Goal: Communication & Community: Answer question/provide support

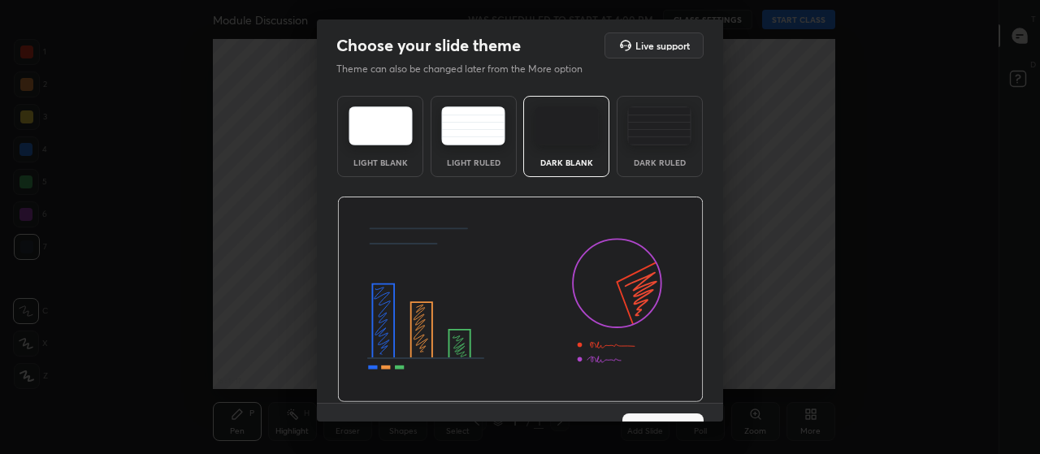
scroll to position [33, 0]
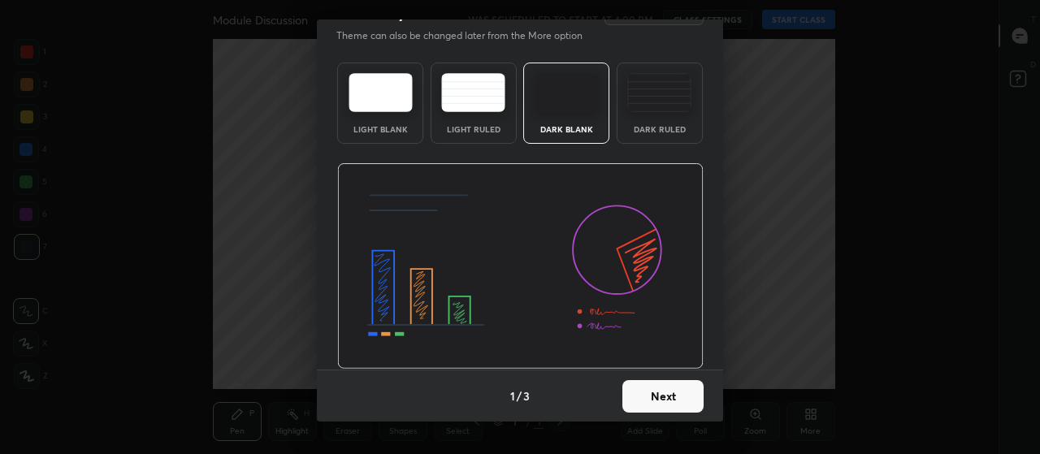
click at [655, 403] on button "Next" at bounding box center [662, 396] width 81 height 33
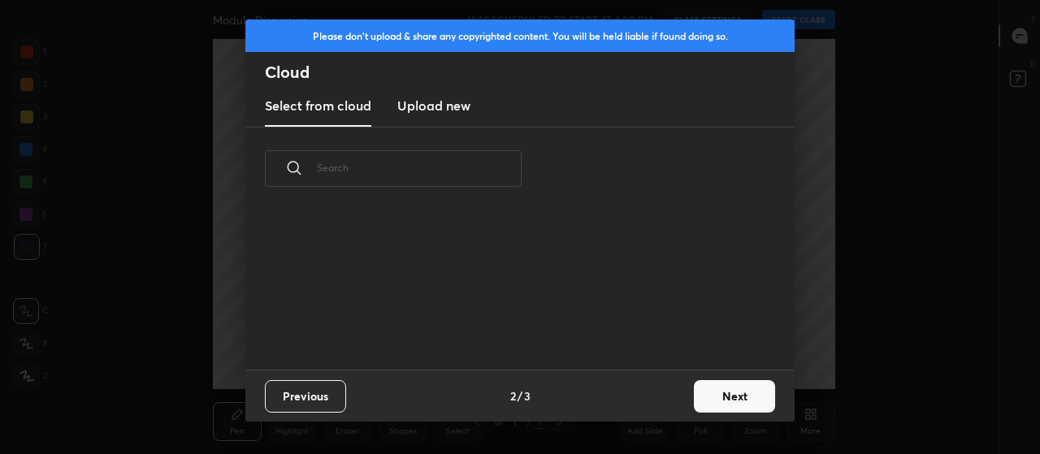
scroll to position [159, 522]
click at [740, 401] on button "Next" at bounding box center [734, 396] width 81 height 33
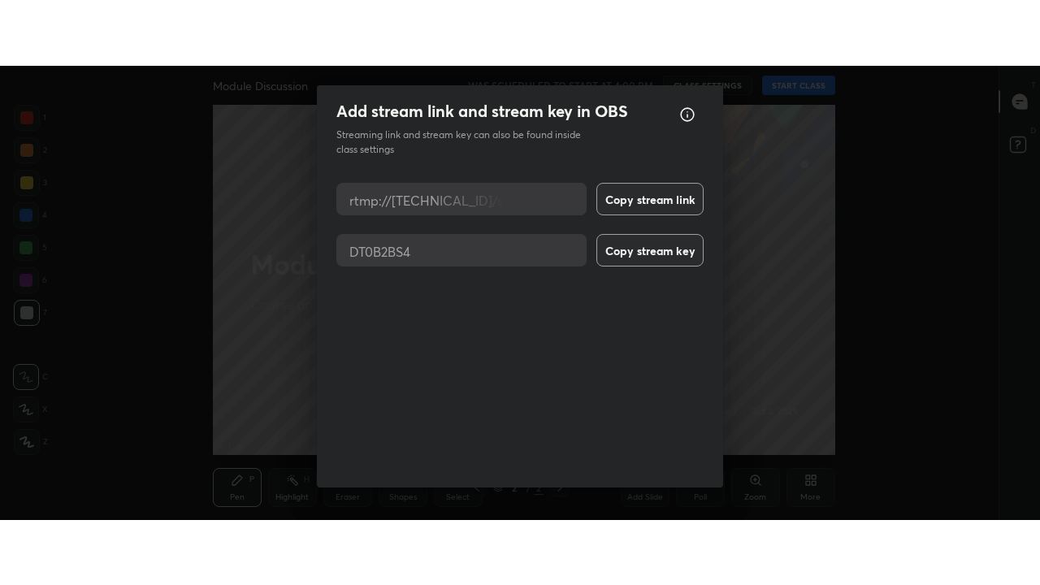
scroll to position [20, 0]
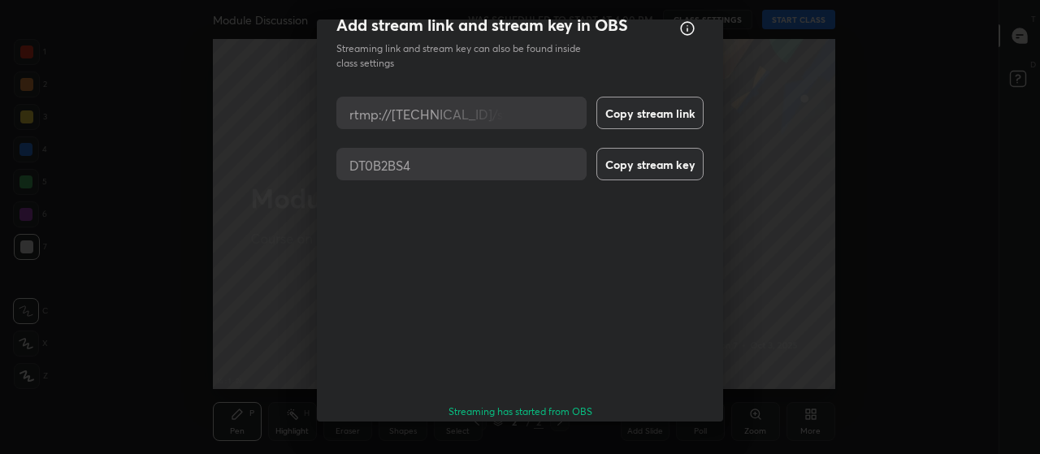
click at [669, 442] on button "Done" at bounding box center [662, 458] width 81 height 33
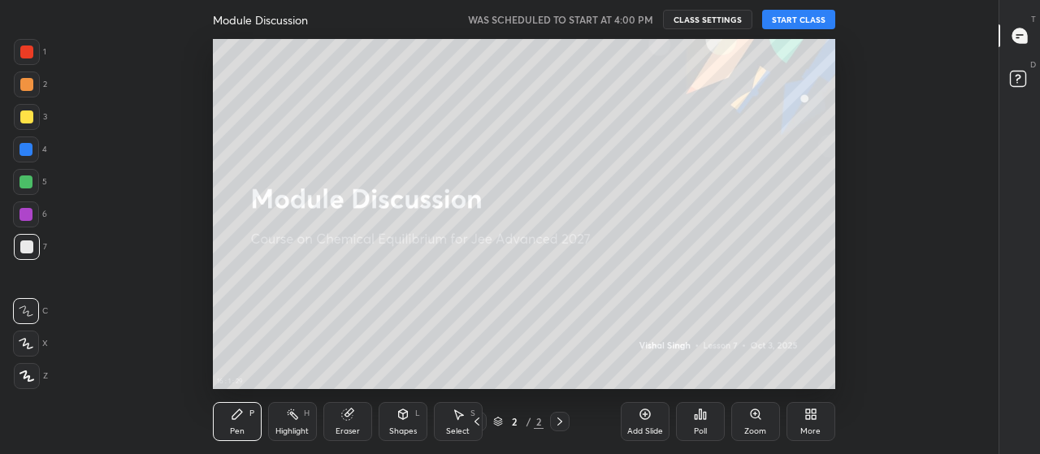
click at [800, 17] on button "START CLASS" at bounding box center [798, 20] width 73 height 20
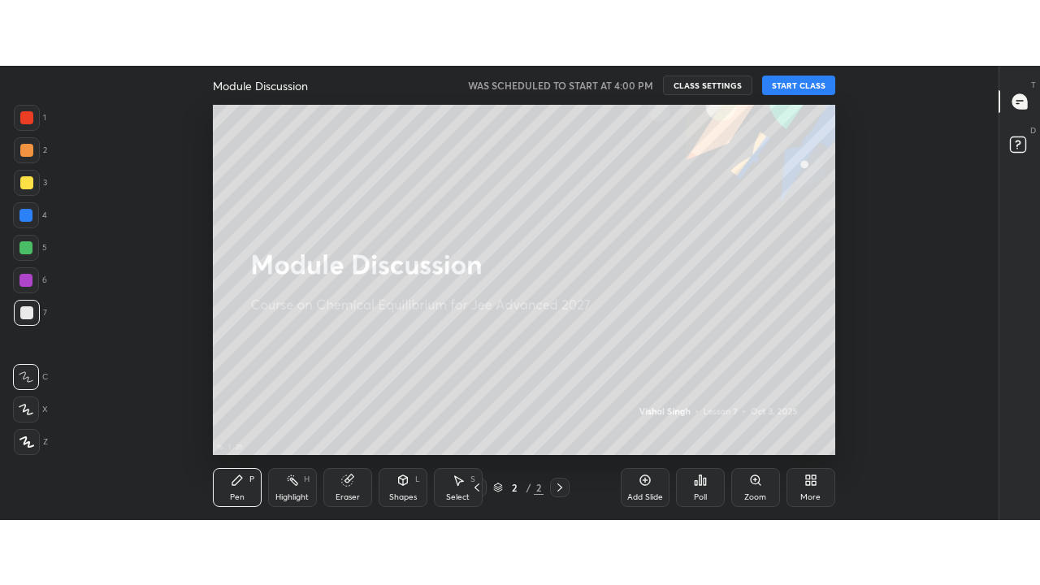
scroll to position [481, 943]
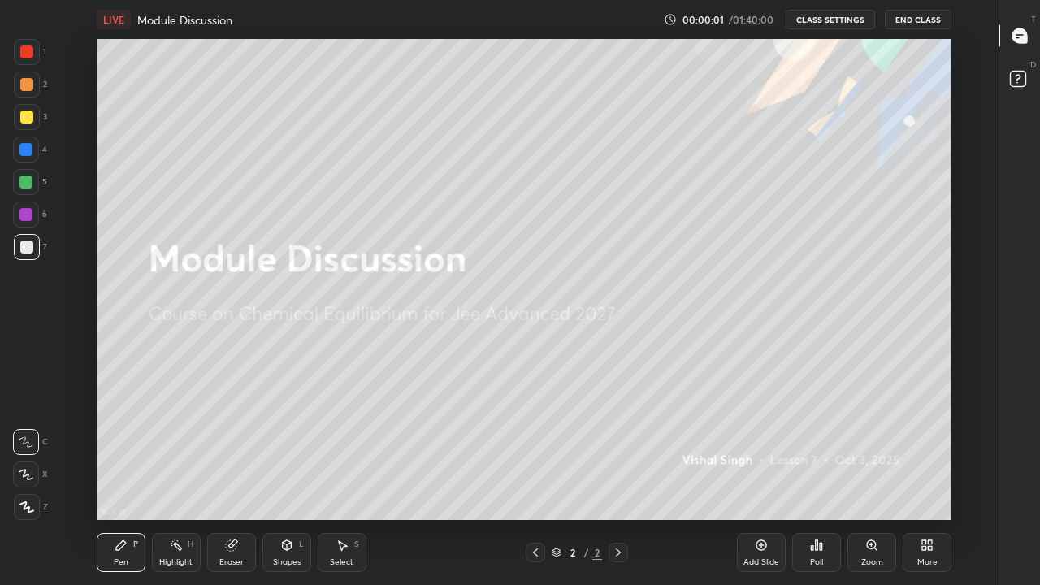
click at [935, 453] on div "More" at bounding box center [927, 552] width 49 height 39
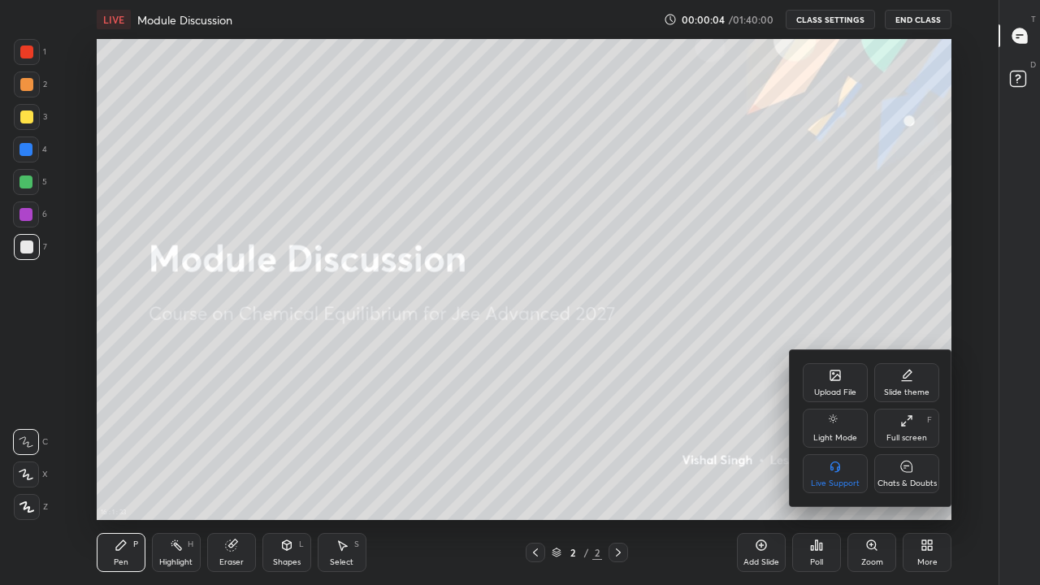
click at [521, 430] on div at bounding box center [520, 292] width 1040 height 585
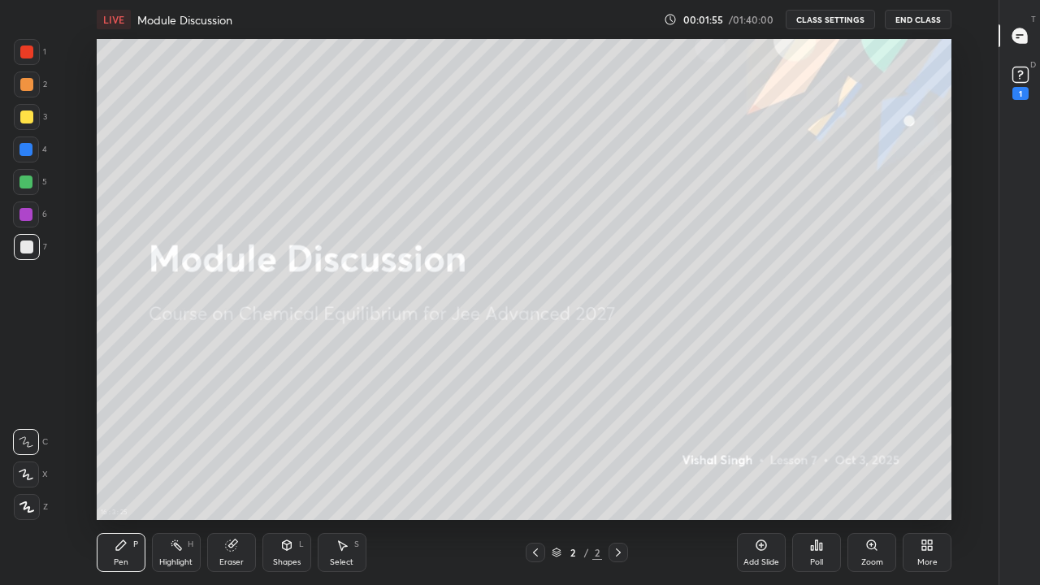
click at [28, 453] on icon at bounding box center [27, 506] width 15 height 11
click at [26, 122] on div at bounding box center [26, 117] width 13 height 13
click at [927, 453] on div "More" at bounding box center [927, 552] width 49 height 39
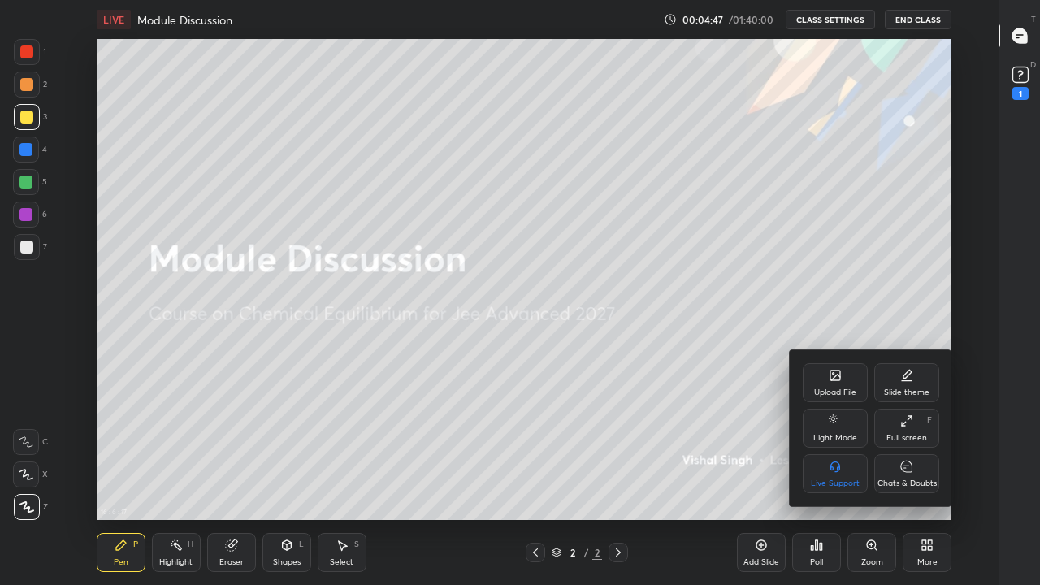
click at [841, 388] on div "Upload File" at bounding box center [835, 392] width 42 height 8
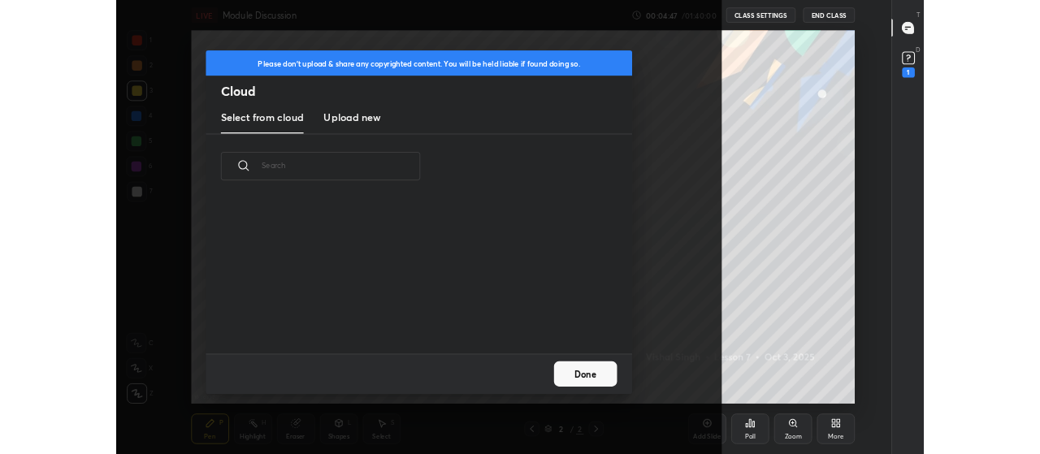
scroll to position [200, 522]
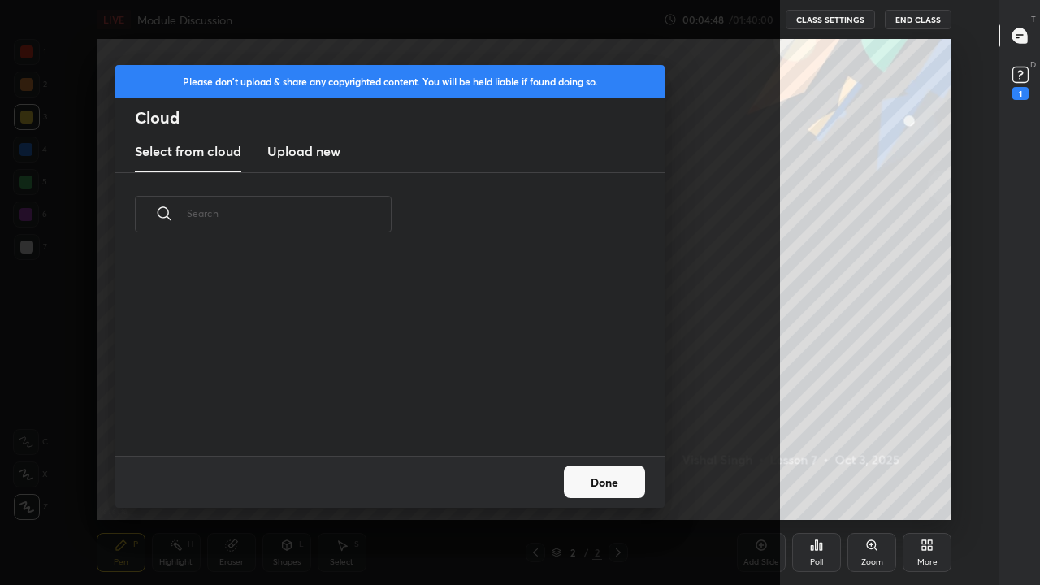
click at [314, 153] on h3 "Upload new" at bounding box center [303, 151] width 73 height 20
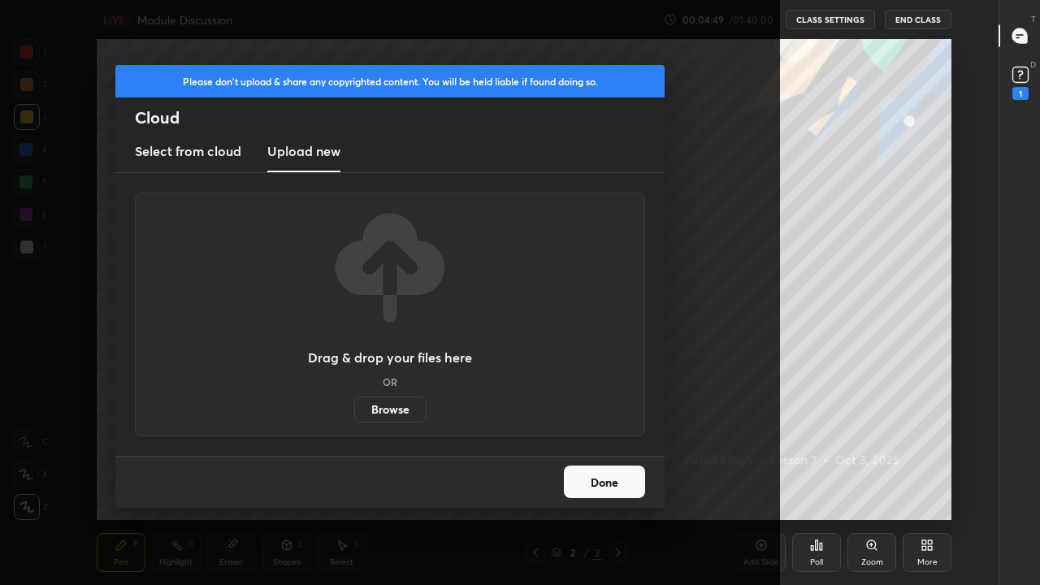
click at [398, 412] on label "Browse" at bounding box center [390, 410] width 72 height 26
click at [354, 412] on input "Browse" at bounding box center [354, 410] width 0 height 26
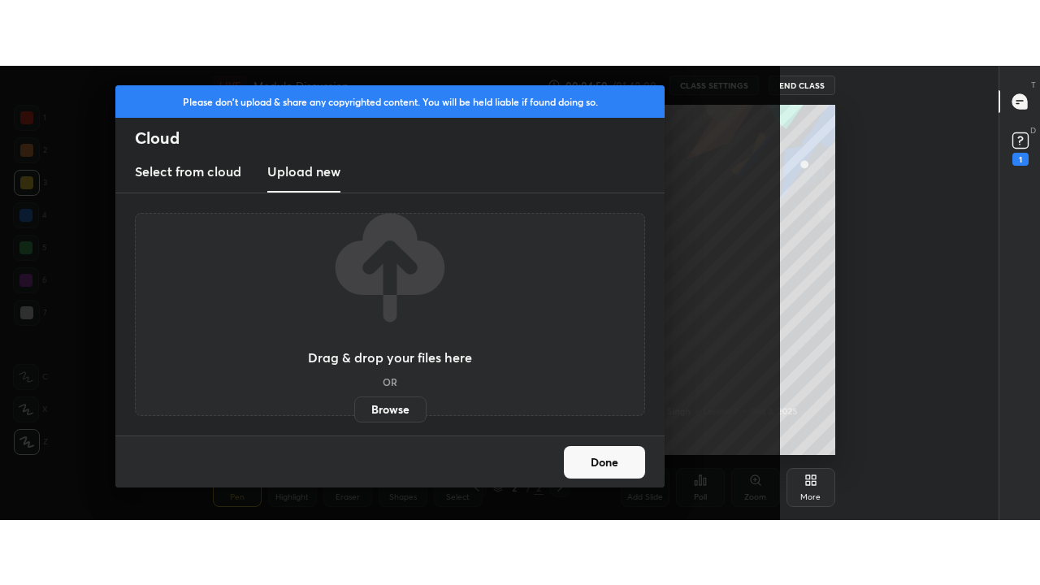
scroll to position [80912, 80318]
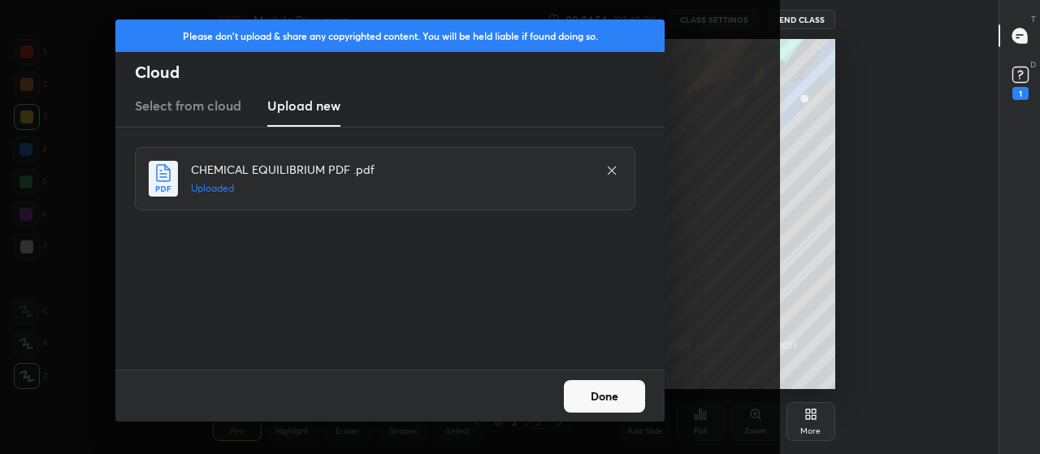
click at [618, 402] on button "Done" at bounding box center [604, 396] width 81 height 33
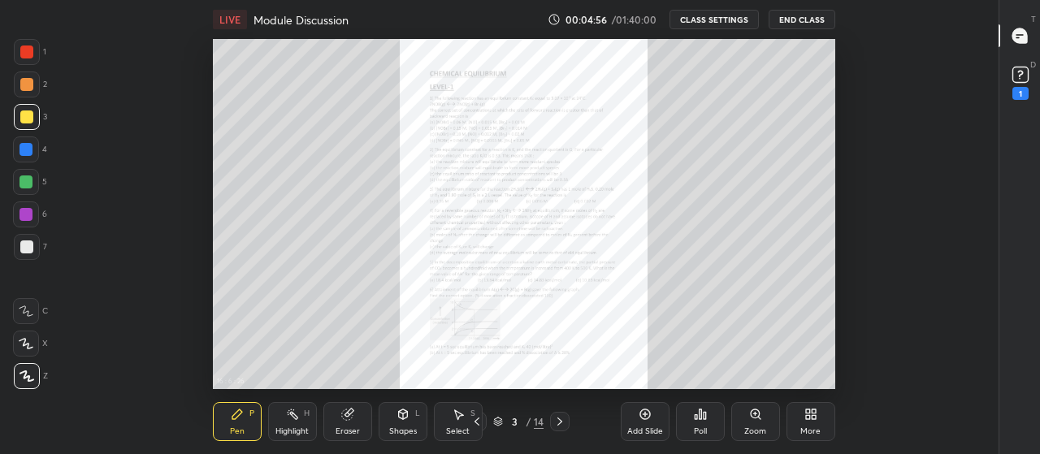
click at [810, 423] on div "More" at bounding box center [811, 421] width 49 height 39
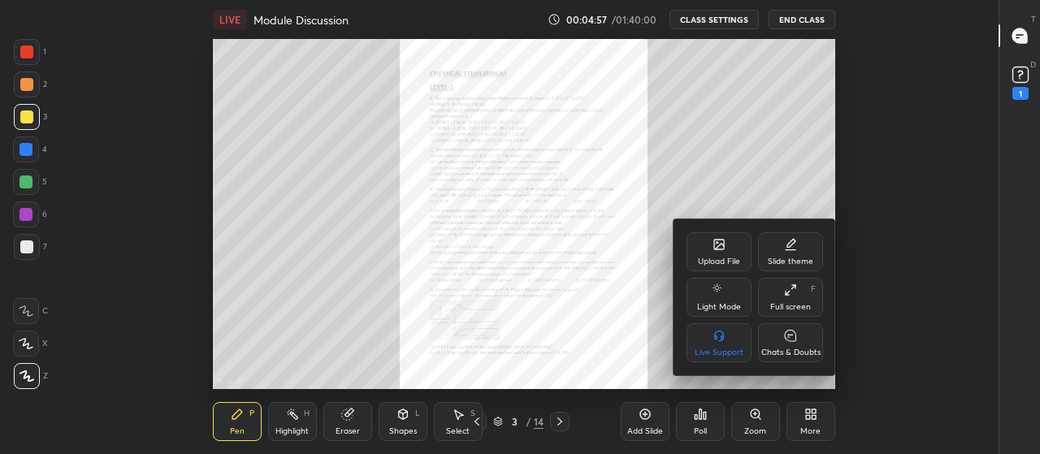
click at [791, 293] on icon at bounding box center [790, 290] width 13 height 13
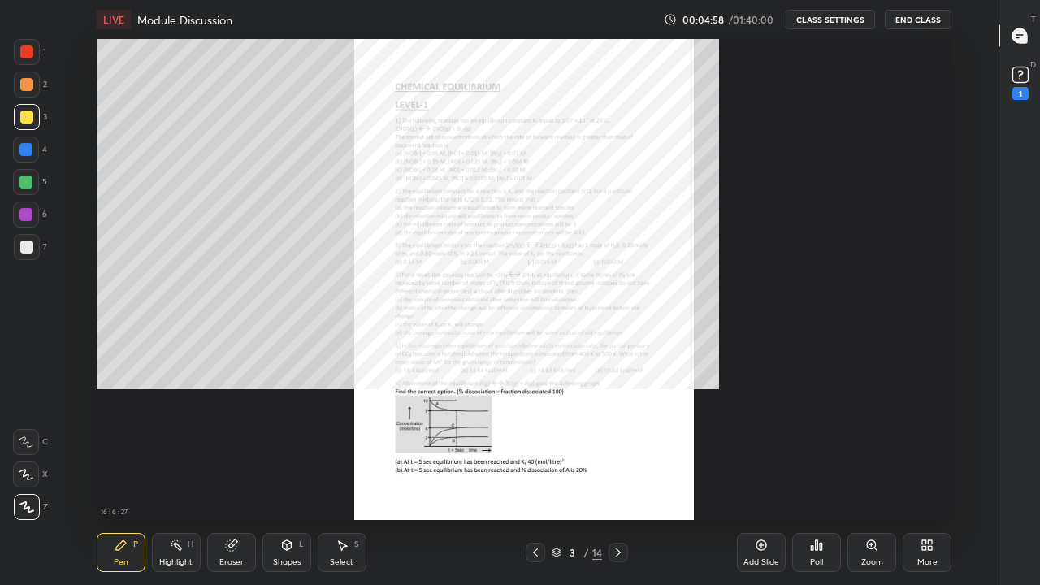
scroll to position [481, 943]
type textarea "x"
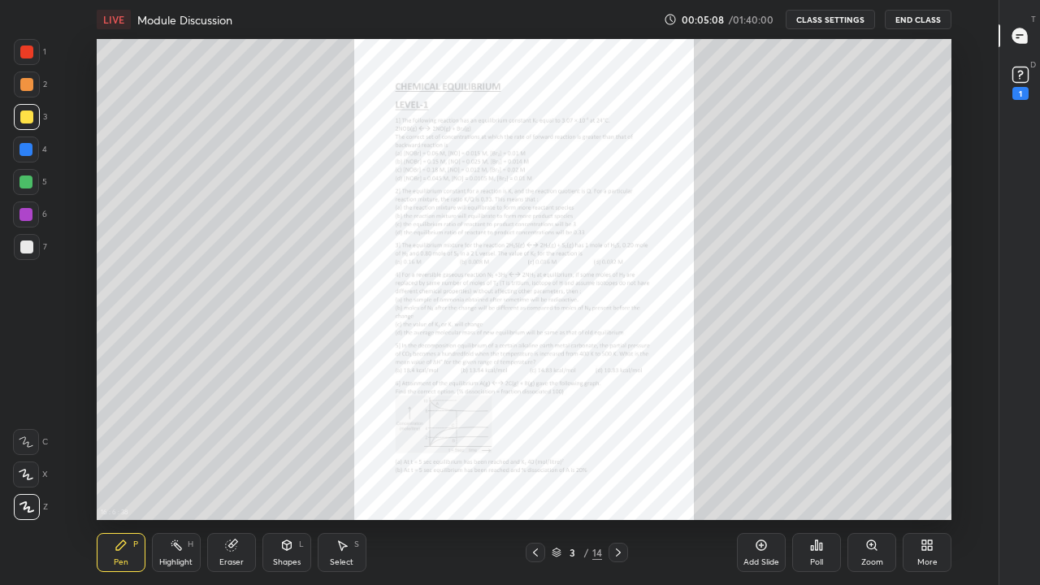
click at [626, 453] on div at bounding box center [619, 553] width 20 height 20
click at [618, 453] on icon at bounding box center [618, 552] width 13 height 13
click at [622, 453] on div at bounding box center [619, 553] width 20 height 20
click at [618, 453] on icon at bounding box center [618, 552] width 13 height 13
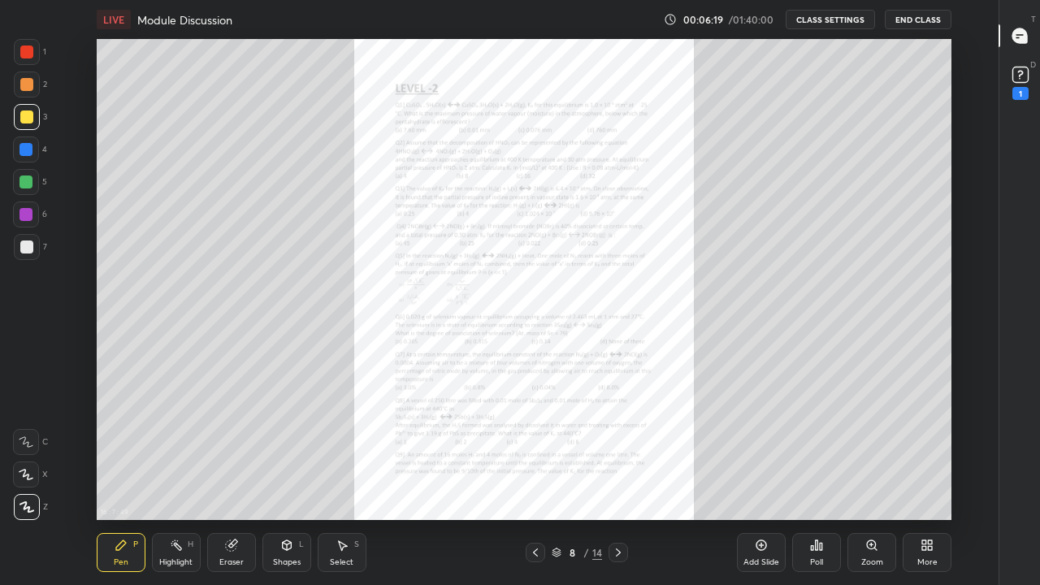
click at [618, 453] on icon at bounding box center [618, 552] width 13 height 13
click at [620, 453] on div at bounding box center [619, 553] width 20 height 20
click at [618, 453] on icon at bounding box center [618, 552] width 13 height 13
click at [620, 453] on icon at bounding box center [618, 553] width 5 height 8
click at [535, 453] on icon at bounding box center [535, 552] width 13 height 13
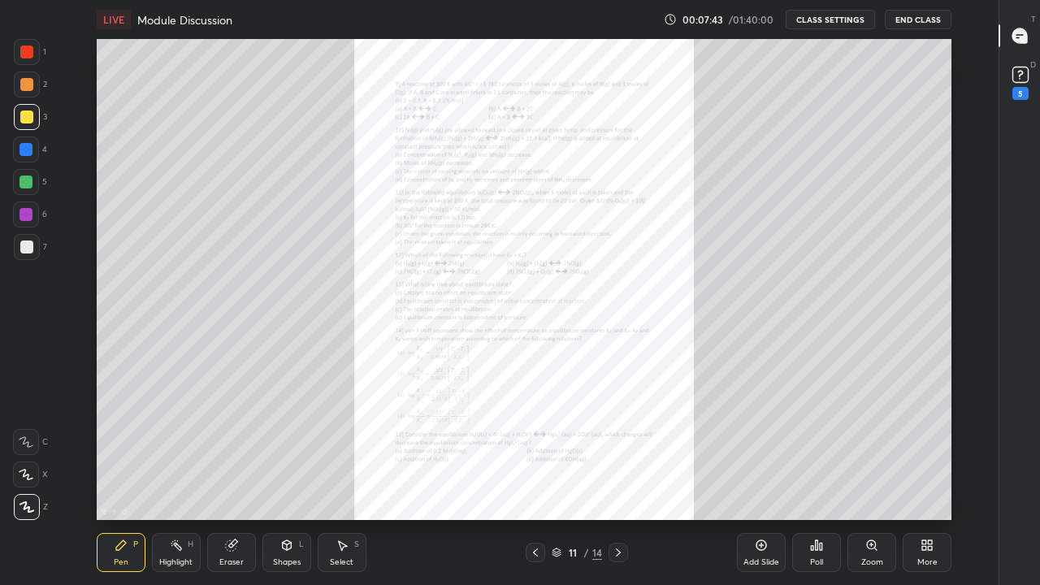
click at [535, 453] on icon at bounding box center [535, 552] width 13 height 13
click at [533, 453] on icon at bounding box center [535, 552] width 13 height 13
click at [535, 453] on icon at bounding box center [535, 552] width 13 height 13
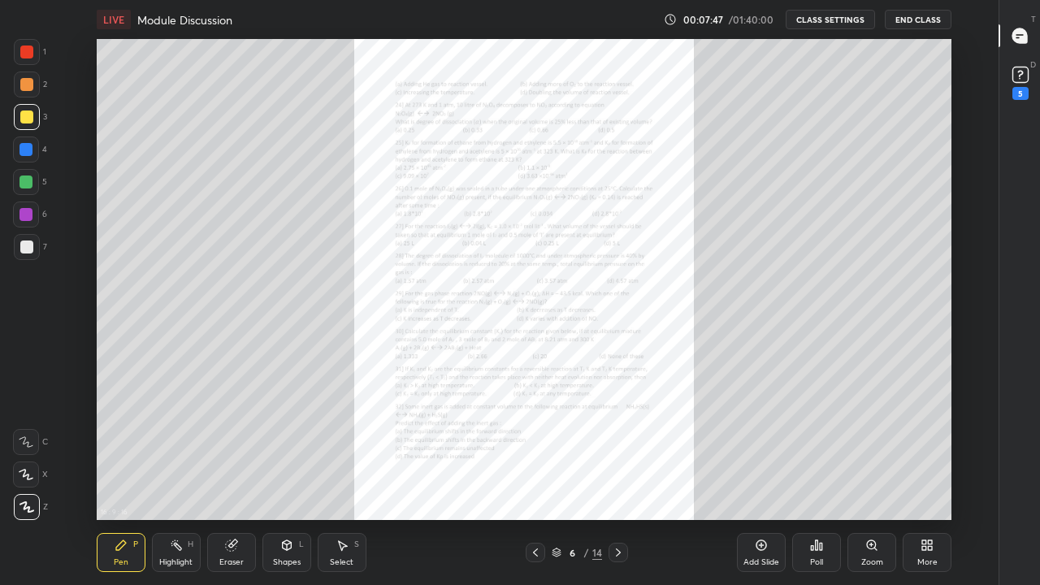
click at [534, 453] on div at bounding box center [536, 553] width 20 height 20
click at [539, 453] on div at bounding box center [536, 553] width 20 height 20
click at [534, 453] on icon at bounding box center [535, 553] width 5 height 8
click at [33, 57] on div at bounding box center [27, 52] width 26 height 26
click at [1021, 77] on rect at bounding box center [1020, 74] width 15 height 15
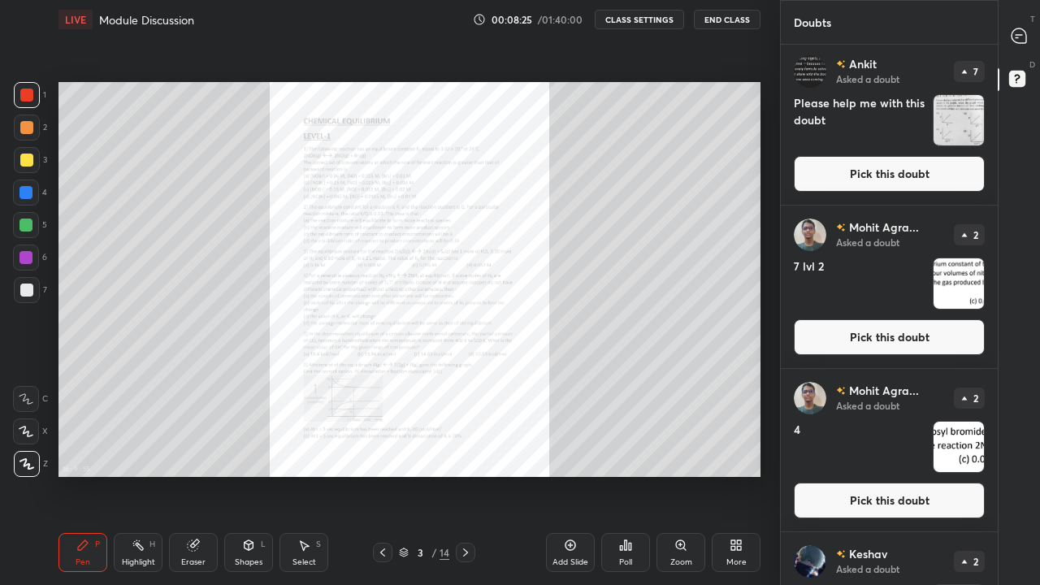
scroll to position [0, 0]
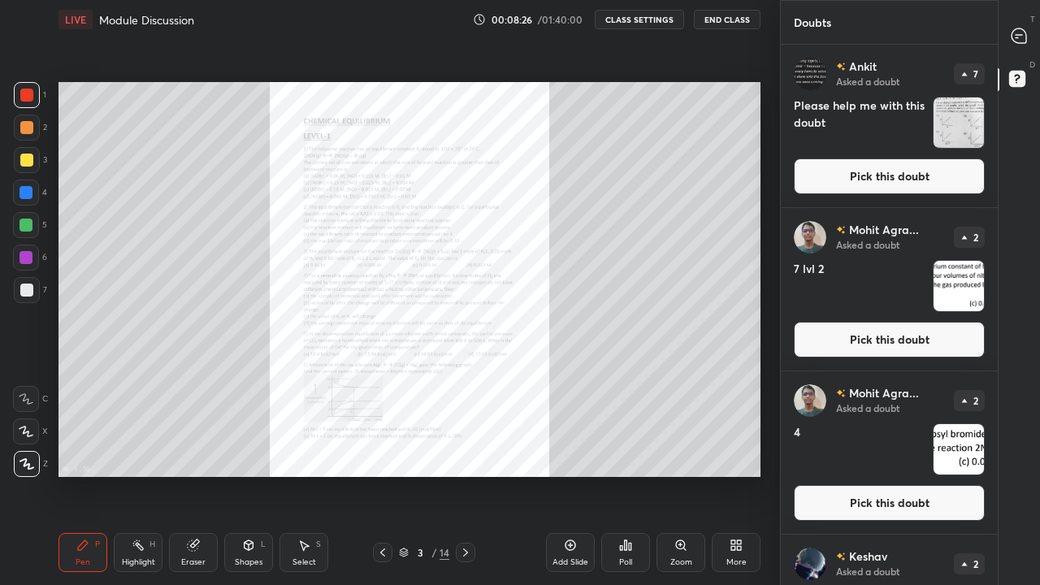
click at [887, 348] on button "Pick this doubt" at bounding box center [889, 340] width 191 height 36
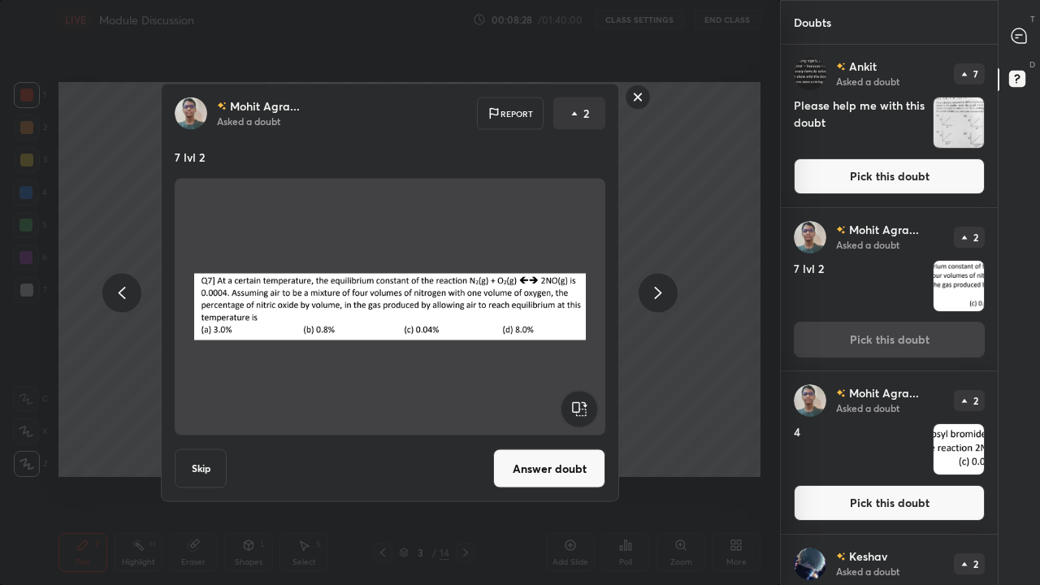
click at [563, 453] on button "Answer doubt" at bounding box center [549, 468] width 112 height 39
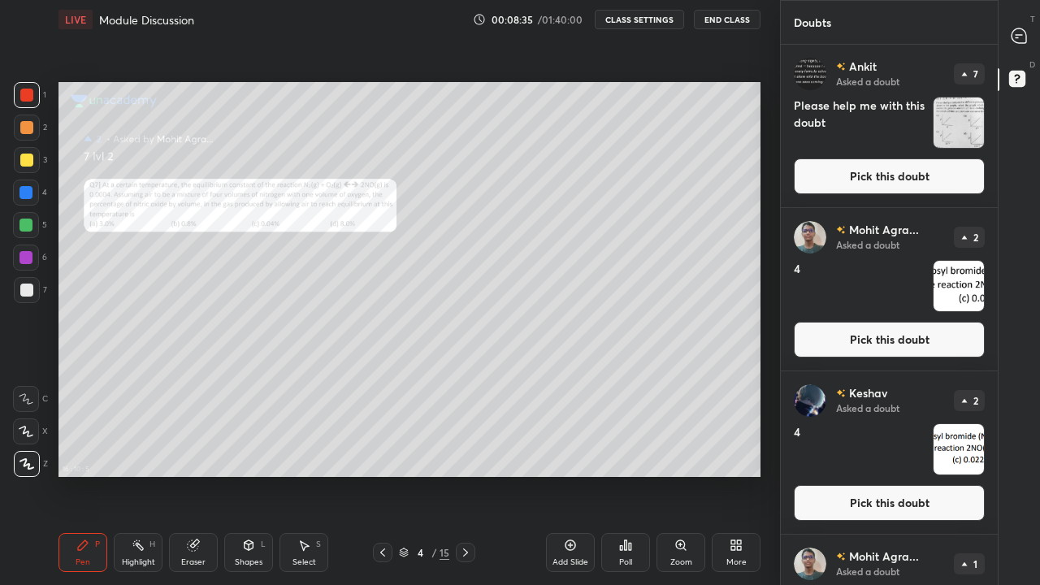
click at [736, 453] on div "More" at bounding box center [736, 552] width 49 height 39
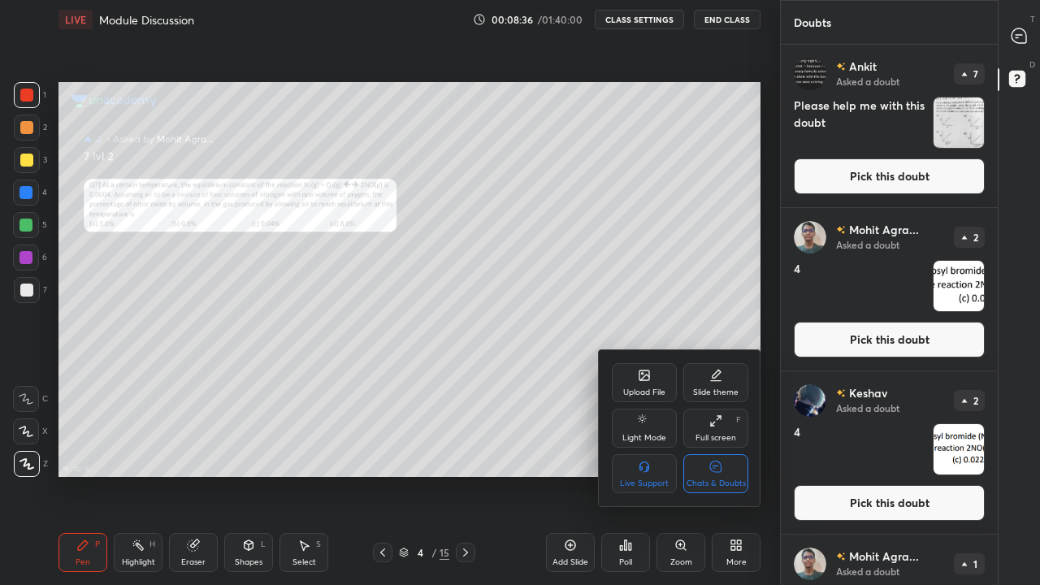
click at [719, 453] on icon at bounding box center [715, 466] width 11 height 11
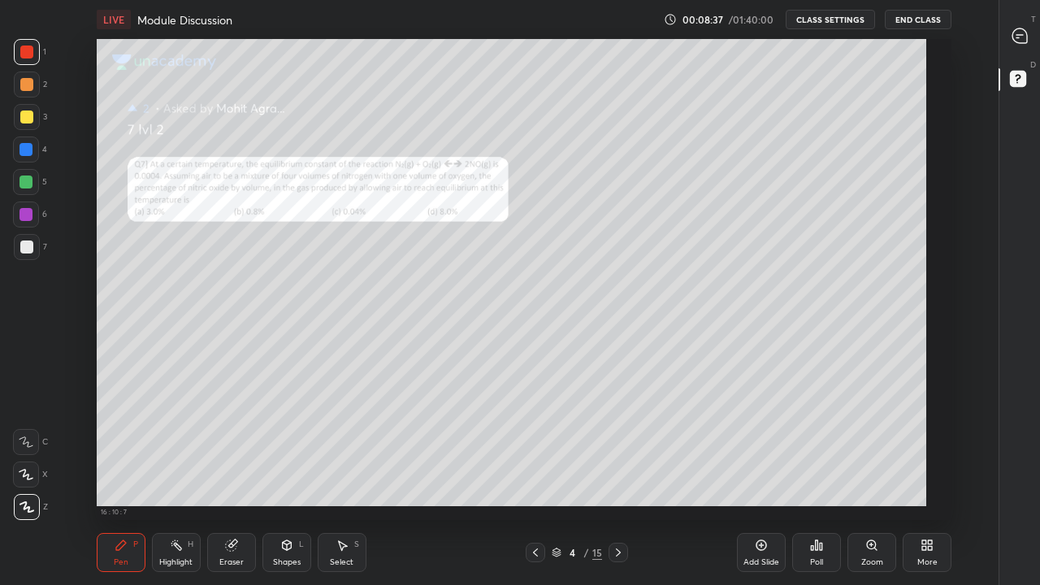
scroll to position [481, 943]
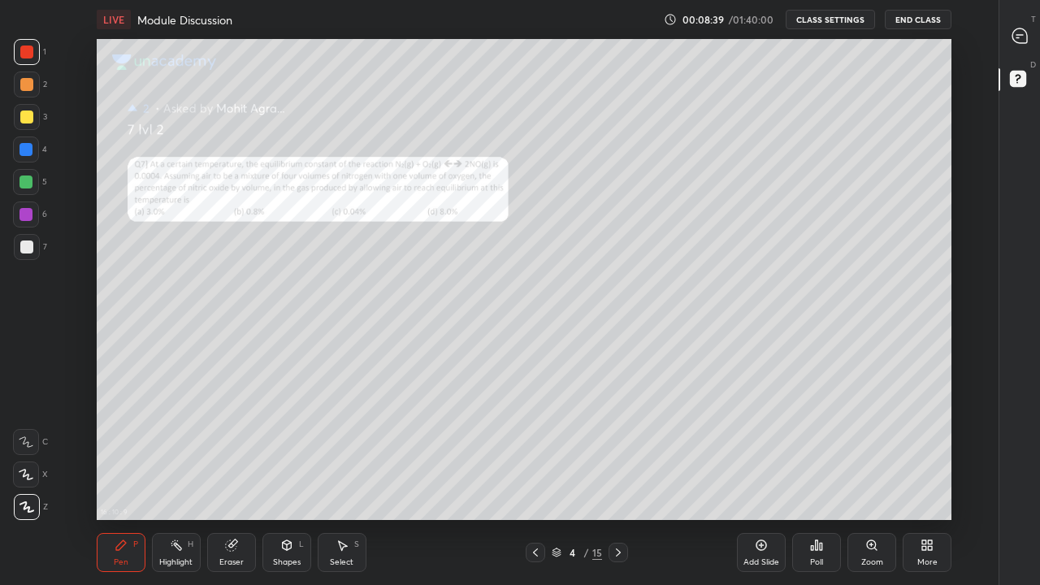
click at [871, 453] on div "Zoom" at bounding box center [872, 552] width 49 height 39
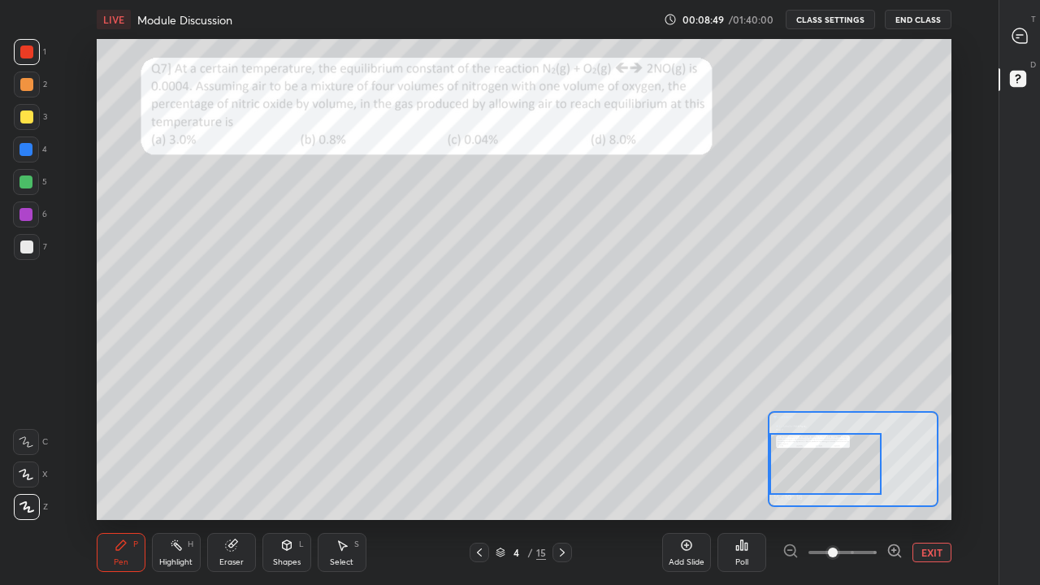
click at [31, 56] on div at bounding box center [26, 52] width 13 height 13
click at [27, 118] on div at bounding box center [26, 117] width 13 height 13
click at [22, 453] on icon at bounding box center [26, 474] width 15 height 11
click at [29, 87] on div at bounding box center [26, 84] width 13 height 13
click at [28, 123] on div at bounding box center [26, 117] width 13 height 13
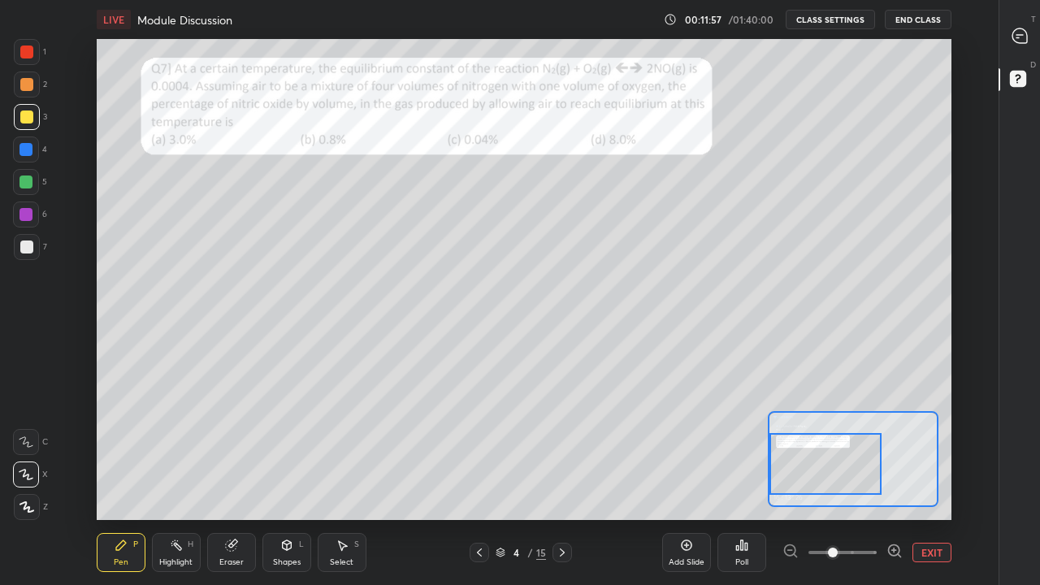
click at [30, 193] on div at bounding box center [26, 182] width 26 height 26
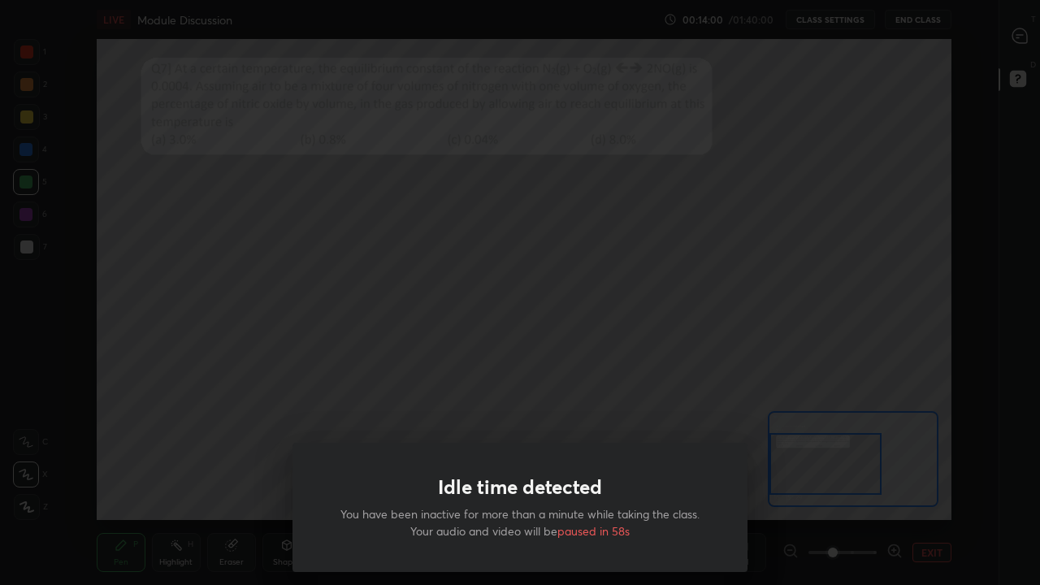
click at [740, 330] on div "Idle time detected You have been inactive for more than a minute while taking t…" at bounding box center [520, 292] width 1040 height 585
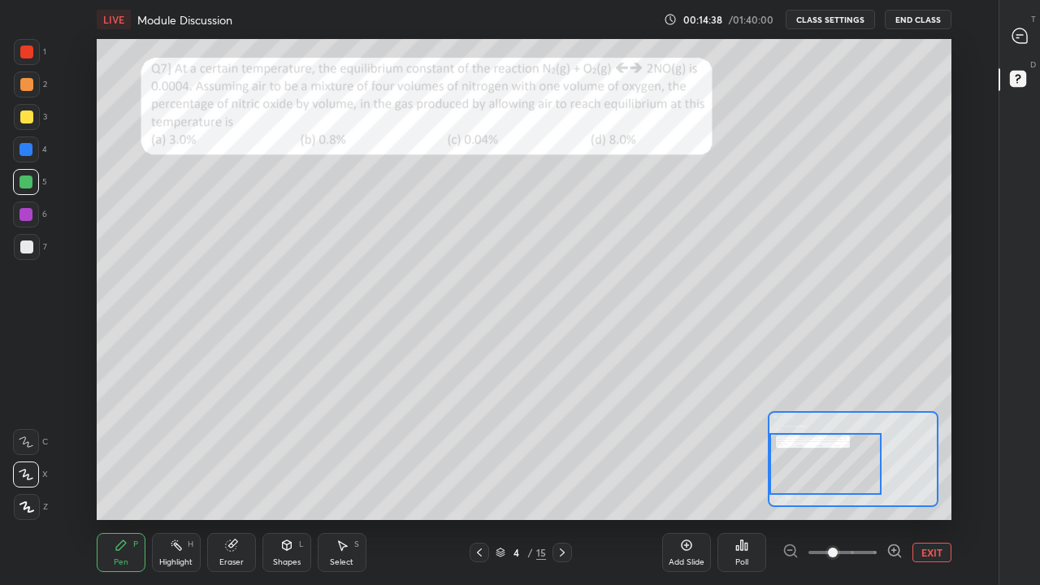
click at [25, 90] on div at bounding box center [26, 84] width 13 height 13
click at [338, 453] on div "Select S" at bounding box center [342, 552] width 49 height 39
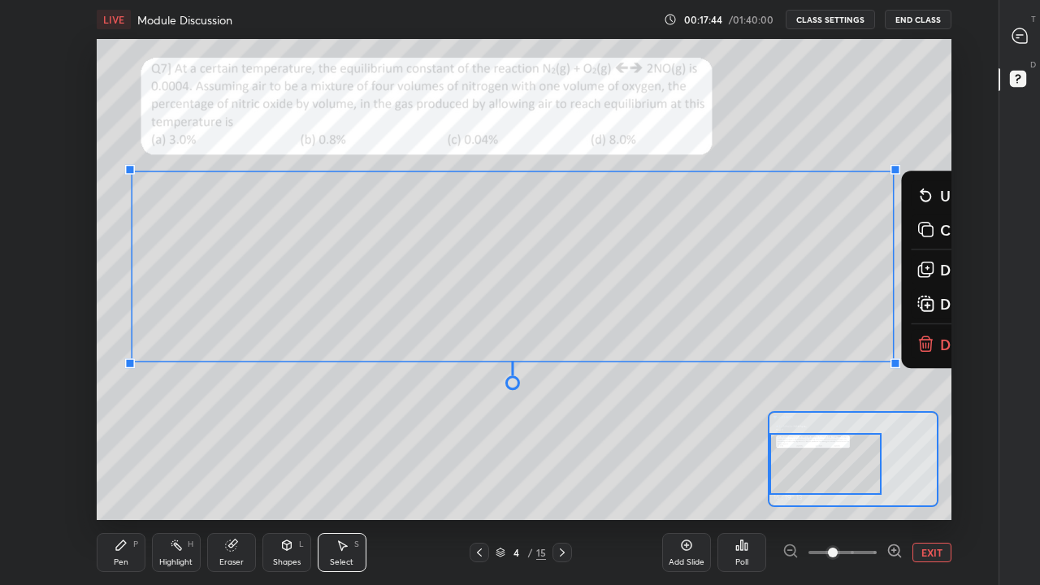
click at [935, 347] on button "Delete" at bounding box center [1002, 344] width 182 height 29
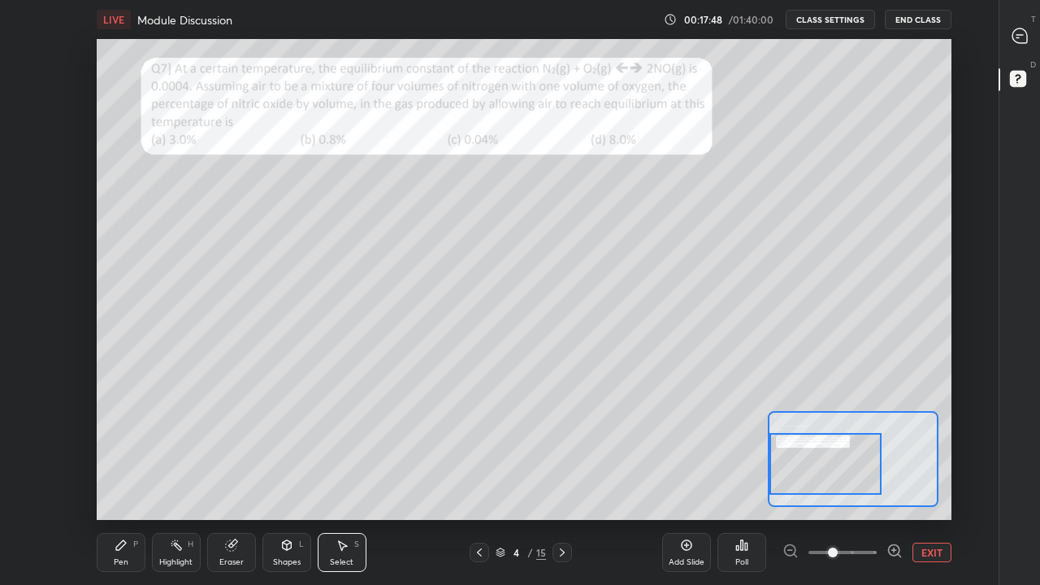
click at [126, 453] on div "Pen" at bounding box center [121, 562] width 15 height 8
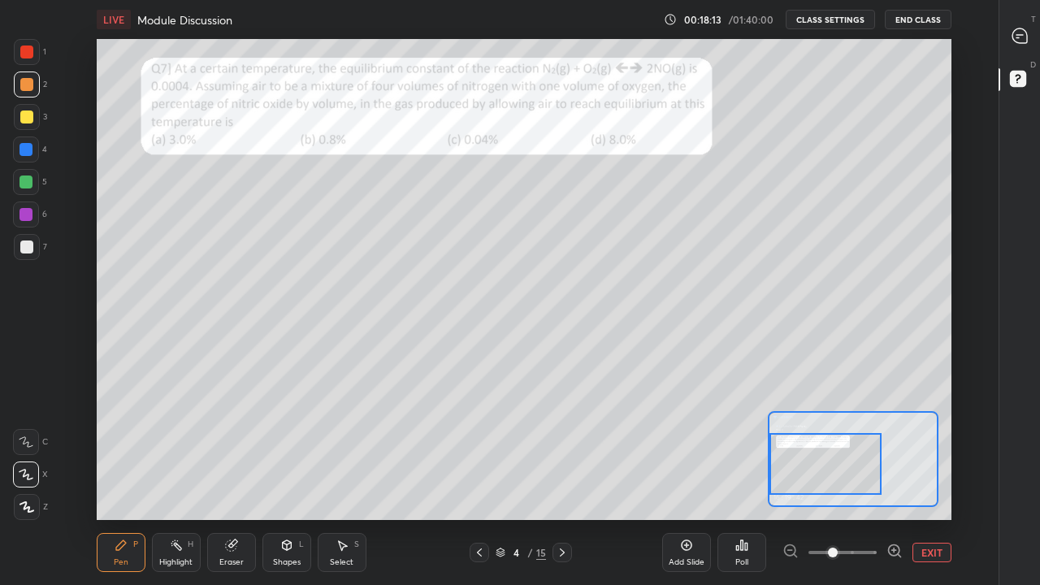
click at [28, 179] on div at bounding box center [26, 182] width 13 height 13
click at [28, 90] on div at bounding box center [26, 84] width 13 height 13
click at [345, 453] on icon at bounding box center [342, 545] width 13 height 13
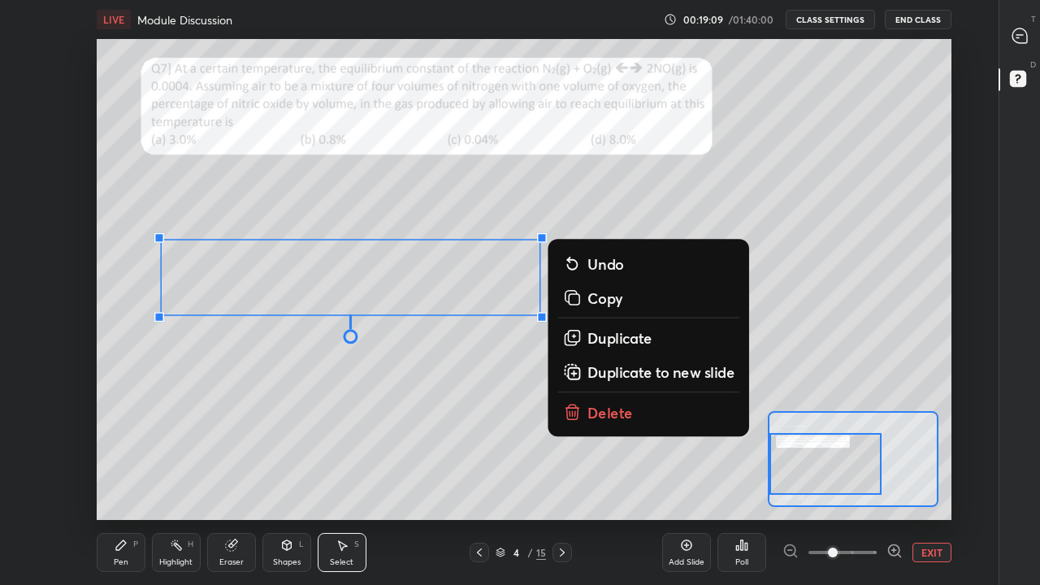
click at [603, 413] on p "Delete" at bounding box center [610, 412] width 46 height 20
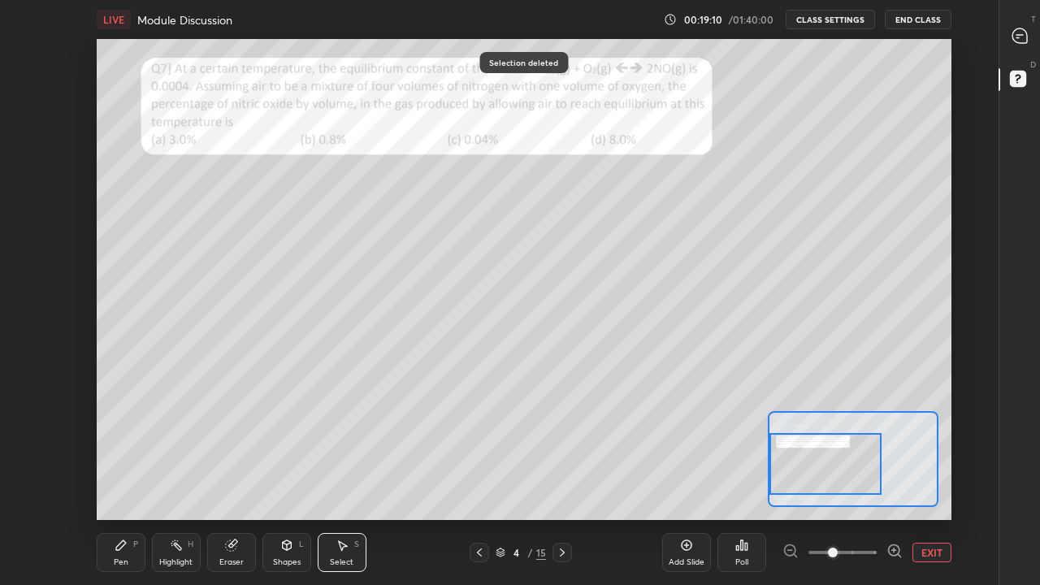
click at [129, 453] on div "Pen P" at bounding box center [121, 552] width 49 height 39
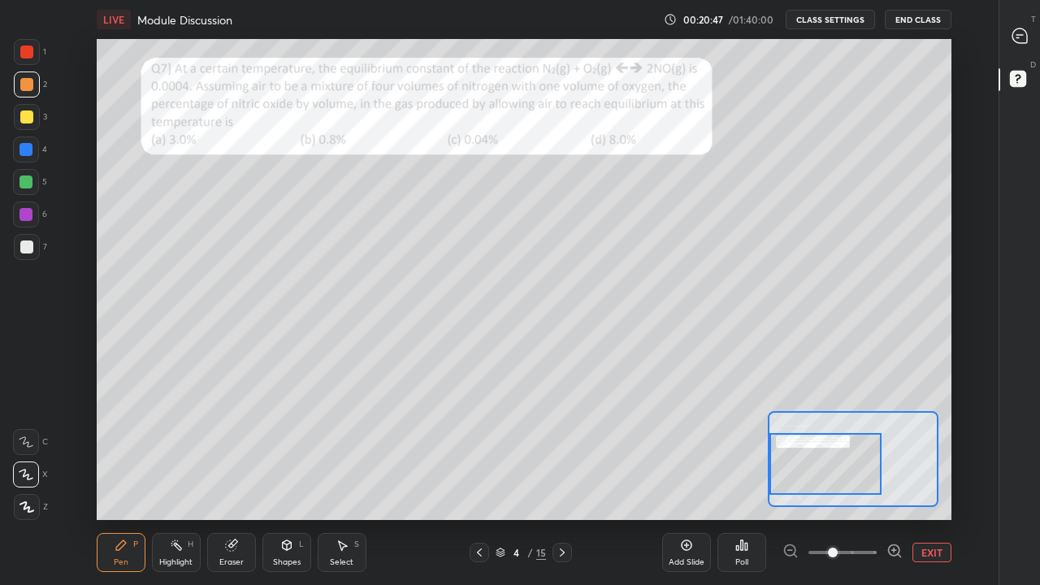
click at [349, 453] on div "Select S" at bounding box center [342, 552] width 49 height 39
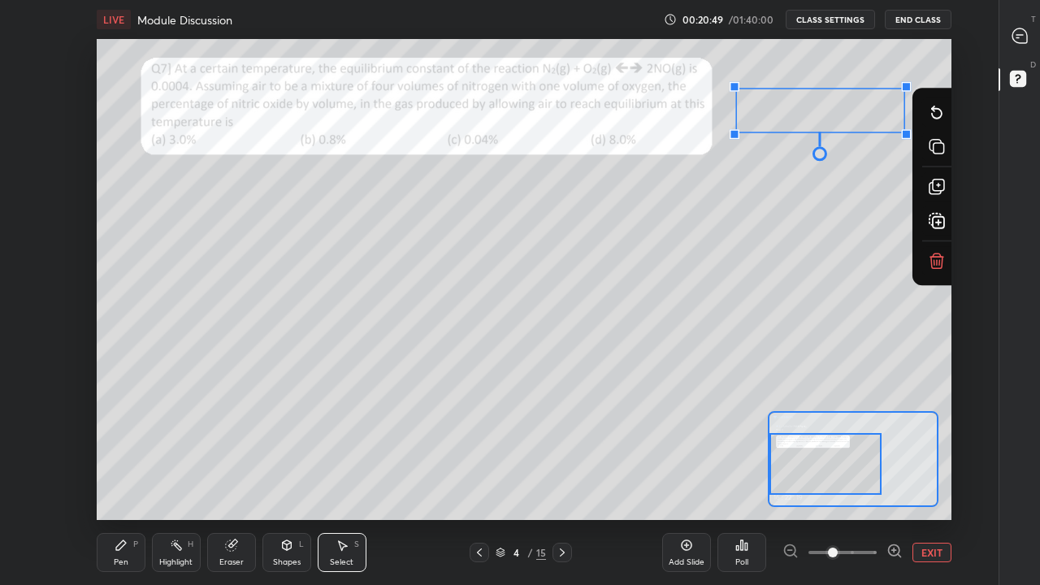
click at [938, 261] on icon at bounding box center [935, 262] width 11 height 11
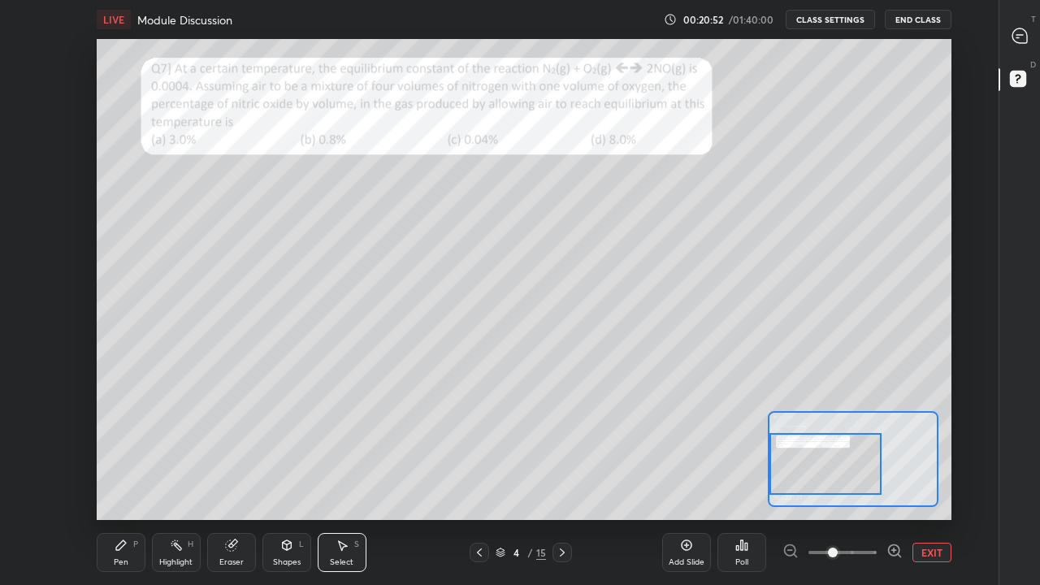
click at [124, 453] on div "Pen" at bounding box center [121, 562] width 15 height 8
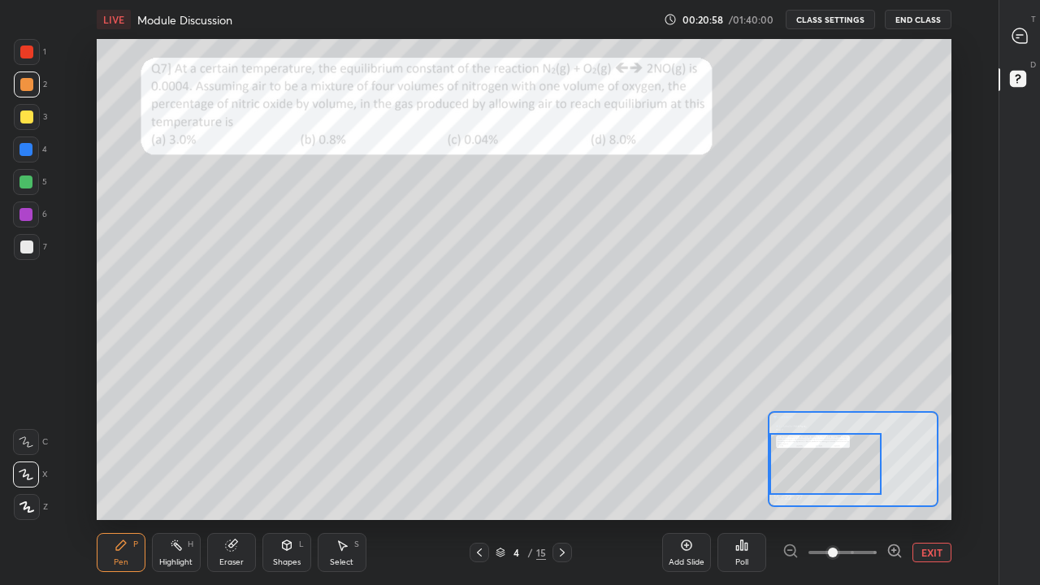
click at [27, 180] on div at bounding box center [26, 182] width 13 height 13
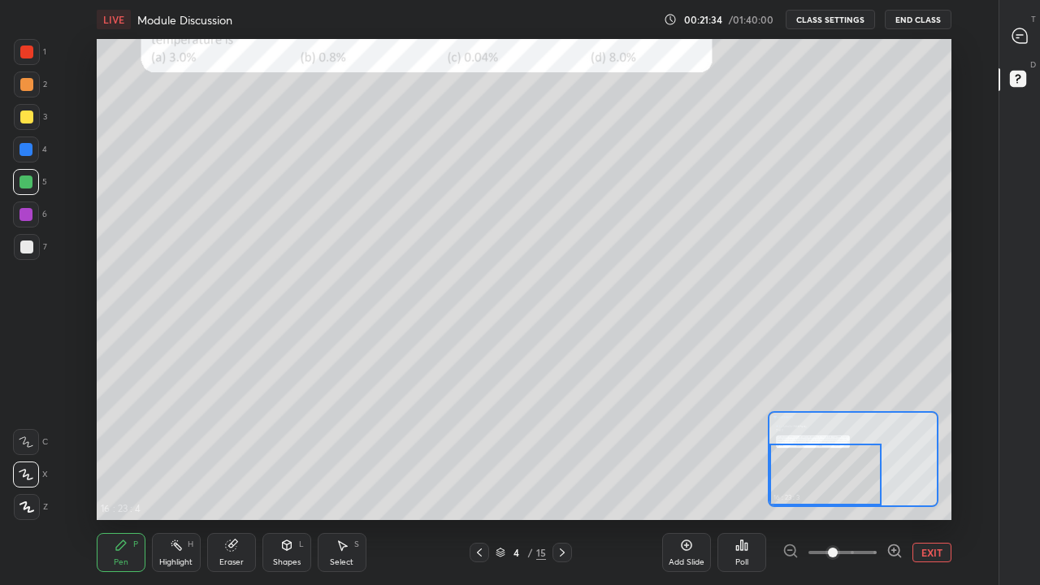
click at [932, 453] on button "EXIT" at bounding box center [932, 553] width 39 height 20
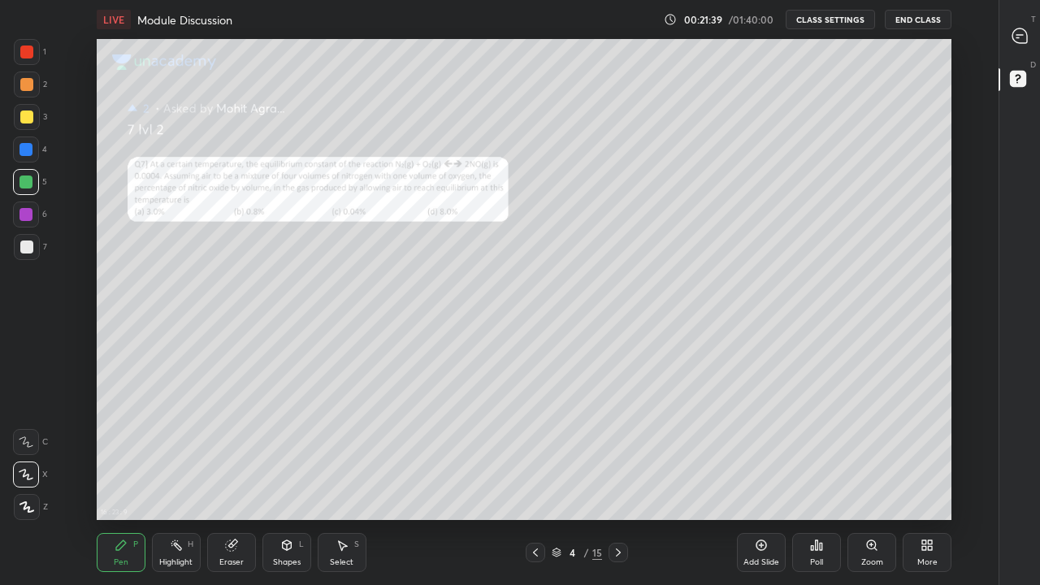
click at [1023, 80] on rect at bounding box center [1017, 79] width 15 height 15
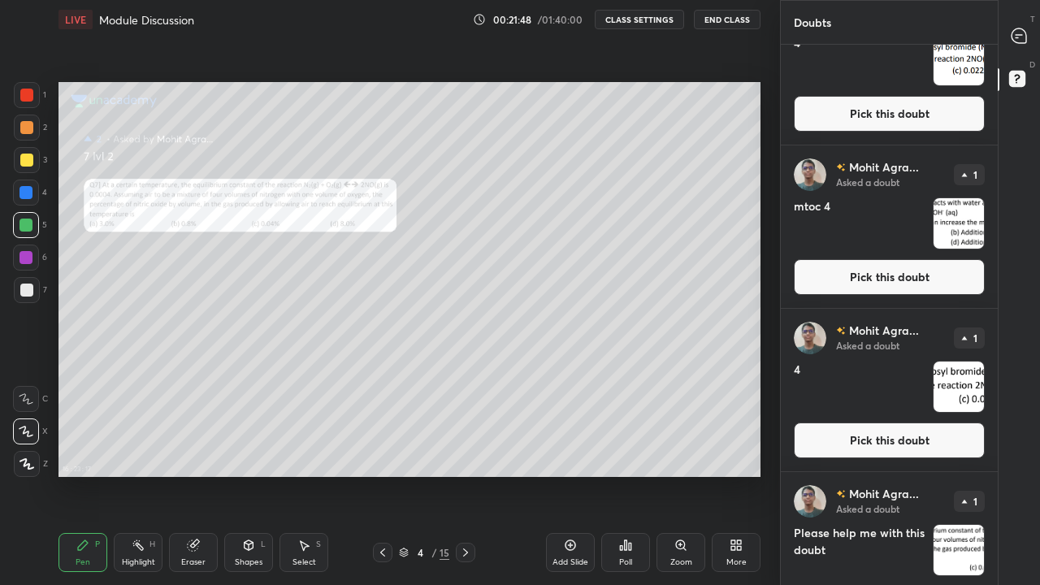
scroll to position [553, 0]
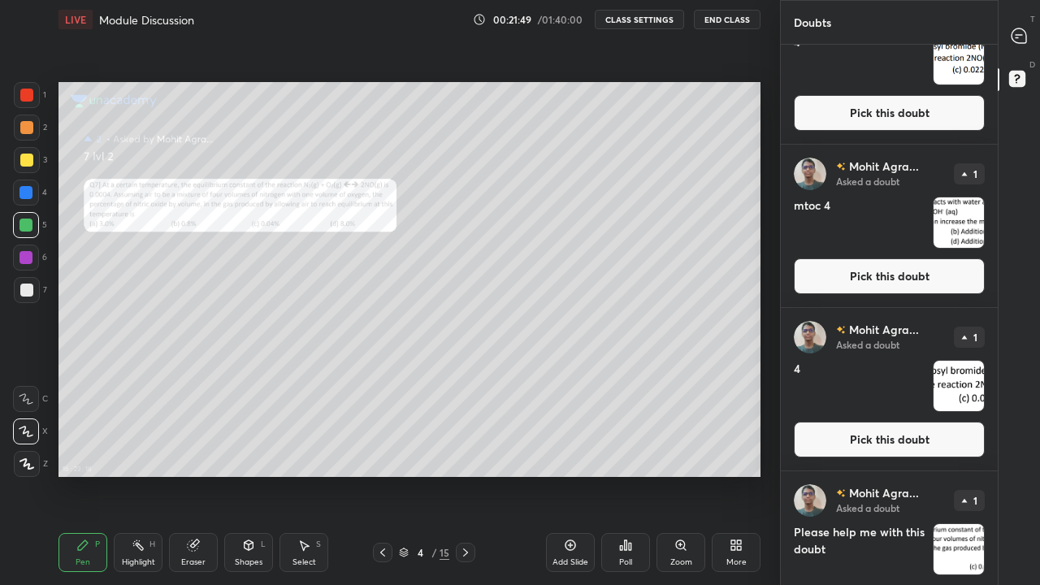
click at [892, 277] on button "Pick this doubt" at bounding box center [889, 276] width 191 height 36
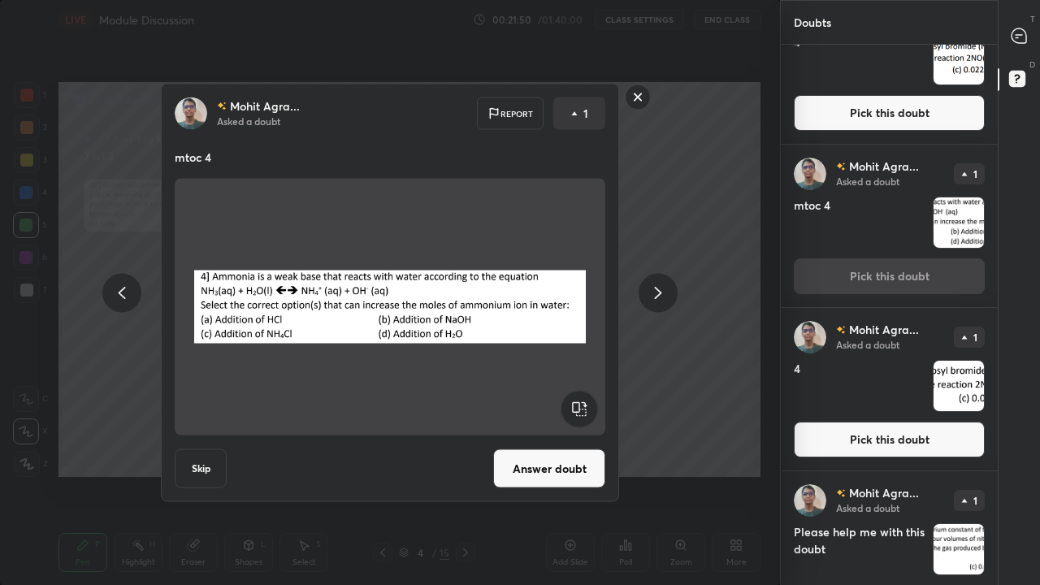
click at [566, 453] on button "Answer doubt" at bounding box center [549, 468] width 112 height 39
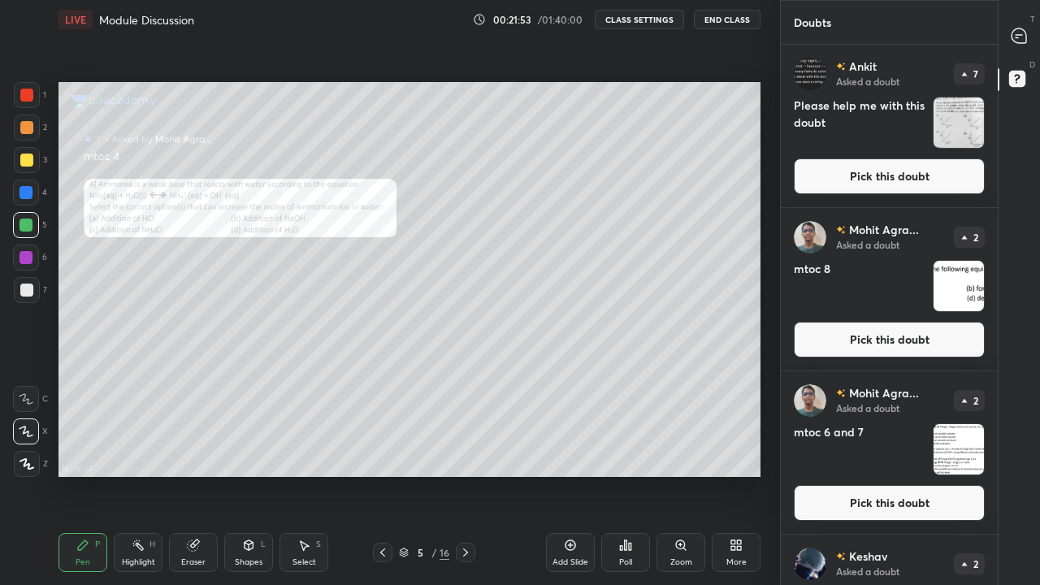
click at [738, 453] on div "More" at bounding box center [736, 562] width 20 height 8
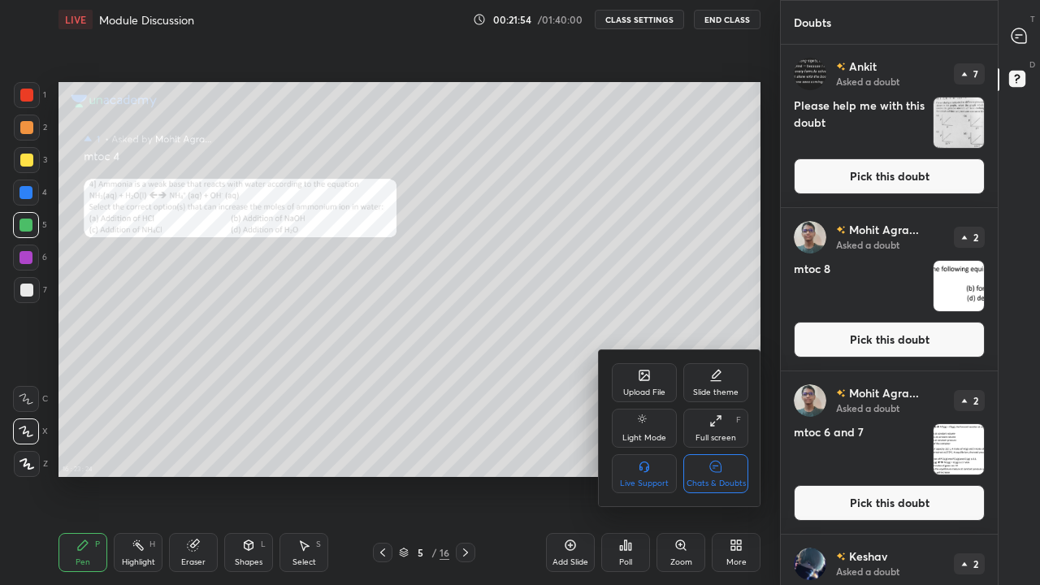
click at [719, 453] on icon at bounding box center [715, 466] width 11 height 11
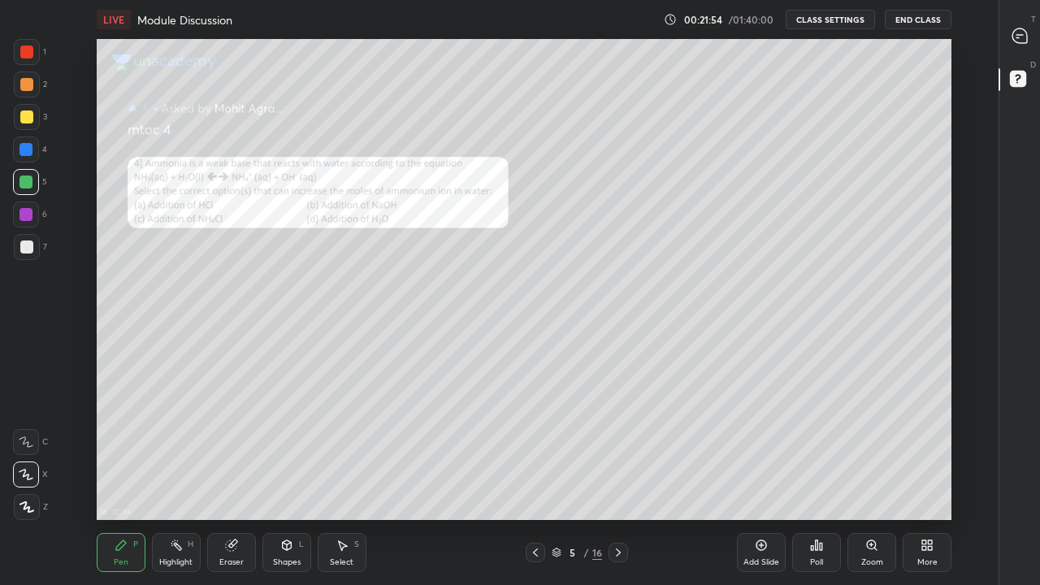
scroll to position [481, 943]
click at [868, 453] on div "Zoom" at bounding box center [872, 562] width 22 height 8
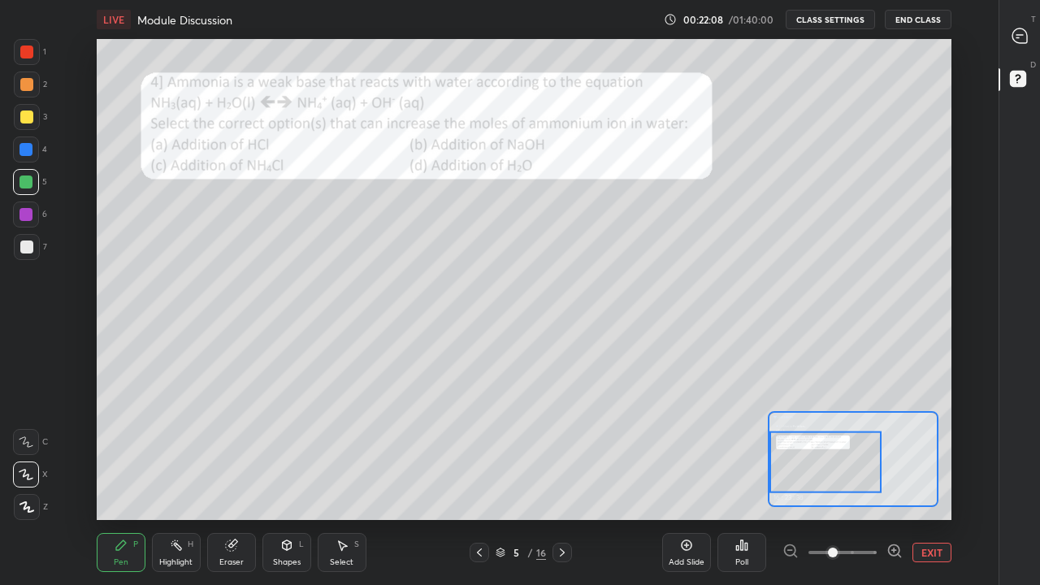
click at [28, 54] on div at bounding box center [26, 52] width 13 height 13
click at [27, 82] on div at bounding box center [26, 84] width 13 height 13
click at [31, 54] on div at bounding box center [26, 52] width 13 height 13
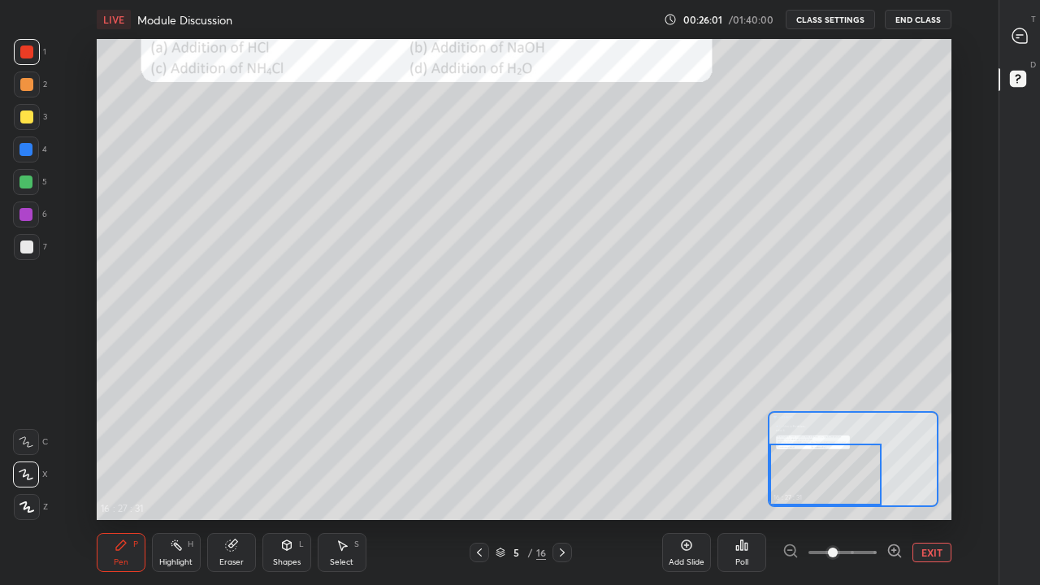
click at [353, 453] on div "Select S" at bounding box center [342, 552] width 49 height 39
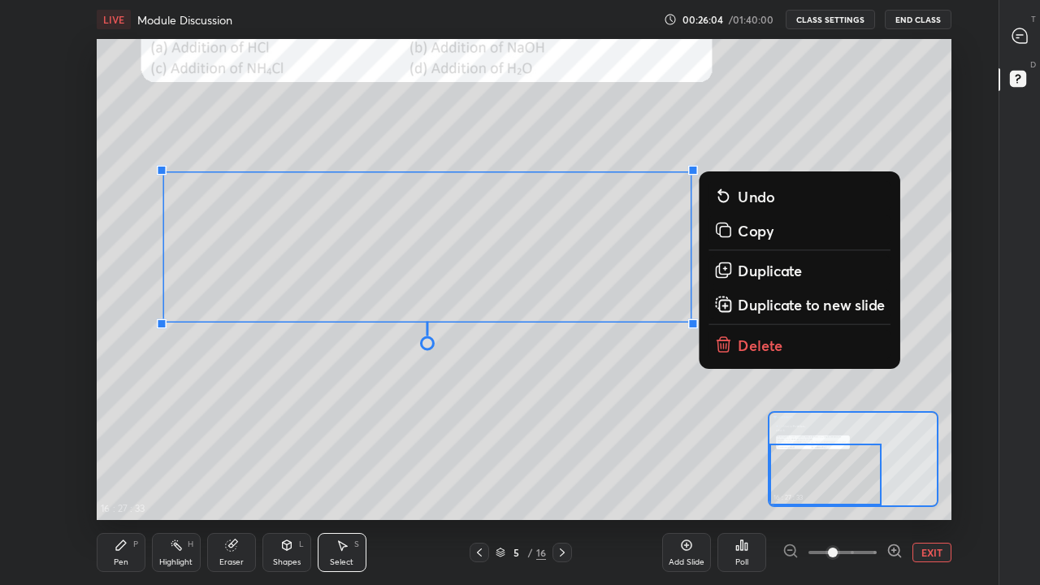
click at [756, 347] on p "Delete" at bounding box center [761, 346] width 46 height 20
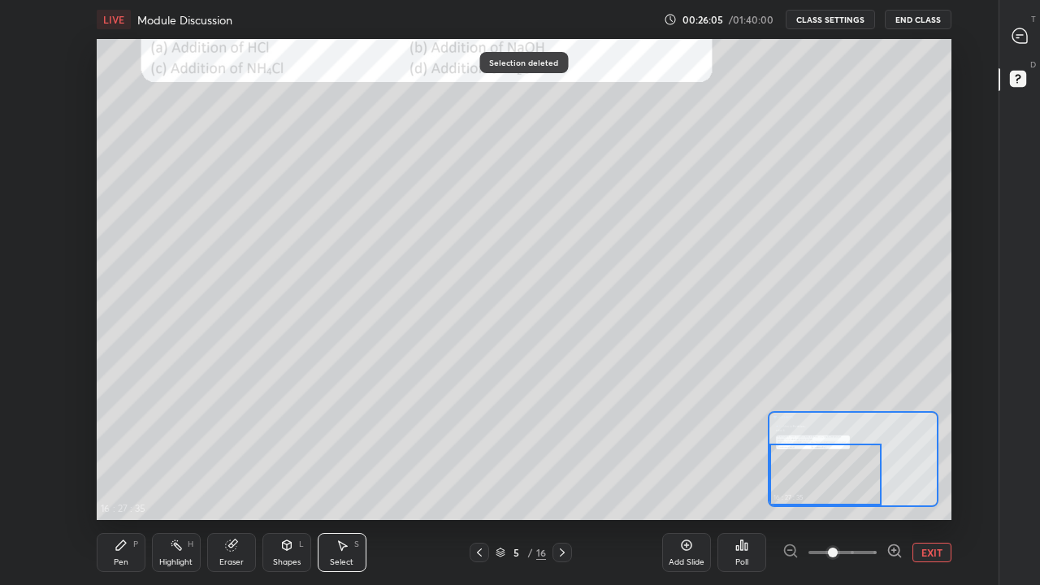
click at [124, 453] on div "Pen P" at bounding box center [121, 552] width 49 height 39
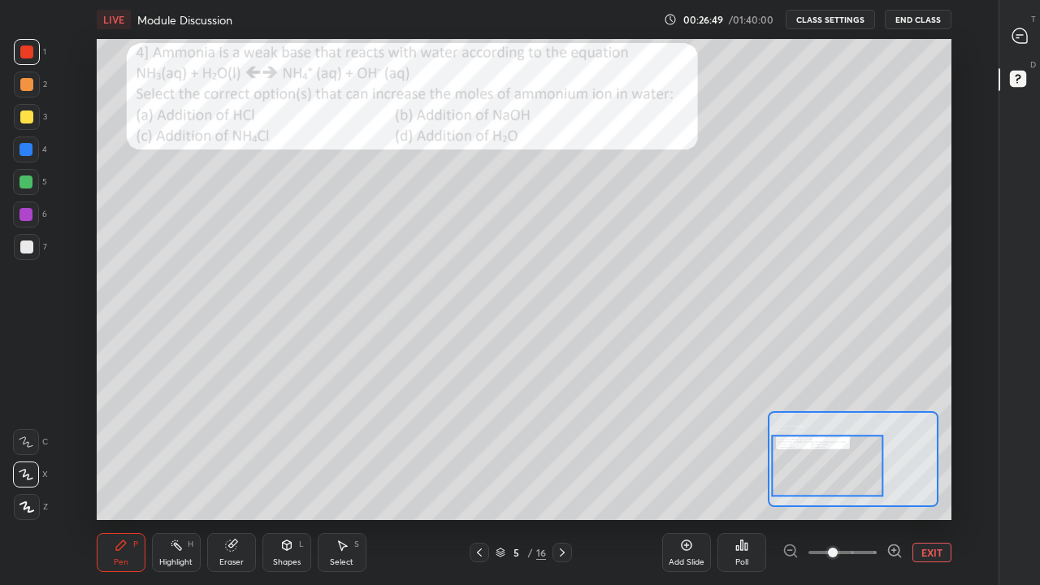
click at [28, 154] on div at bounding box center [26, 149] width 13 height 13
click at [244, 453] on div "Eraser" at bounding box center [231, 552] width 49 height 39
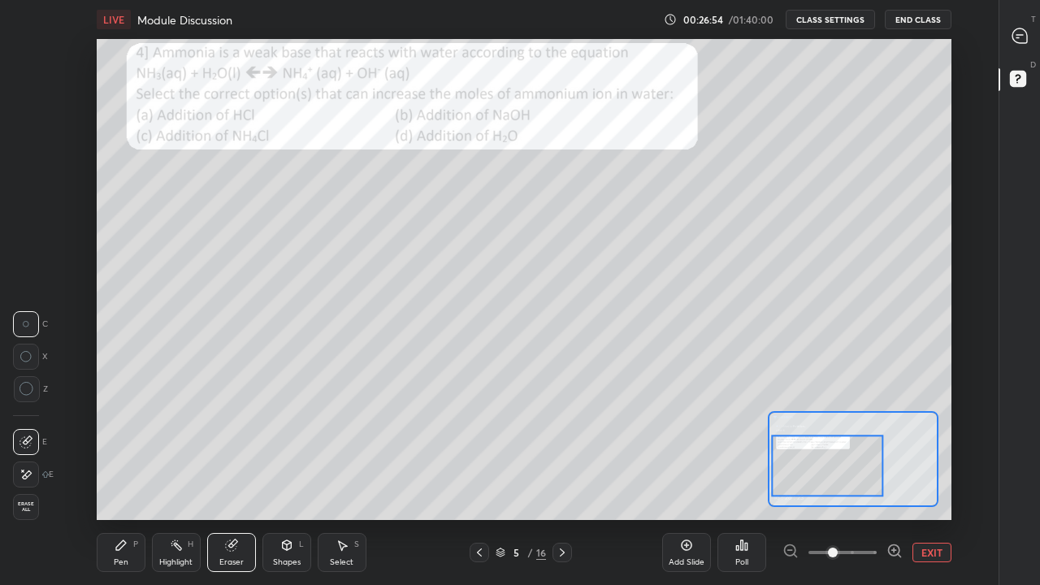
click at [128, 453] on div "Pen P" at bounding box center [121, 552] width 49 height 39
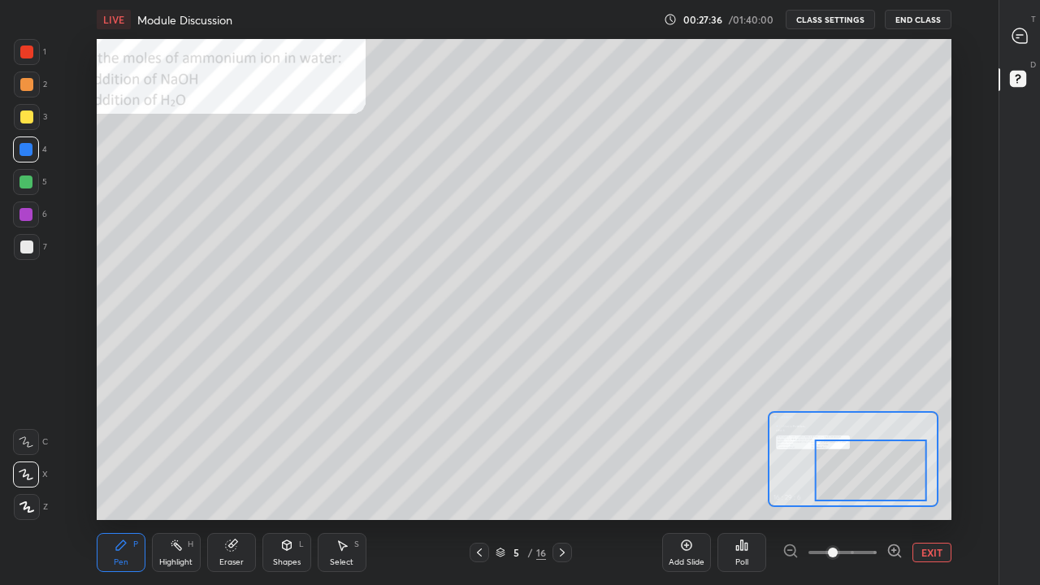
click at [30, 119] on div at bounding box center [26, 117] width 13 height 13
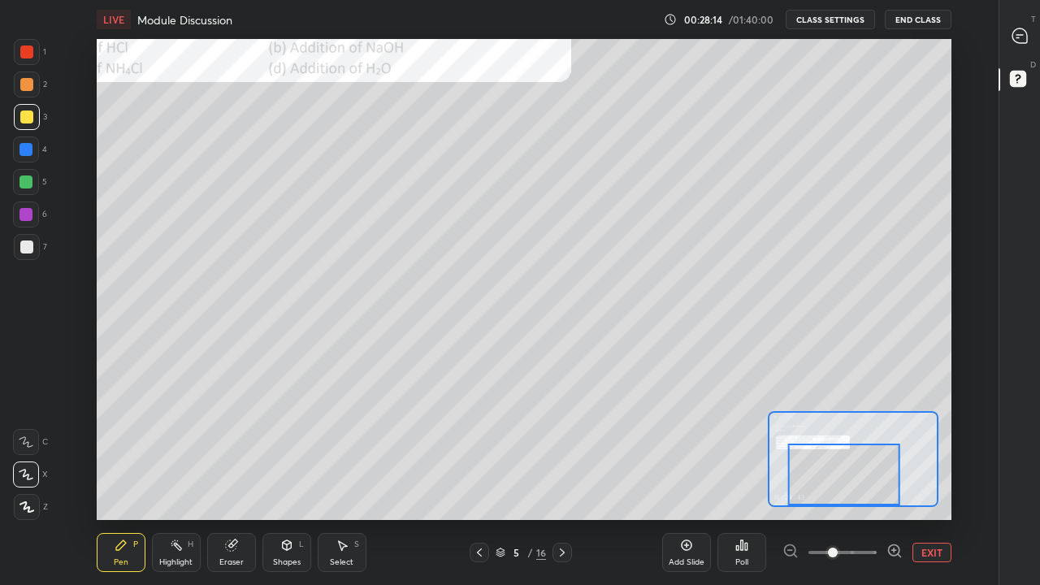
click at [687, 453] on div "Add Slide" at bounding box center [687, 562] width 36 height 8
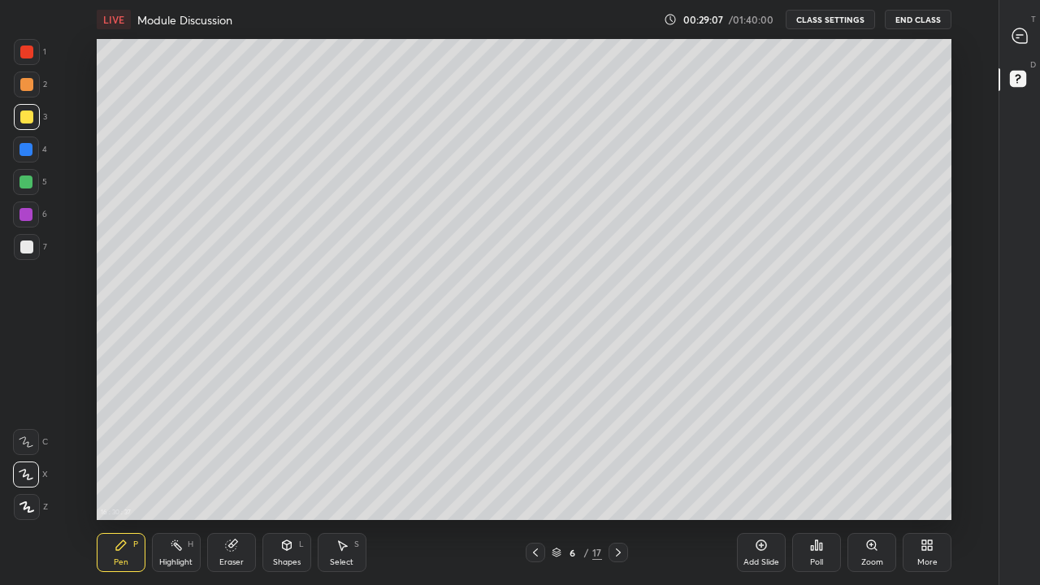
click at [24, 152] on div at bounding box center [26, 149] width 13 height 13
click at [535, 453] on icon at bounding box center [535, 552] width 13 height 13
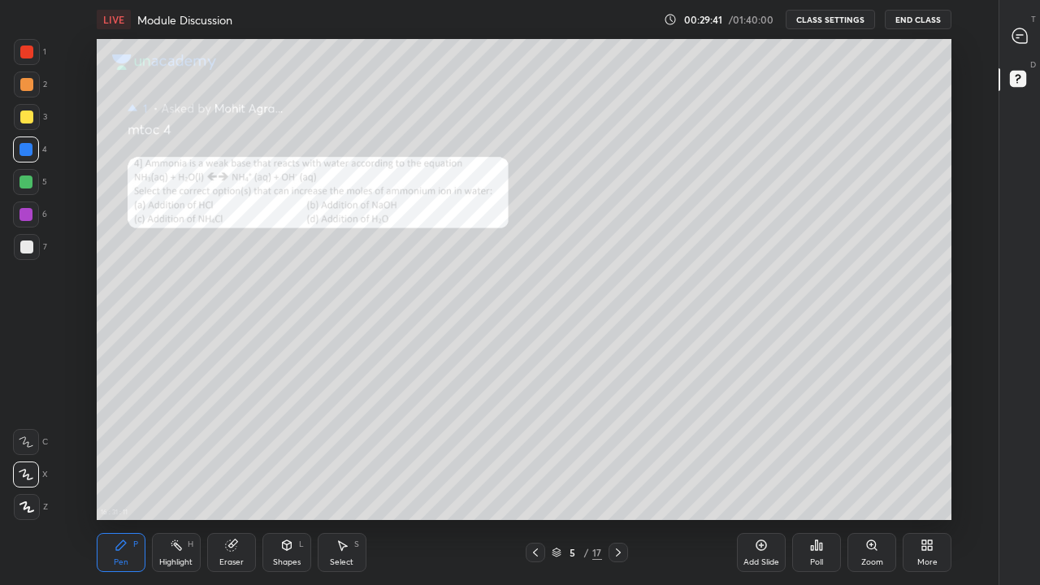
click at [861, 453] on div "Zoom" at bounding box center [872, 562] width 22 height 8
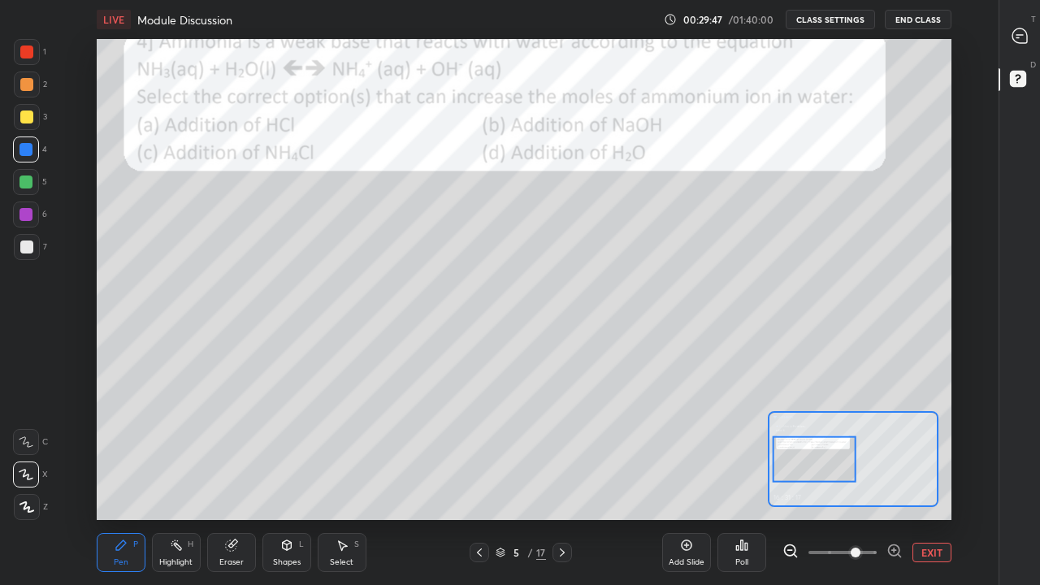
click at [28, 89] on div at bounding box center [26, 84] width 13 height 13
click at [562, 453] on icon at bounding box center [562, 552] width 13 height 13
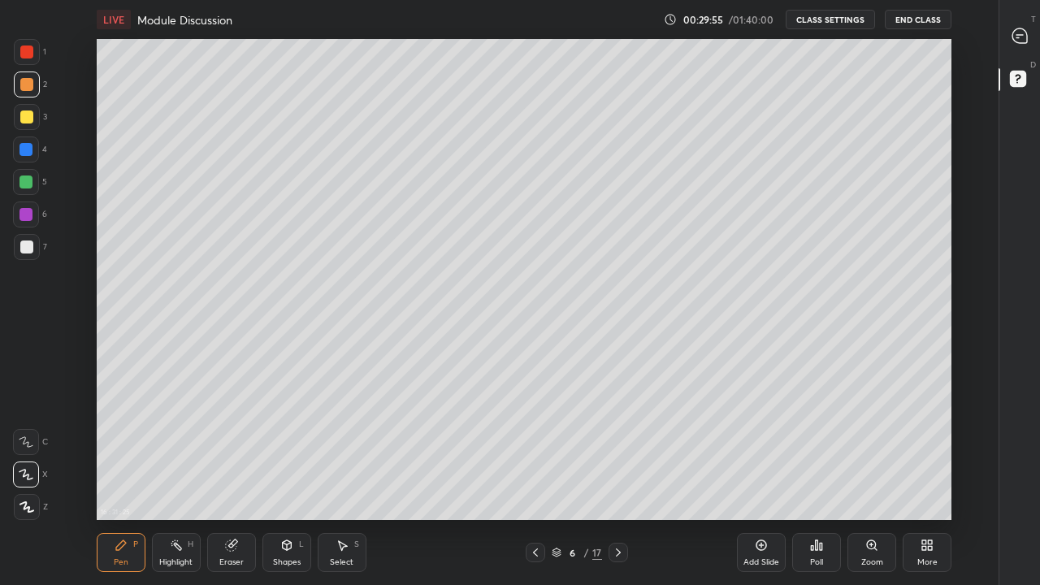
click at [617, 453] on icon at bounding box center [618, 553] width 5 height 8
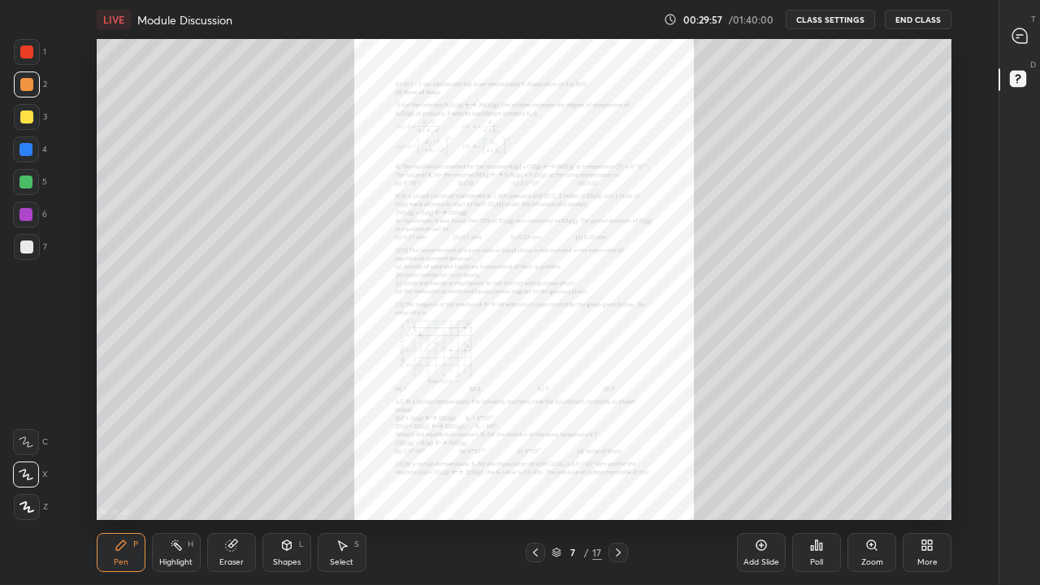
click at [535, 453] on icon at bounding box center [535, 552] width 13 height 13
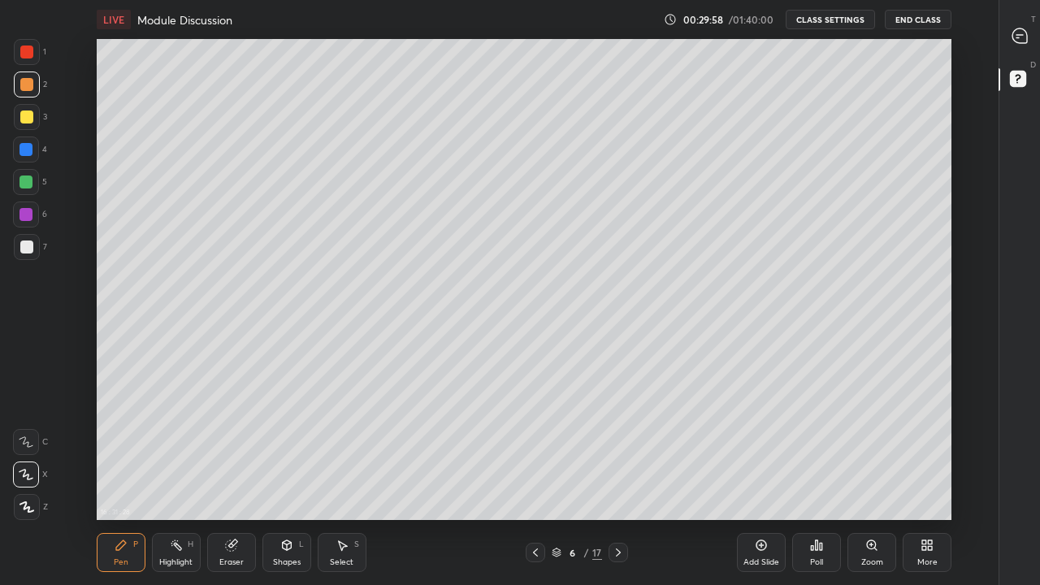
click at [1019, 84] on rect at bounding box center [1017, 79] width 15 height 15
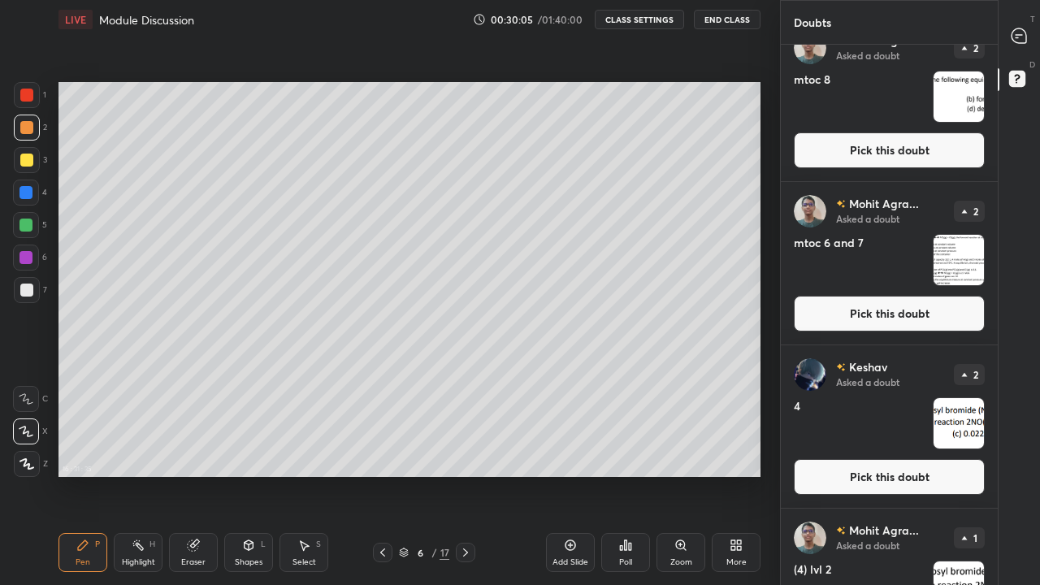
scroll to position [192, 0]
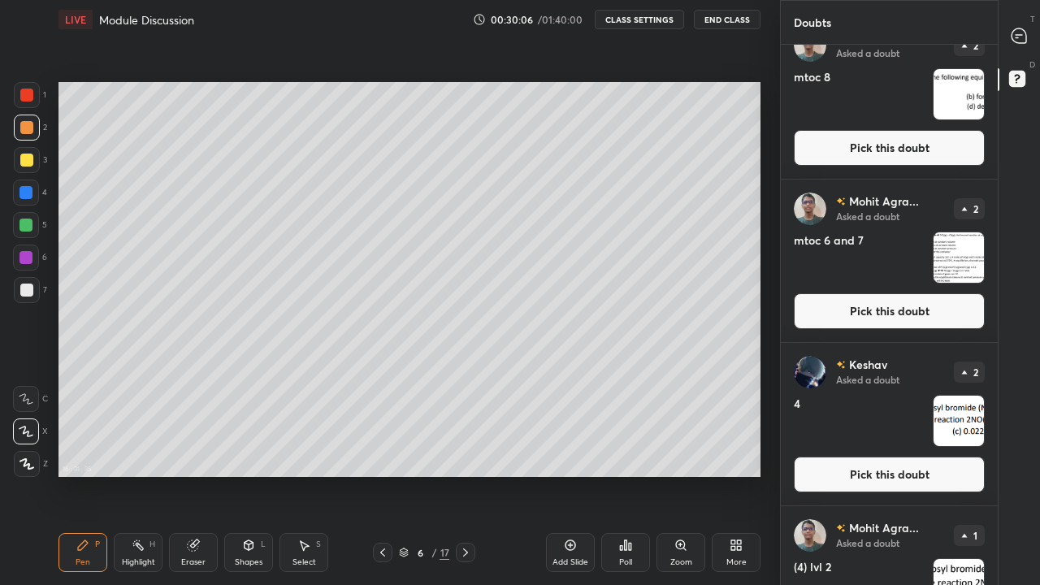
click at [886, 314] on button "Pick this doubt" at bounding box center [889, 311] width 191 height 36
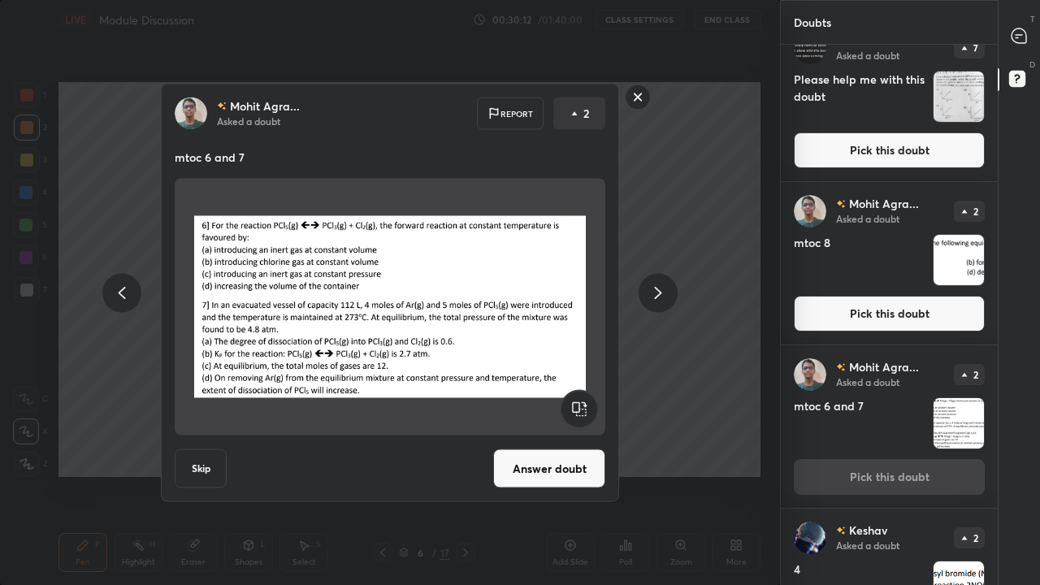
scroll to position [0, 0]
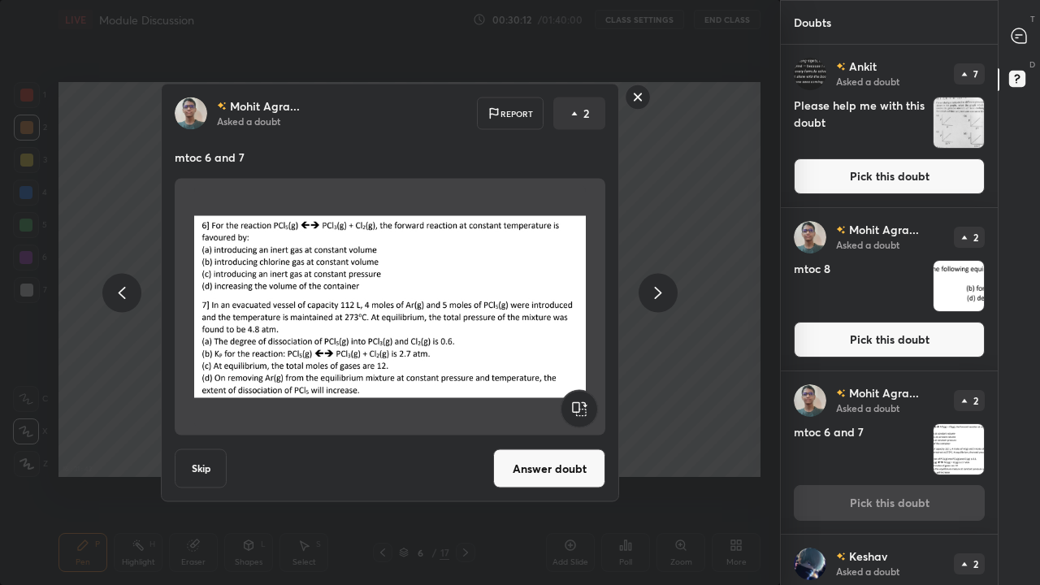
click at [889, 350] on button "Pick this doubt" at bounding box center [889, 340] width 191 height 36
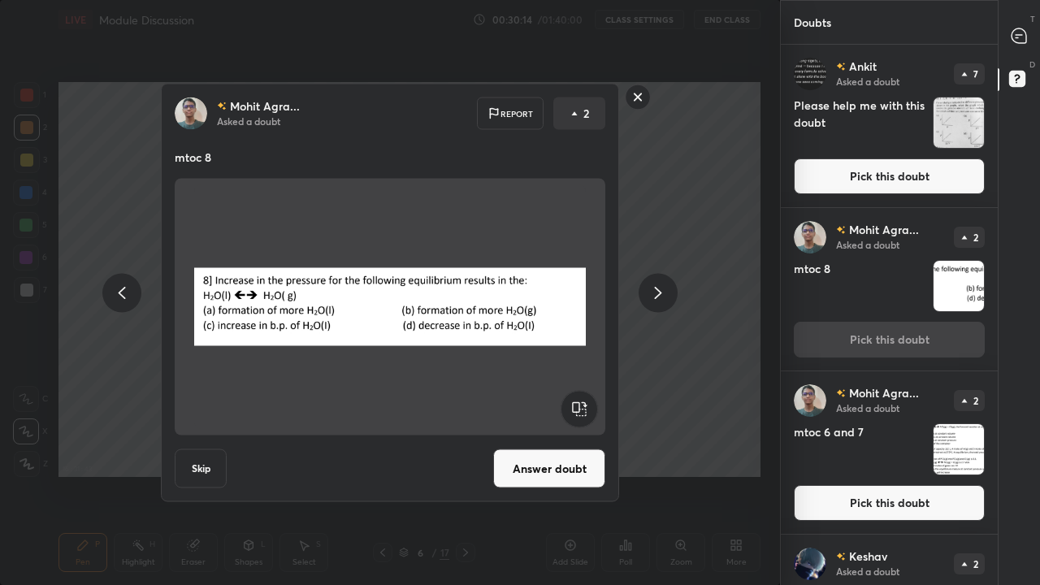
click at [570, 453] on button "Answer doubt" at bounding box center [549, 468] width 112 height 39
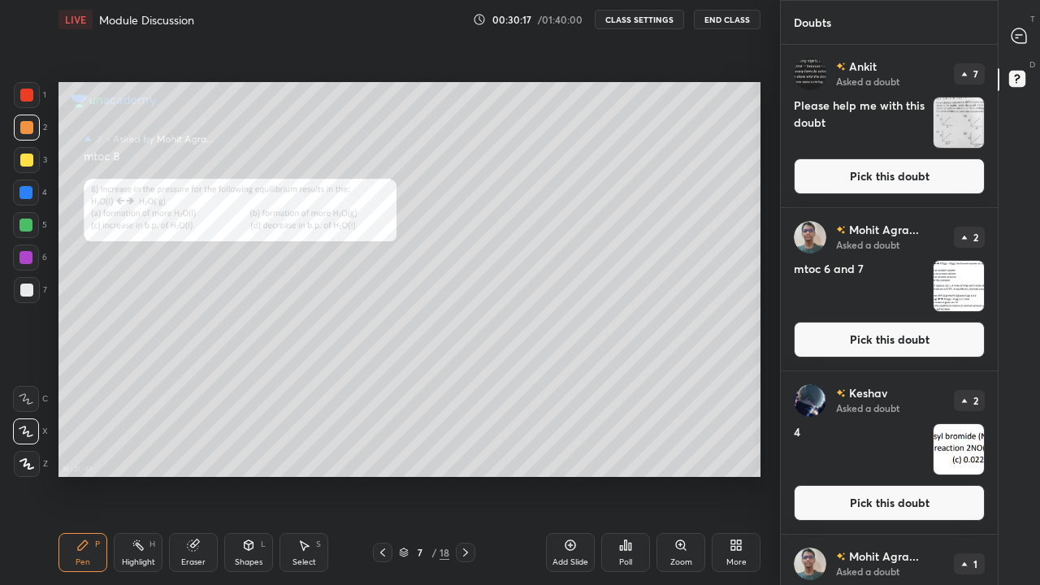
click at [743, 453] on div "More" at bounding box center [736, 562] width 20 height 8
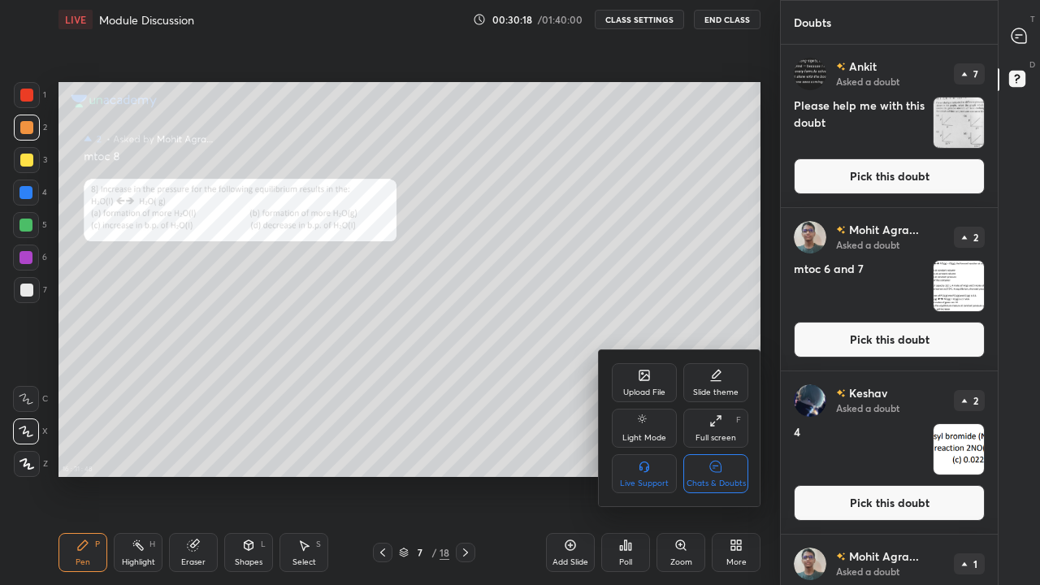
click at [727, 453] on div "Chats & Doubts" at bounding box center [716, 483] width 59 height 8
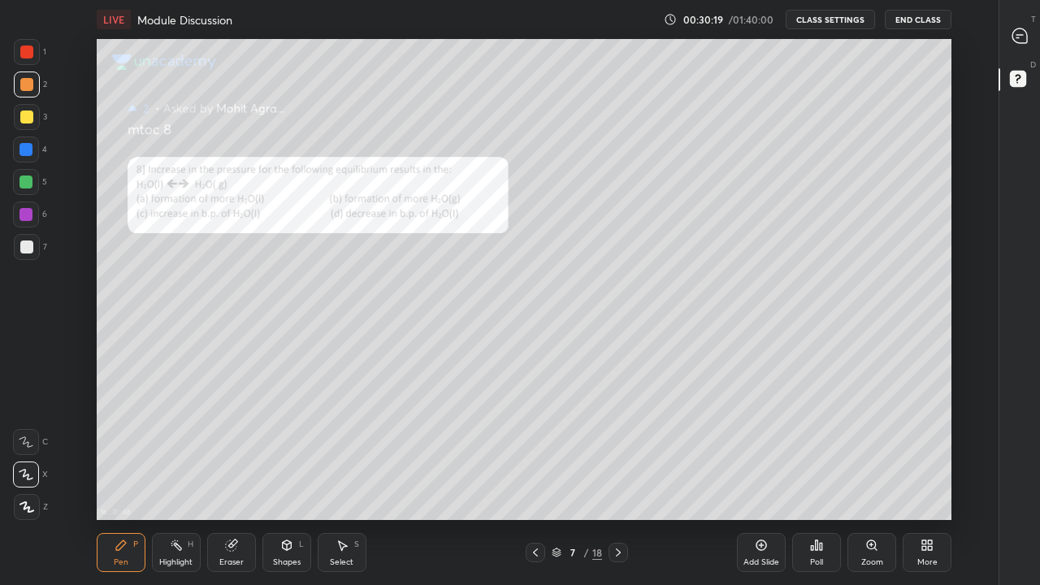
scroll to position [481, 943]
click at [881, 453] on div "Zoom" at bounding box center [872, 552] width 49 height 39
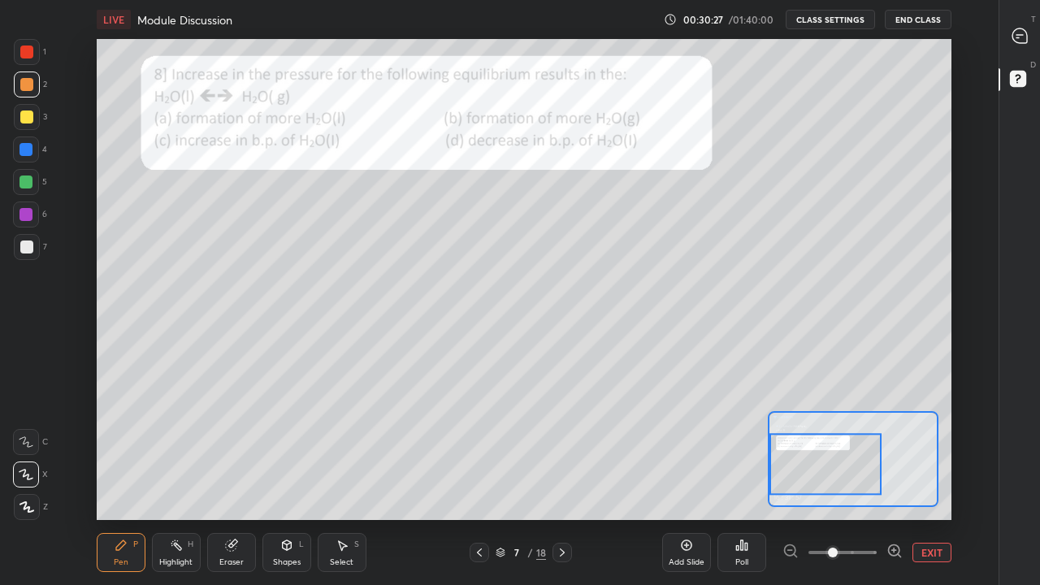
click at [29, 50] on div at bounding box center [26, 52] width 13 height 13
click at [28, 116] on div at bounding box center [26, 117] width 13 height 13
click at [225, 453] on div "Eraser" at bounding box center [231, 562] width 24 height 8
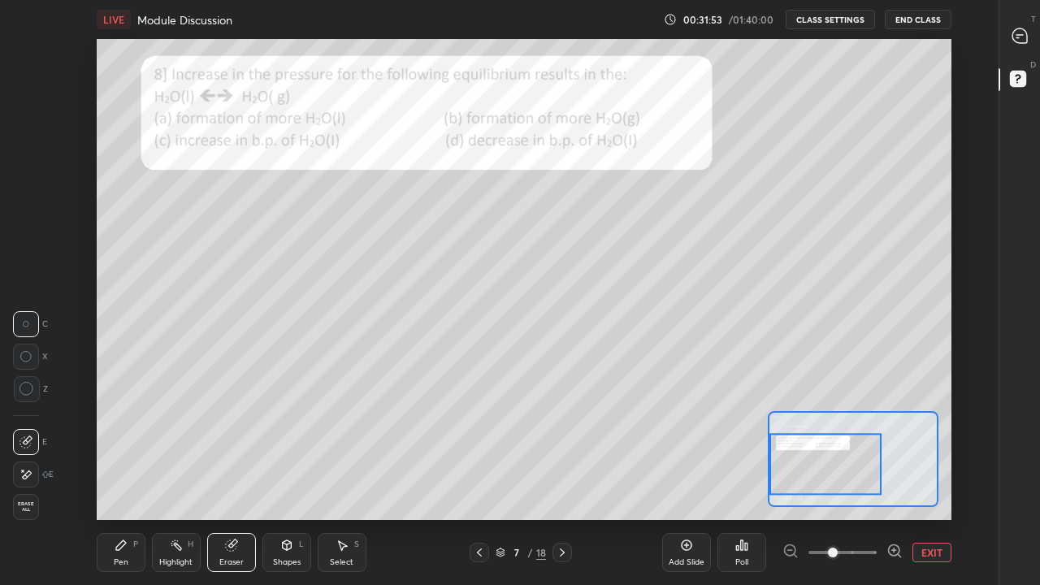
click at [126, 453] on div "Pen" at bounding box center [121, 562] width 15 height 8
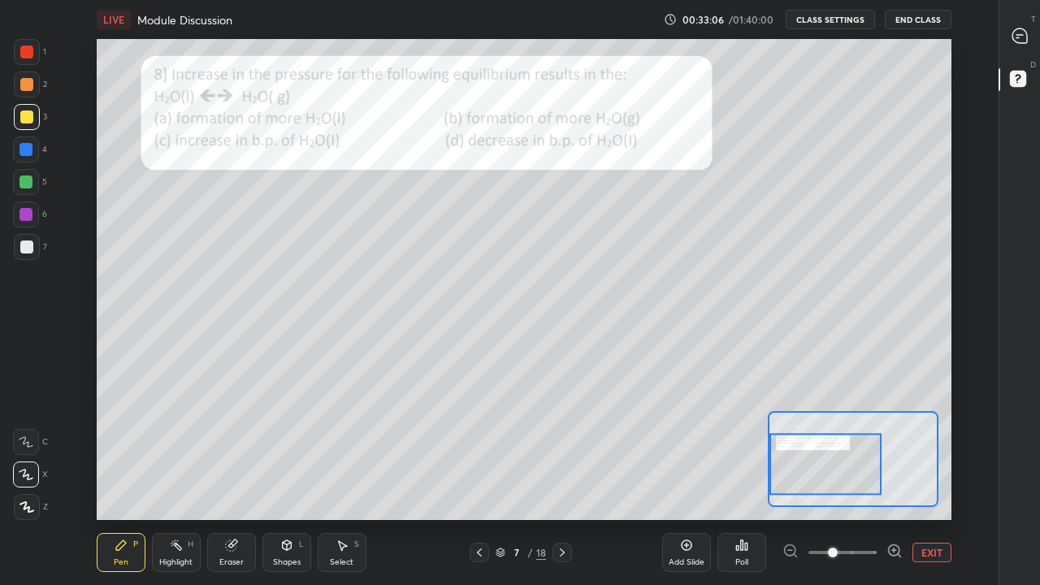
click at [20, 223] on div at bounding box center [26, 215] width 26 height 26
click at [23, 117] on div at bounding box center [26, 117] width 13 height 13
click at [31, 55] on div at bounding box center [26, 52] width 13 height 13
click at [1017, 77] on rect at bounding box center [1017, 79] width 15 height 15
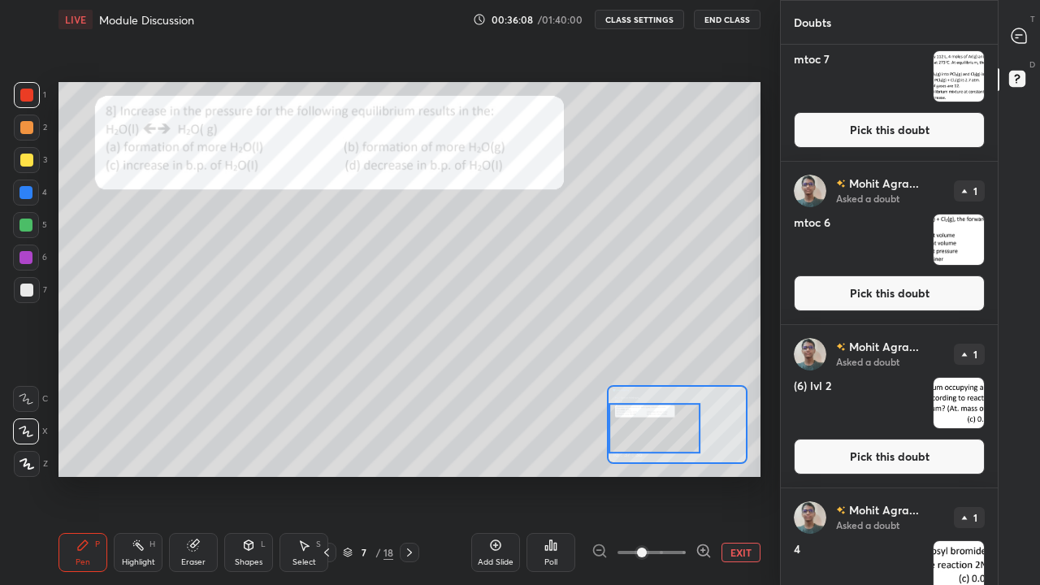
scroll to position [695, 0]
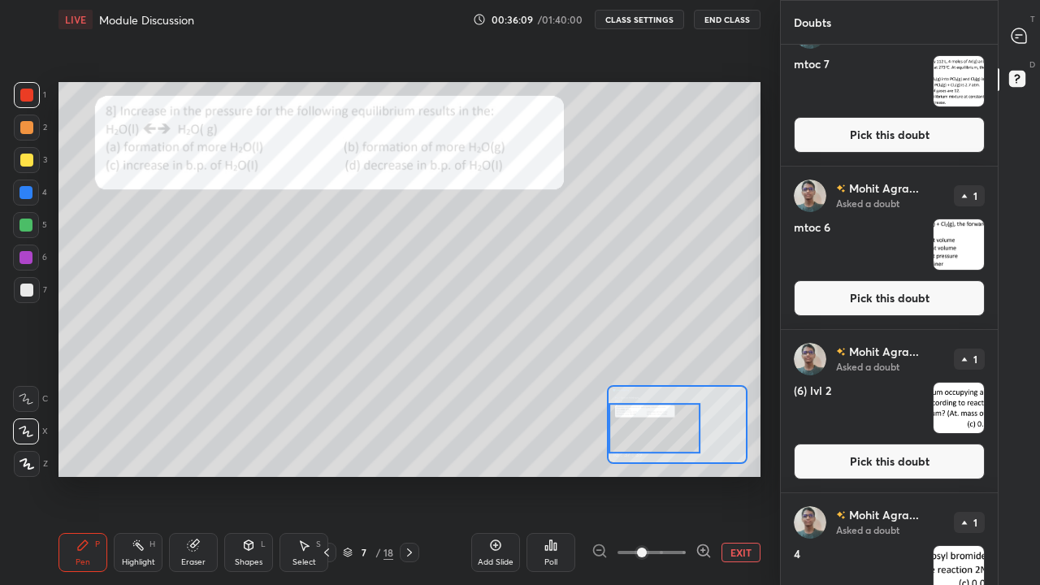
click at [874, 301] on button "Pick this doubt" at bounding box center [889, 298] width 191 height 36
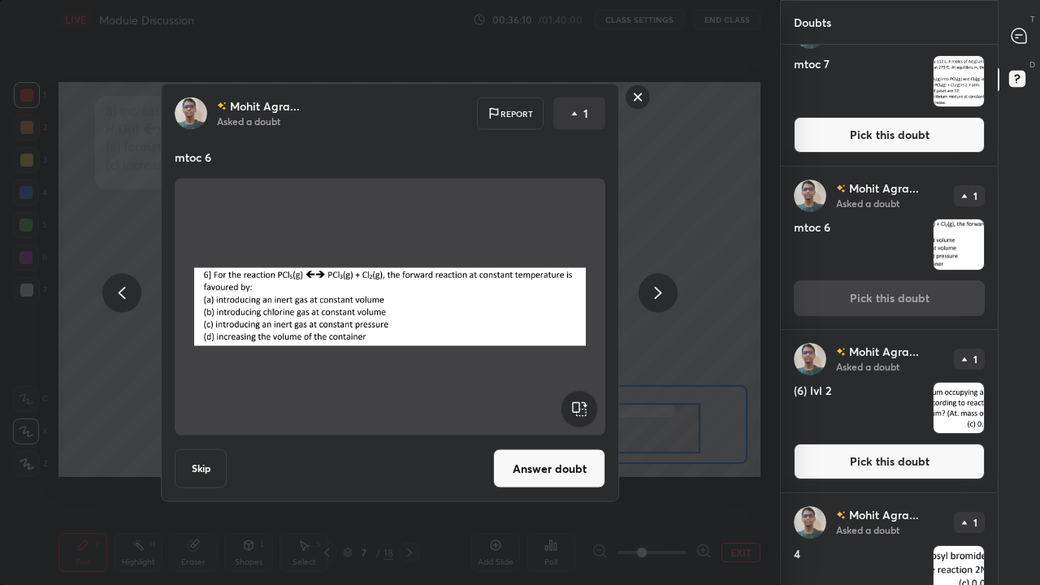
click at [570, 453] on button "Answer doubt" at bounding box center [549, 468] width 112 height 39
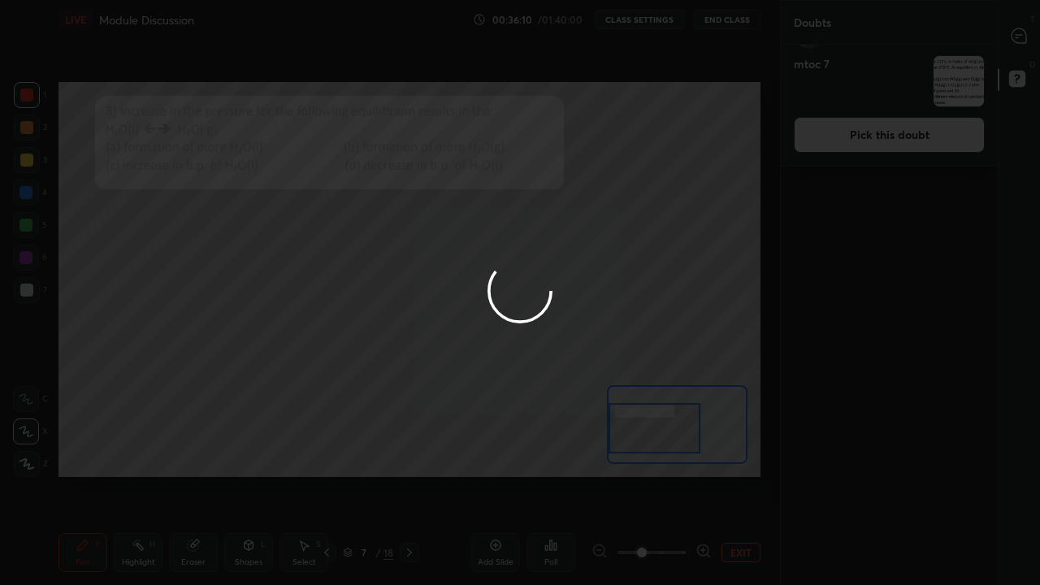
scroll to position [0, 0]
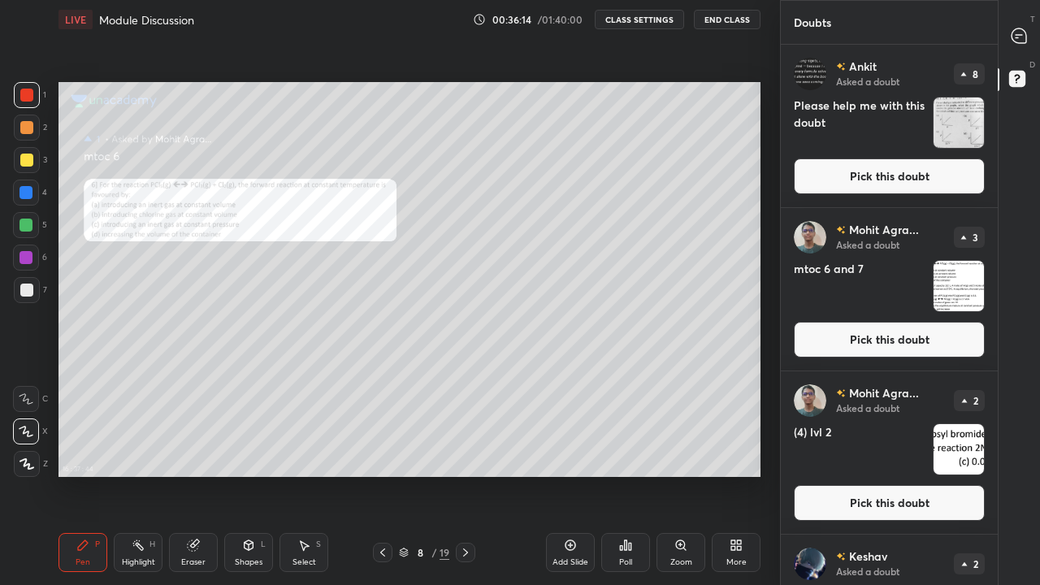
click at [749, 453] on div "More" at bounding box center [736, 552] width 49 height 39
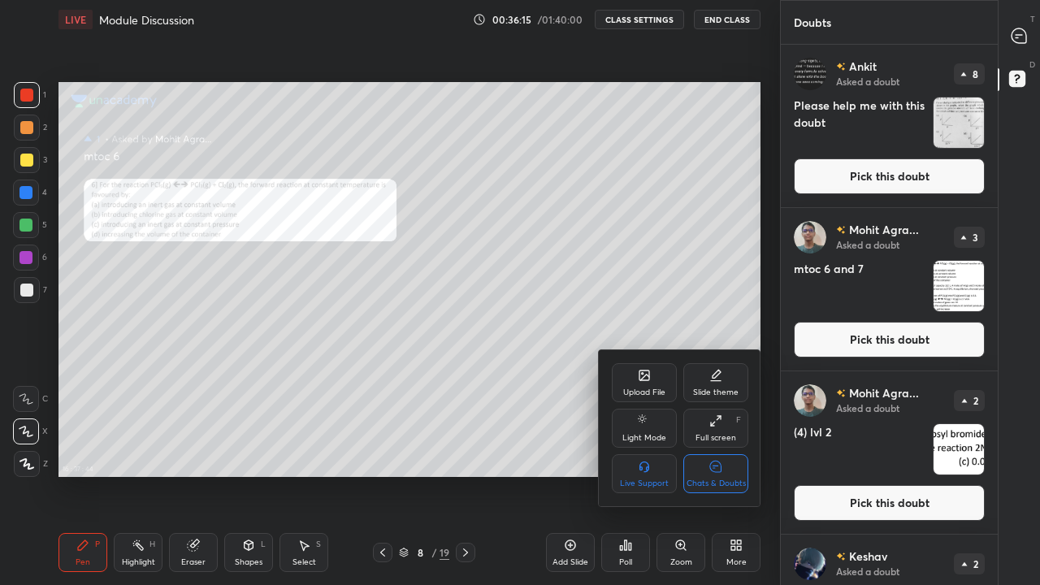
click at [714, 453] on div "Chats & Doubts" at bounding box center [715, 473] width 65 height 39
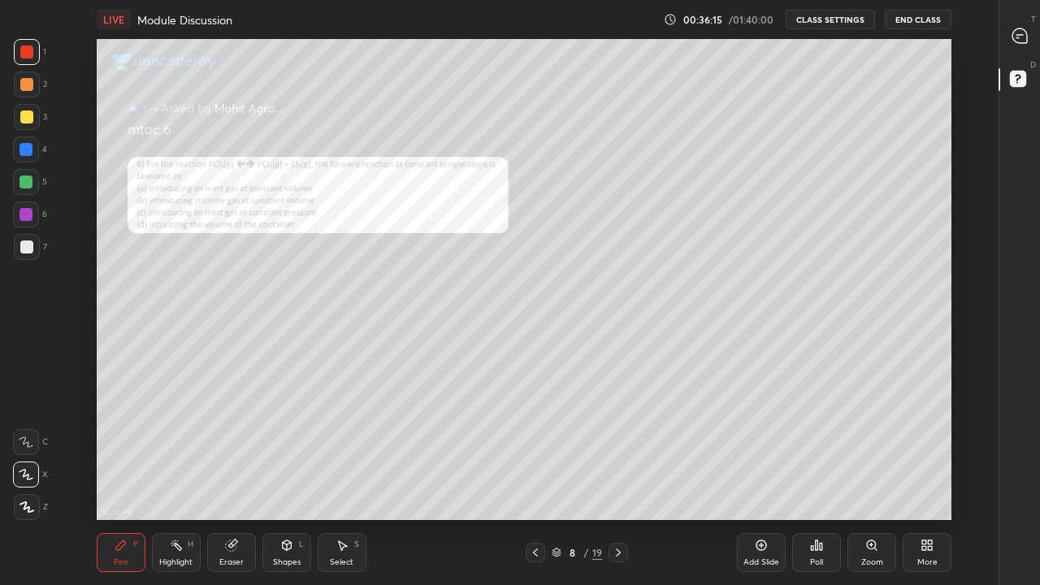
scroll to position [481, 943]
click at [874, 453] on div "Zoom" at bounding box center [872, 562] width 22 height 8
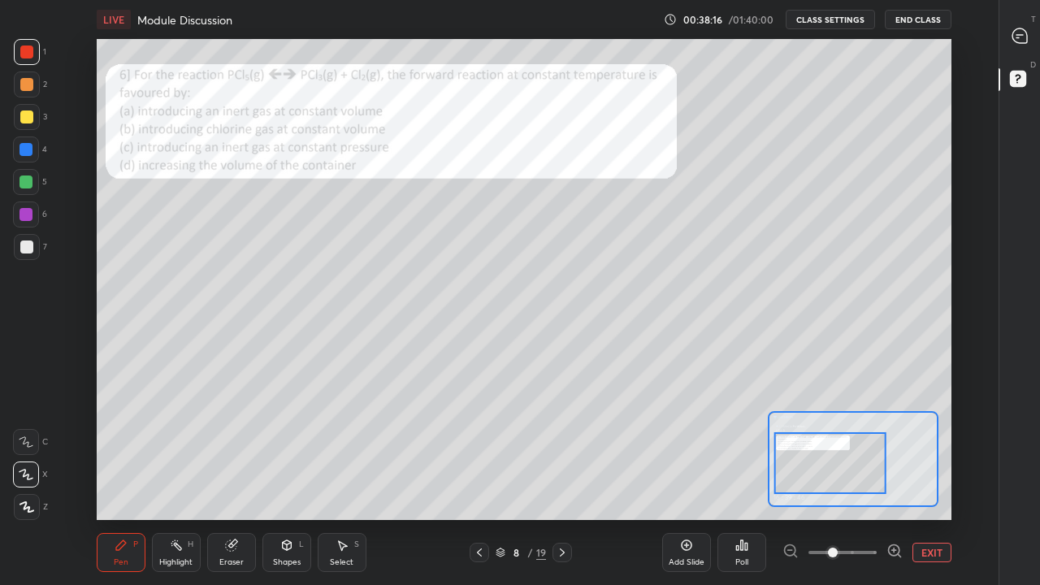
click at [24, 119] on div at bounding box center [26, 117] width 13 height 13
click at [28, 52] on div at bounding box center [26, 52] width 13 height 13
click at [1023, 83] on rect at bounding box center [1017, 79] width 15 height 15
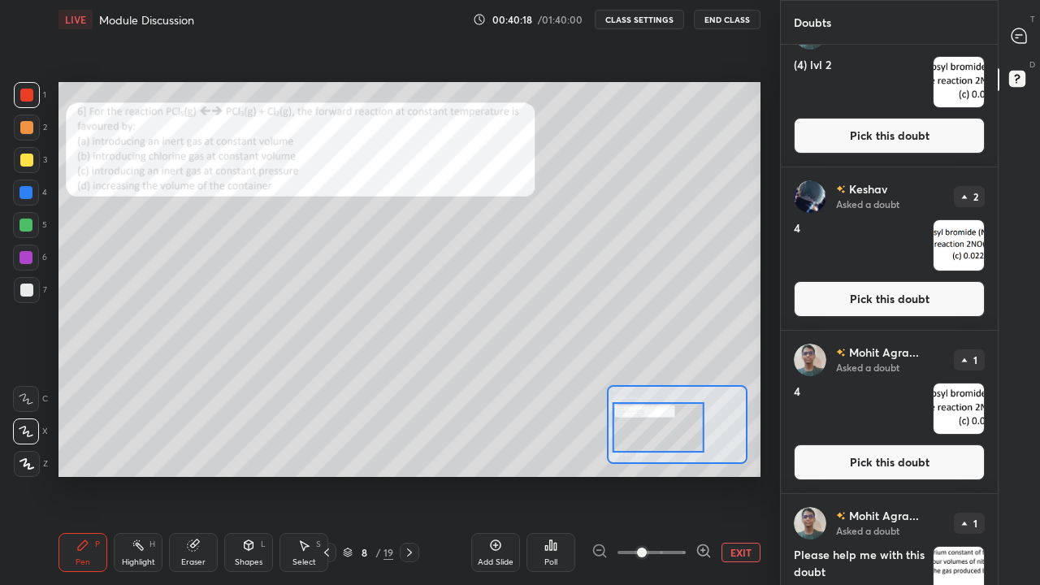
scroll to position [766, 0]
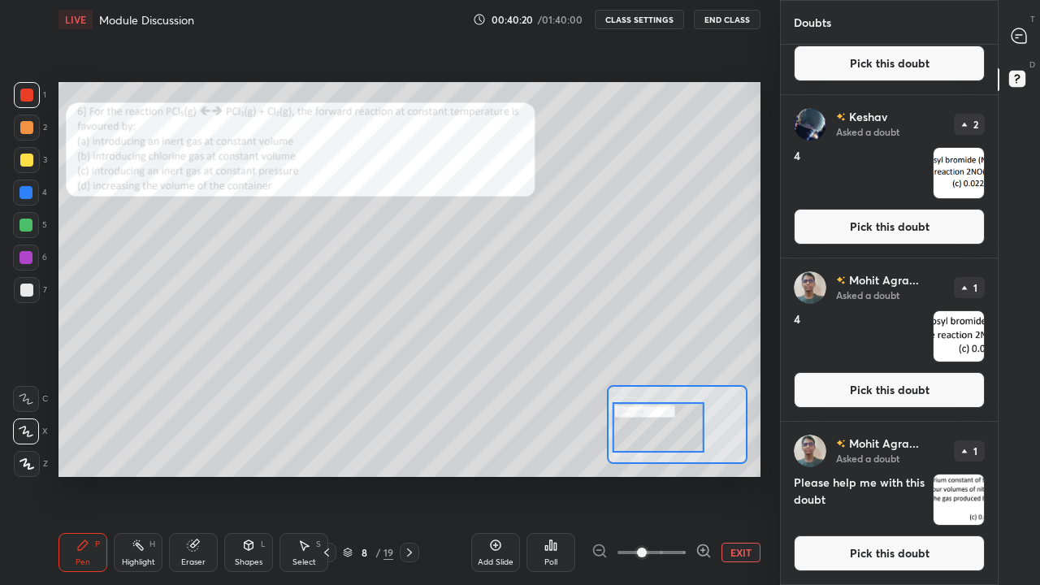
click at [896, 453] on button "Pick this doubt" at bounding box center [889, 554] width 191 height 36
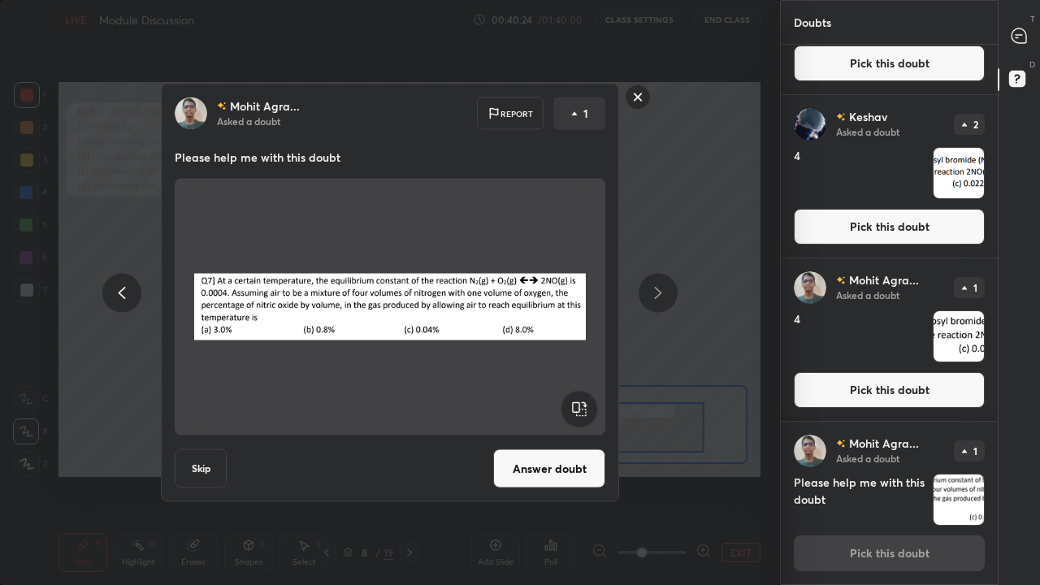
click at [637, 91] on rect at bounding box center [638, 97] width 25 height 25
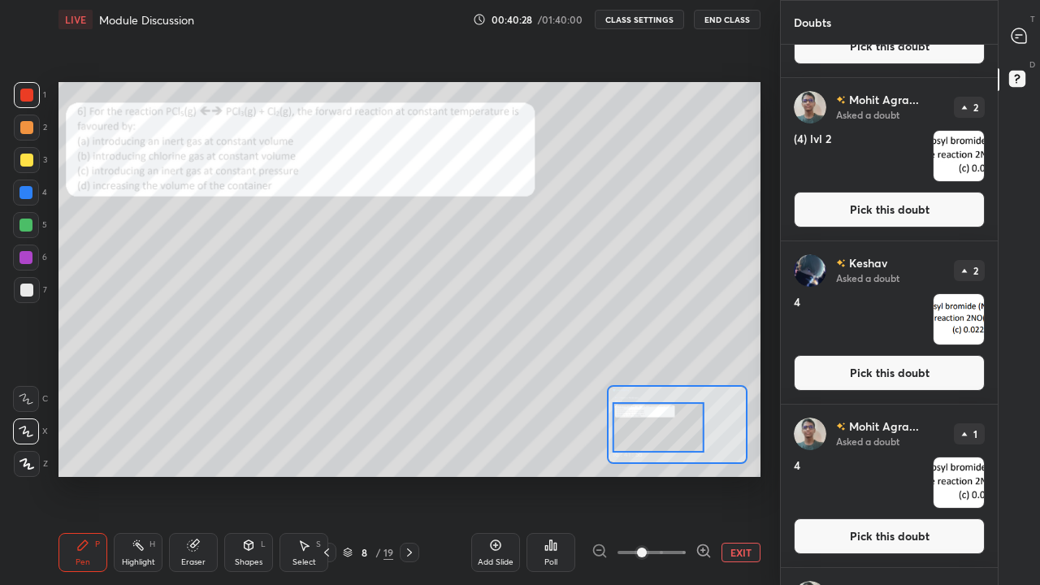
scroll to position [613, 0]
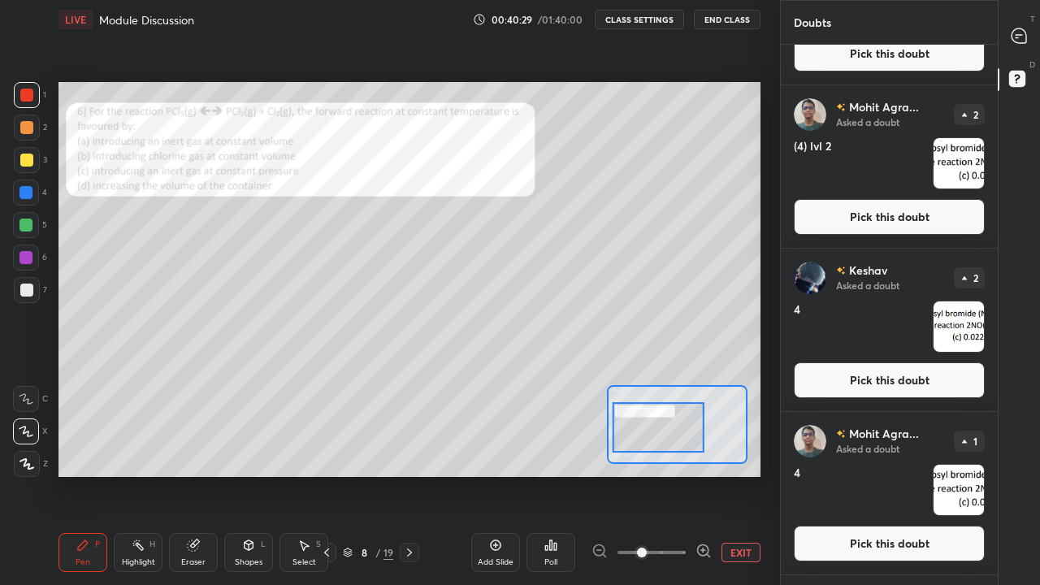
click at [882, 377] on button "Pick this doubt" at bounding box center [889, 380] width 191 height 36
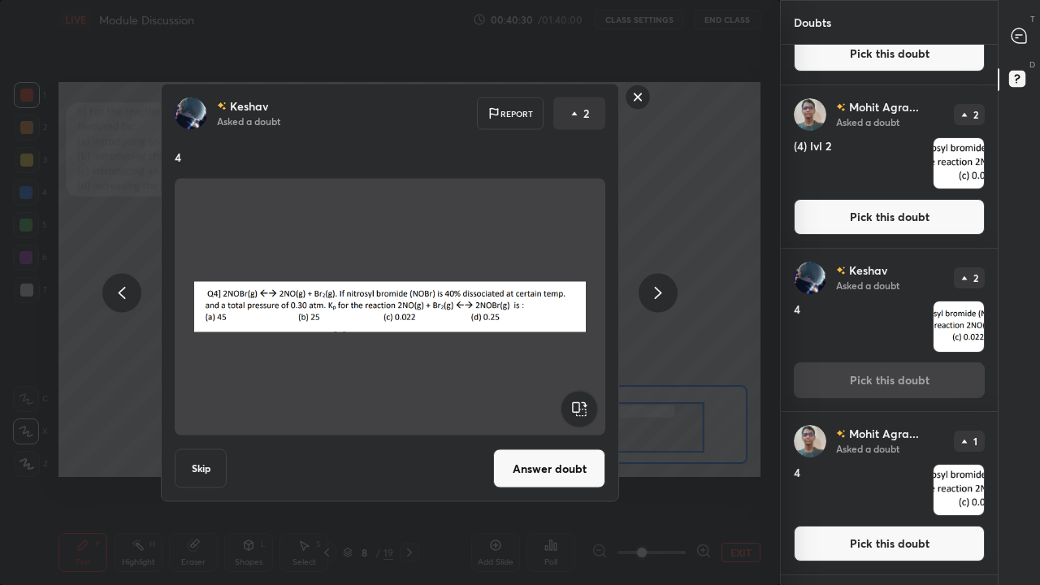
click at [562, 453] on button "Answer doubt" at bounding box center [549, 468] width 112 height 39
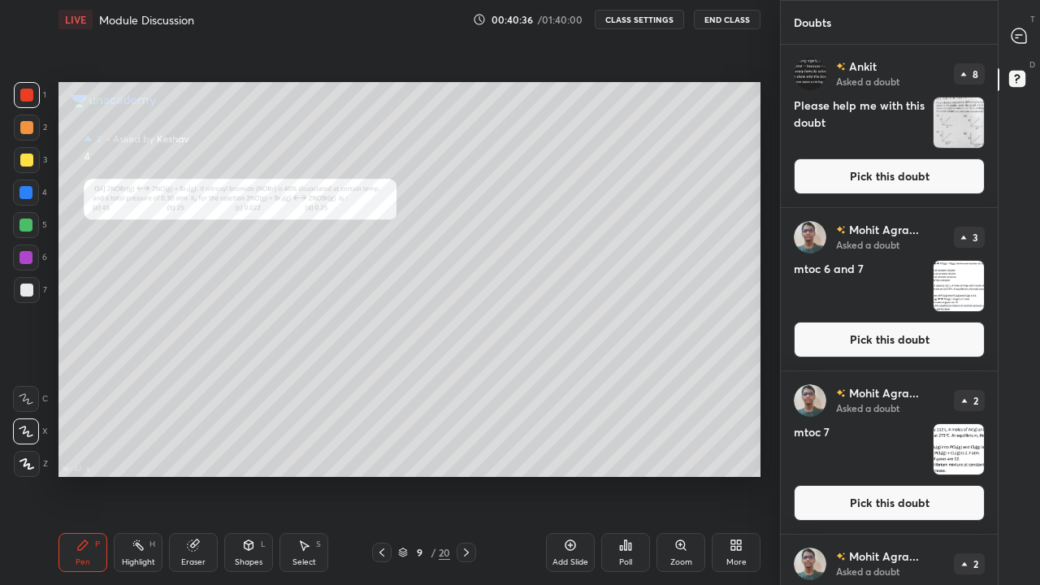
click at [739, 453] on div "More" at bounding box center [736, 552] width 49 height 39
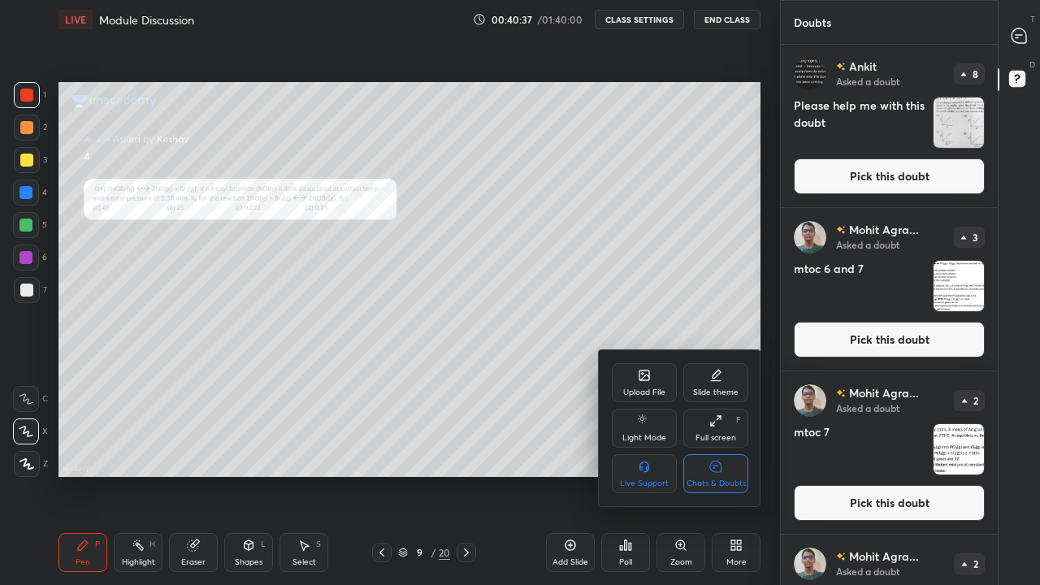
click at [729, 453] on div "Chats & Doubts" at bounding box center [715, 473] width 65 height 39
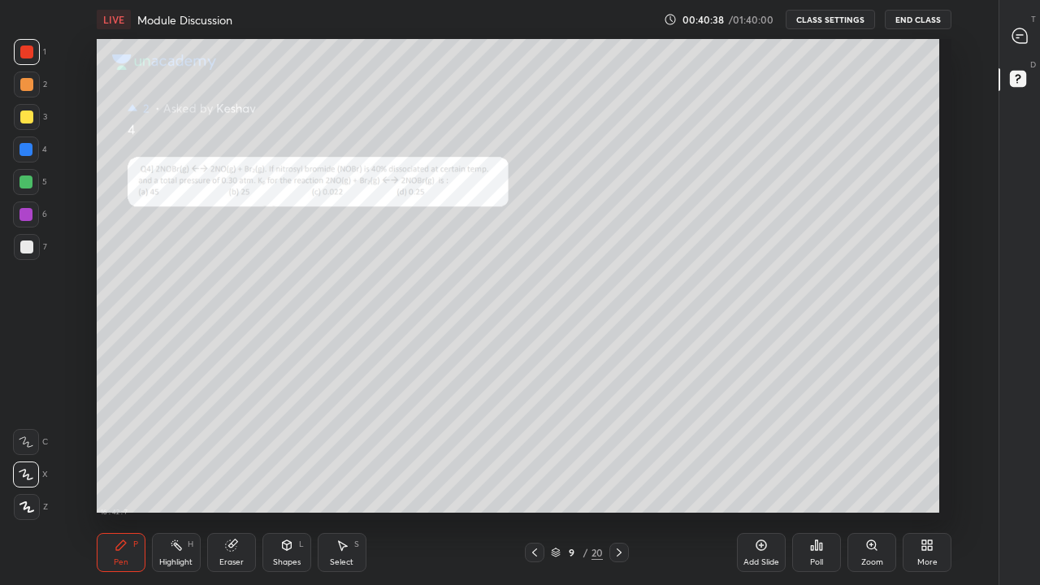
scroll to position [481, 943]
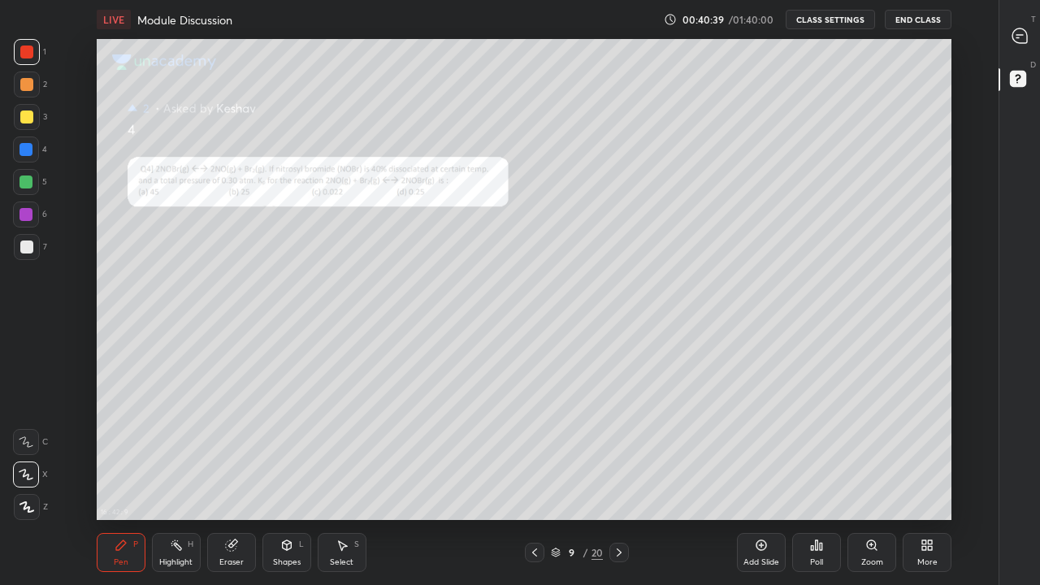
click at [878, 453] on div "Zoom" at bounding box center [872, 552] width 49 height 39
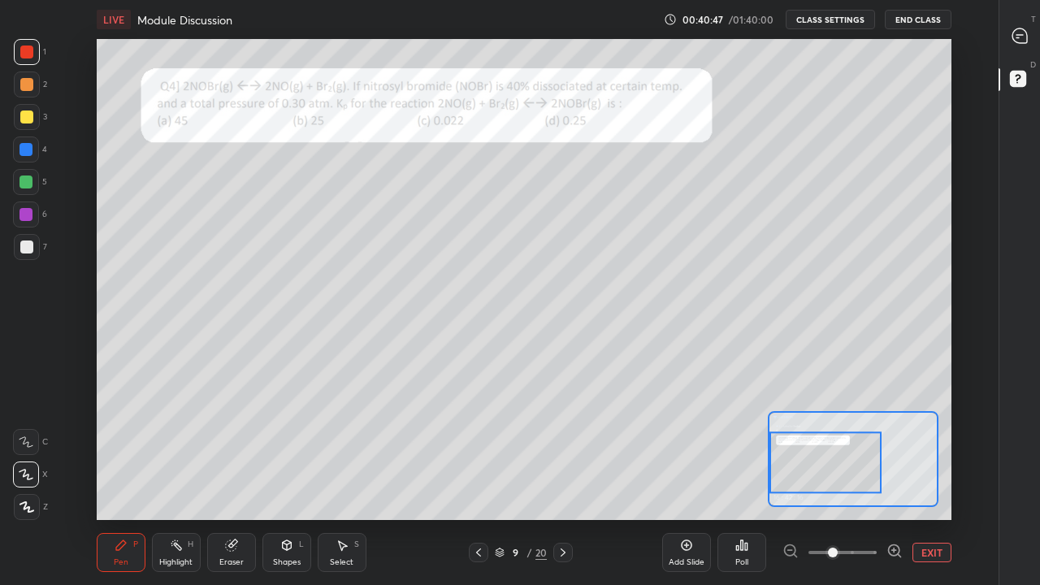
click at [28, 116] on div at bounding box center [26, 117] width 13 height 13
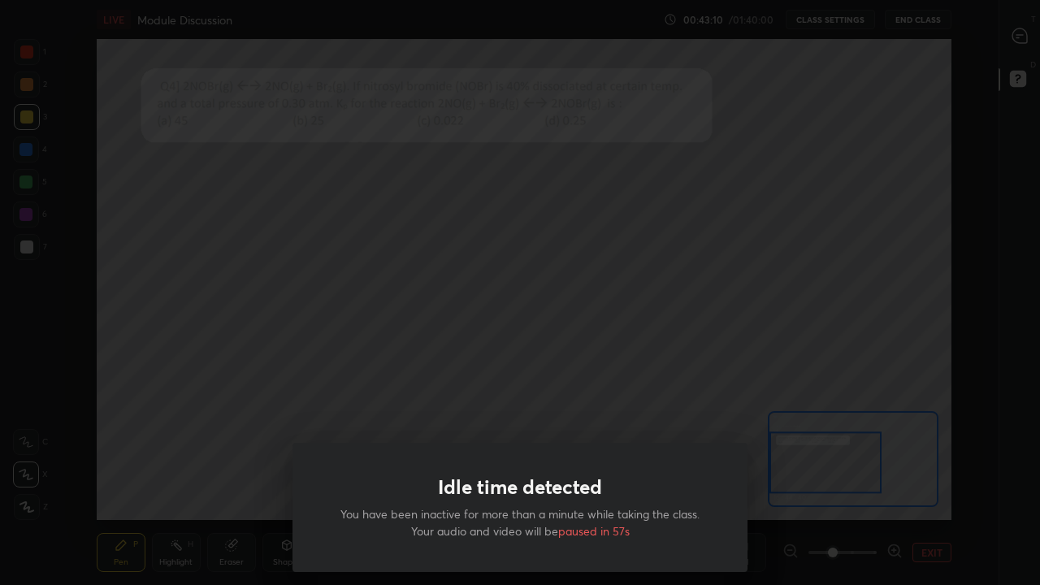
click at [555, 336] on div "Idle time detected You have been inactive for more than a minute while taking t…" at bounding box center [520, 292] width 1040 height 585
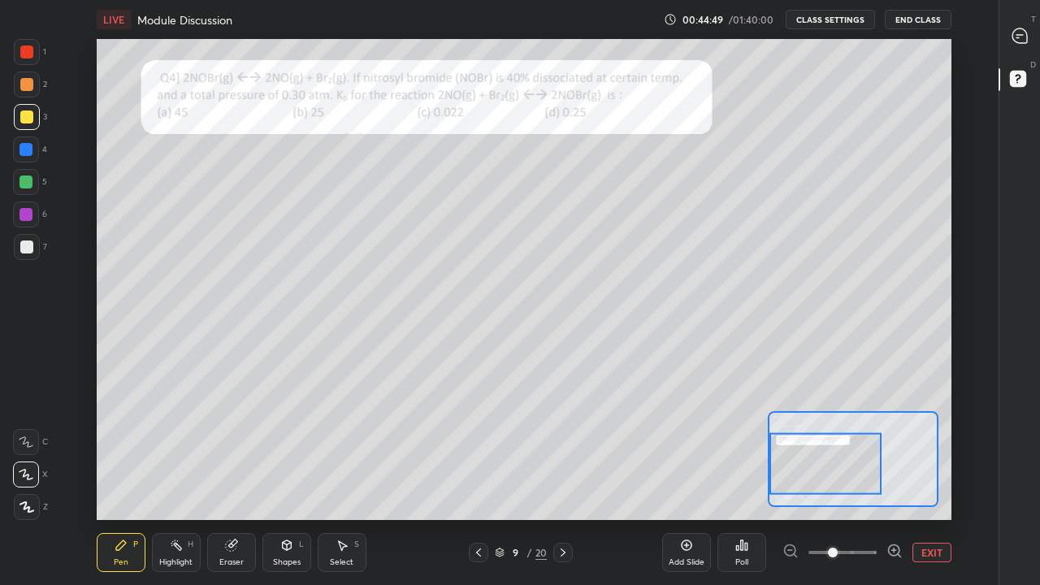
click at [236, 453] on div "Eraser" at bounding box center [231, 552] width 49 height 39
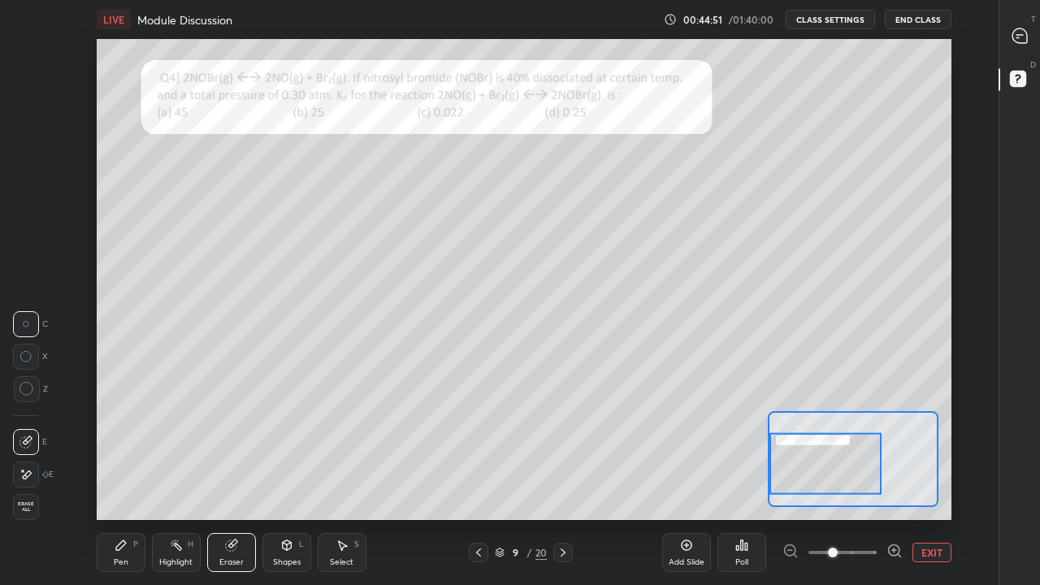
click at [125, 453] on div "Pen" at bounding box center [121, 562] width 15 height 8
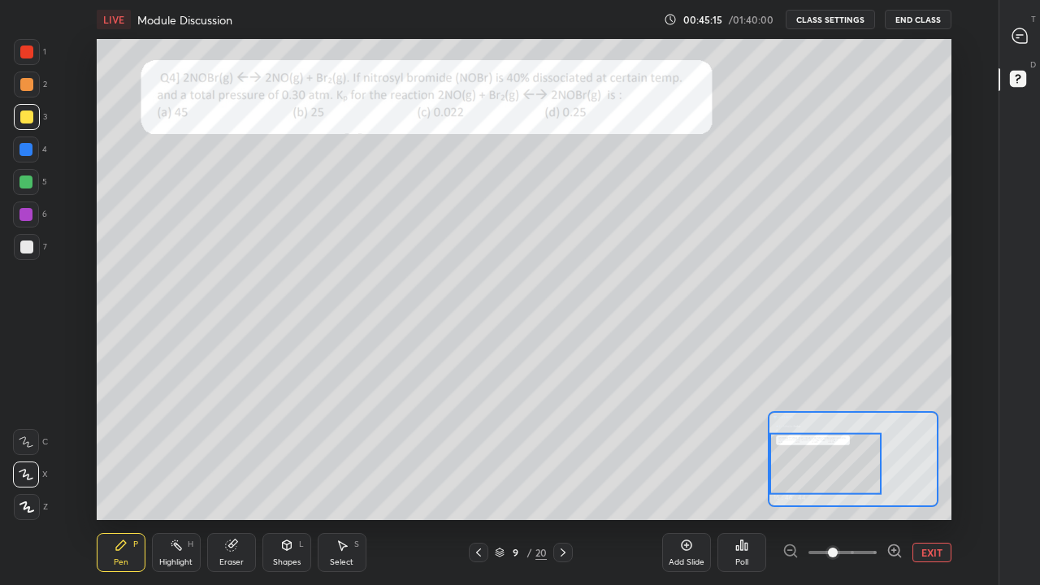
click at [289, 453] on div "Shapes" at bounding box center [287, 562] width 28 height 8
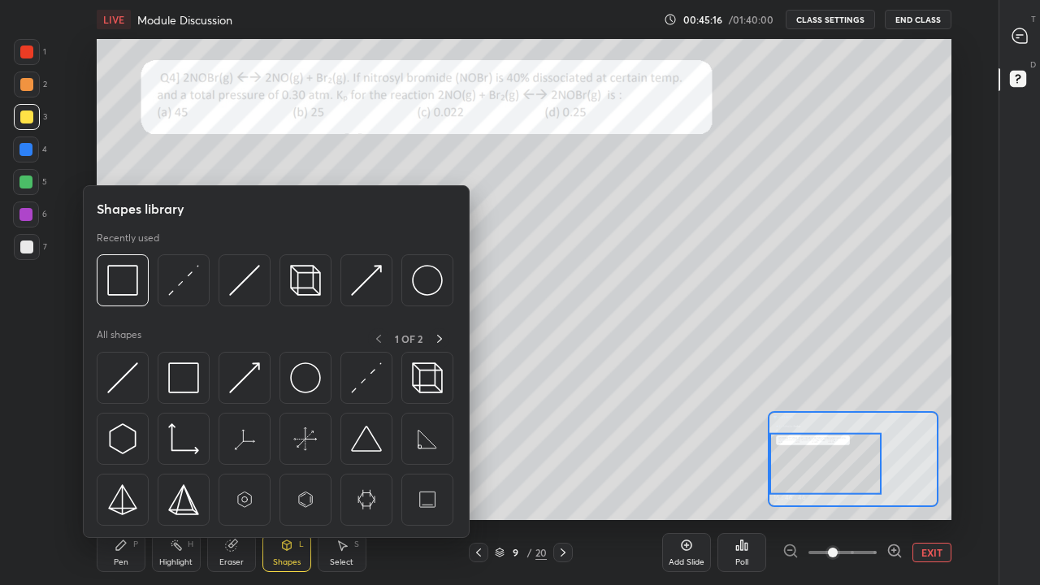
click at [124, 289] on img at bounding box center [122, 280] width 31 height 31
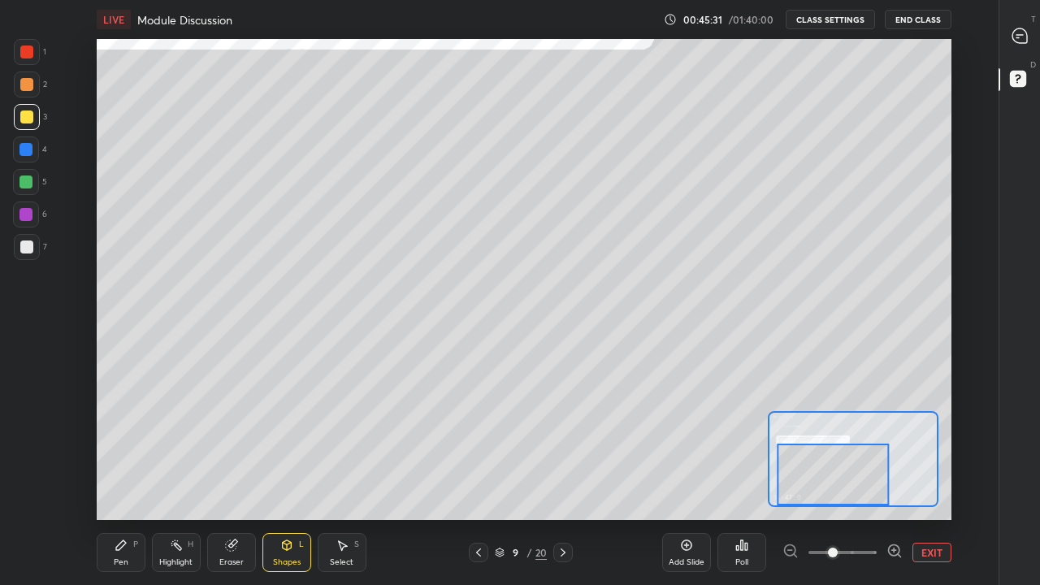
click at [134, 453] on div "Pen P" at bounding box center [121, 552] width 49 height 39
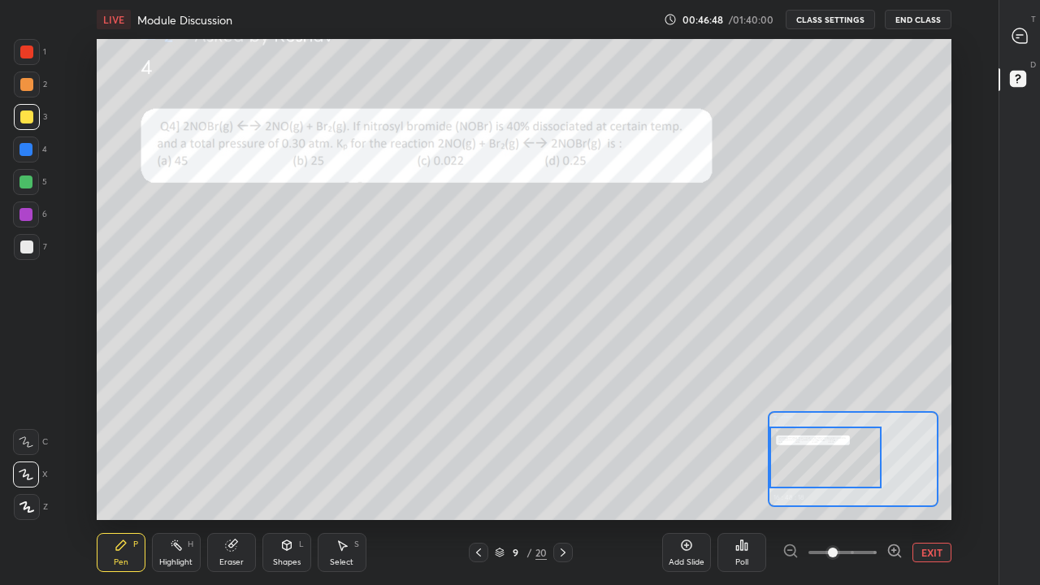
click at [1026, 85] on rect at bounding box center [1017, 79] width 15 height 15
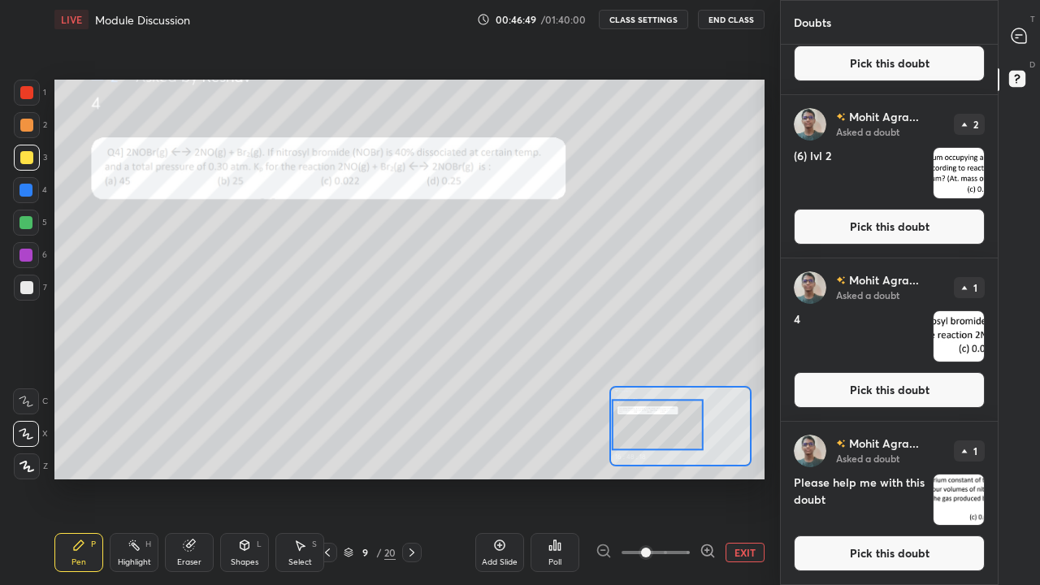
scroll to position [603, 0]
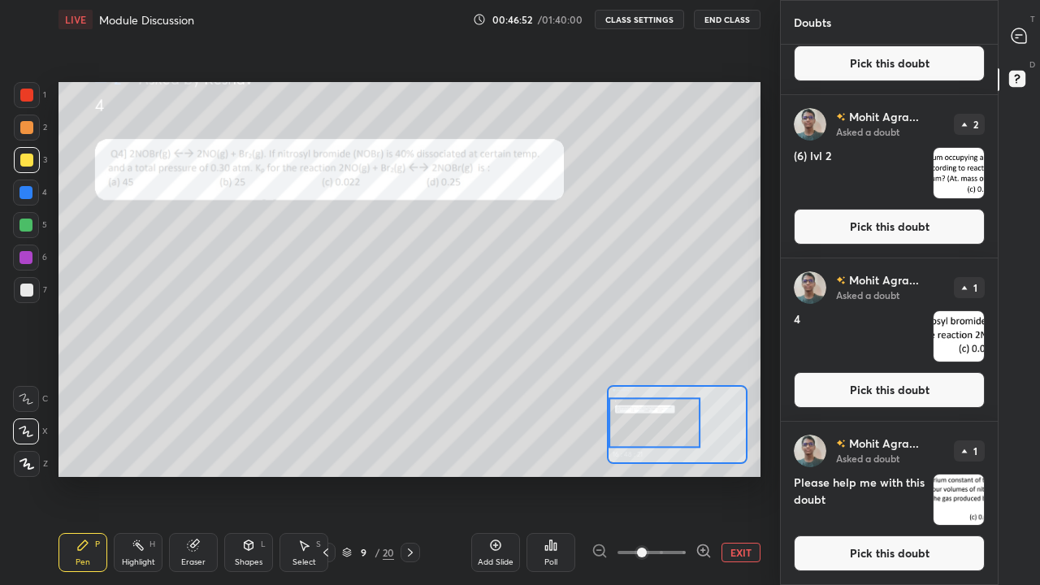
click at [905, 231] on button "Pick this doubt" at bounding box center [889, 227] width 191 height 36
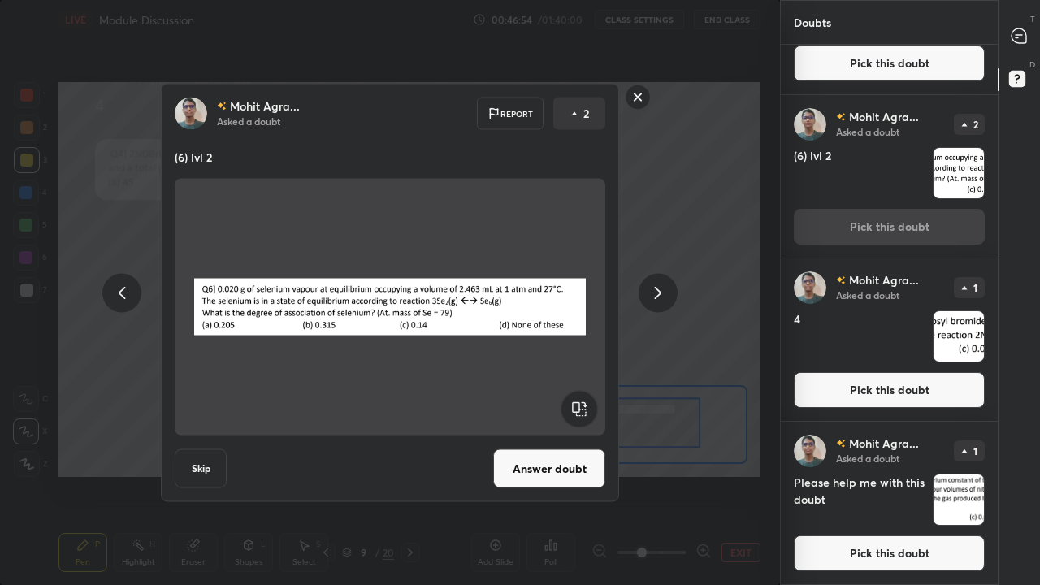
click at [558, 453] on button "Answer doubt" at bounding box center [549, 468] width 112 height 39
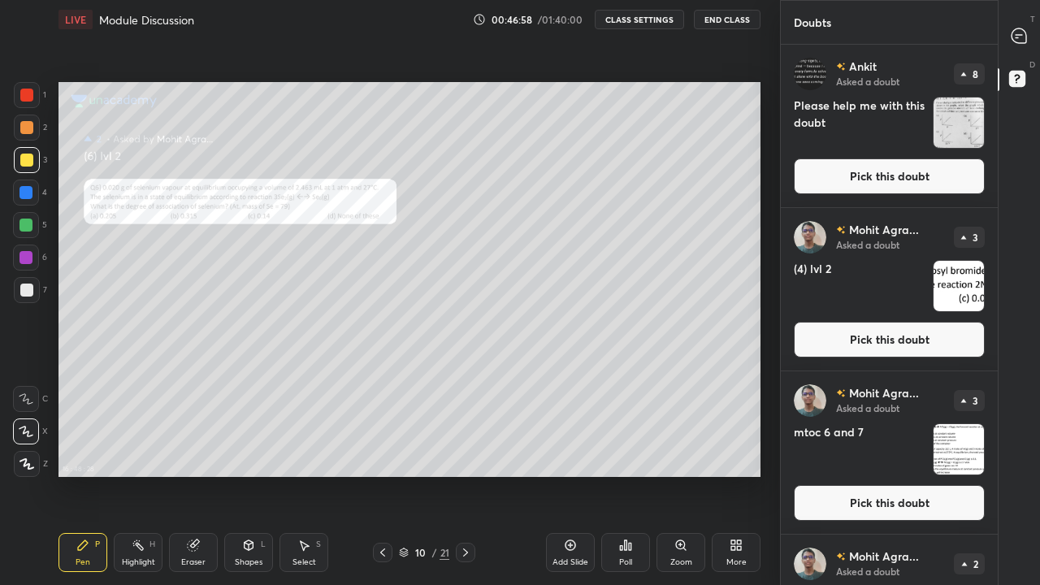
click at [740, 453] on div "More" at bounding box center [736, 552] width 49 height 39
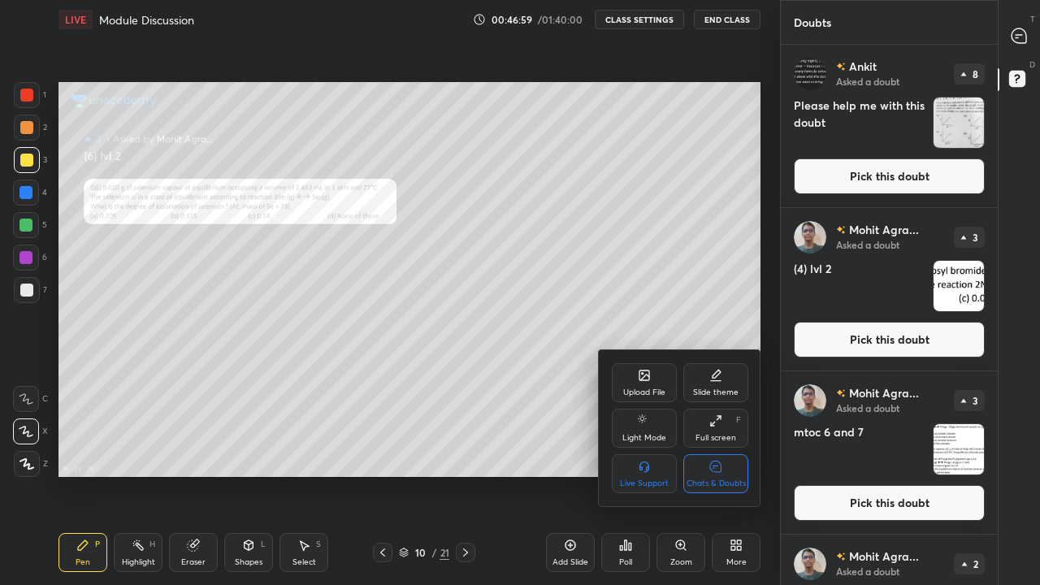
click at [733, 453] on div "Chats & Doubts" at bounding box center [715, 473] width 65 height 39
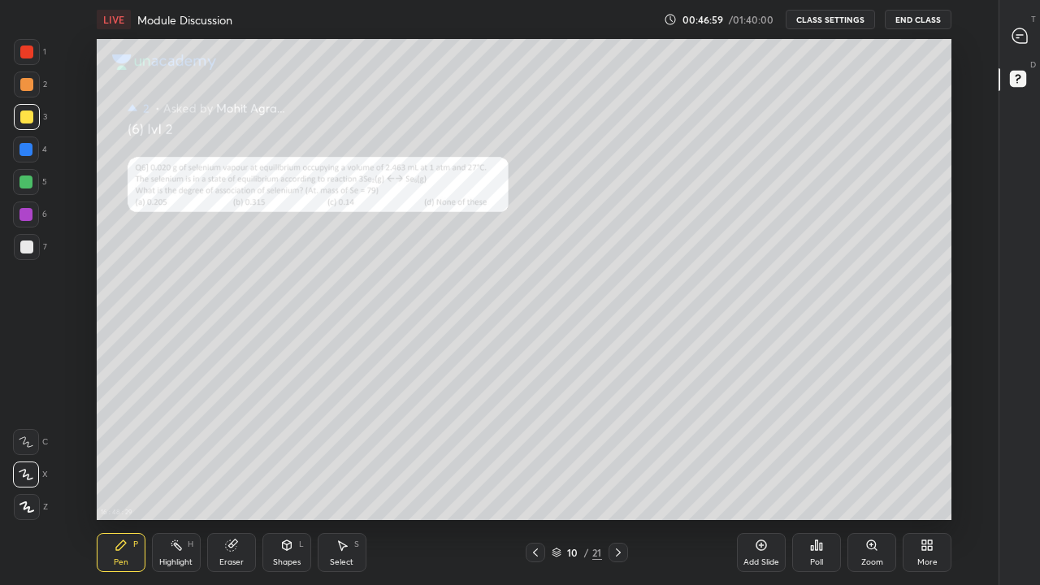
scroll to position [481, 943]
click at [881, 453] on div "Zoom" at bounding box center [872, 562] width 22 height 8
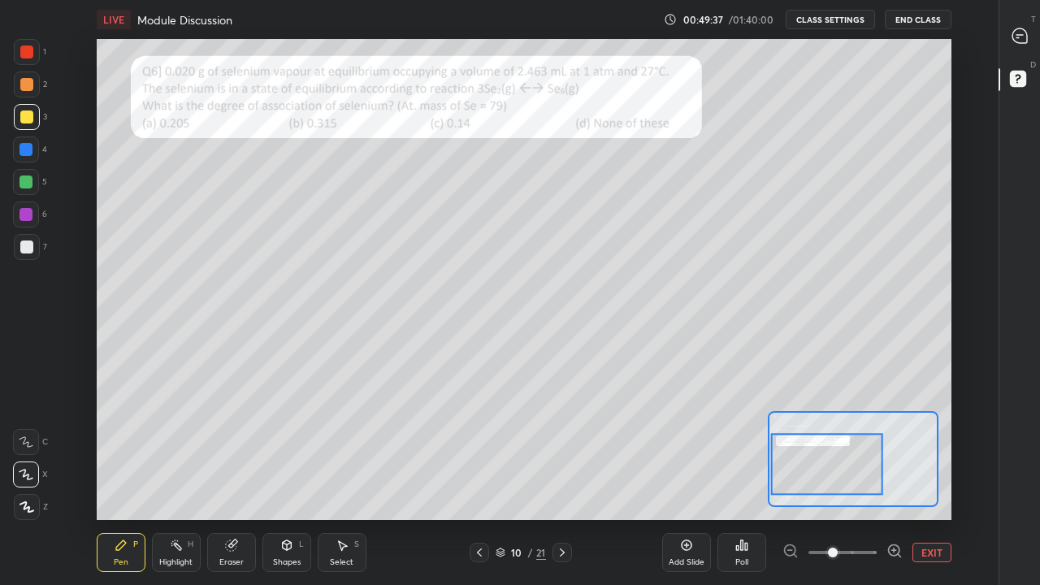
click at [27, 149] on div at bounding box center [26, 149] width 13 height 13
click at [29, 87] on div at bounding box center [26, 84] width 13 height 13
click at [234, 453] on div "Eraser" at bounding box center [231, 562] width 24 height 8
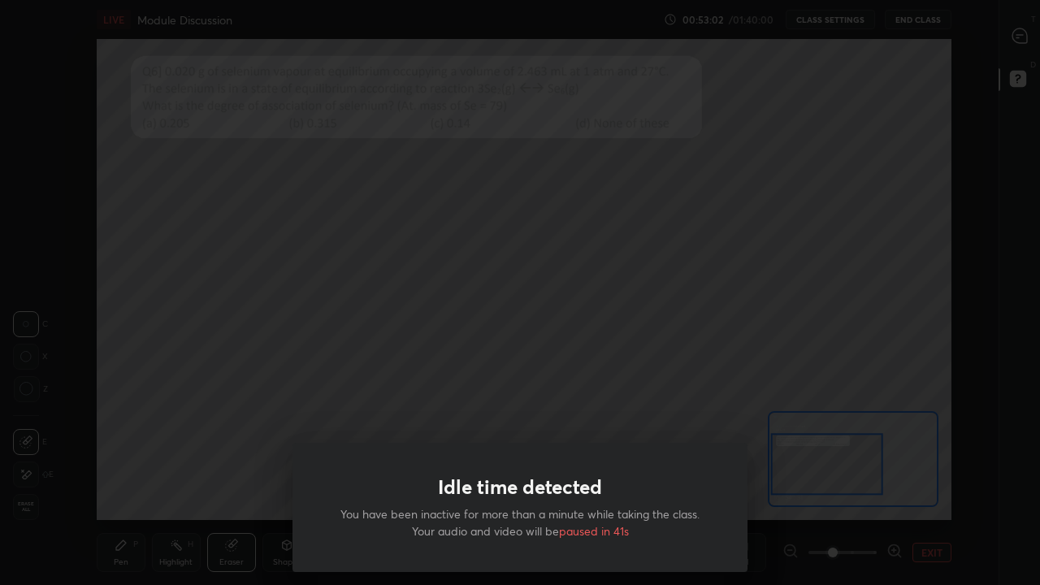
click at [632, 421] on div "Idle time detected You have been inactive for more than a minute while taking t…" at bounding box center [520, 292] width 1040 height 585
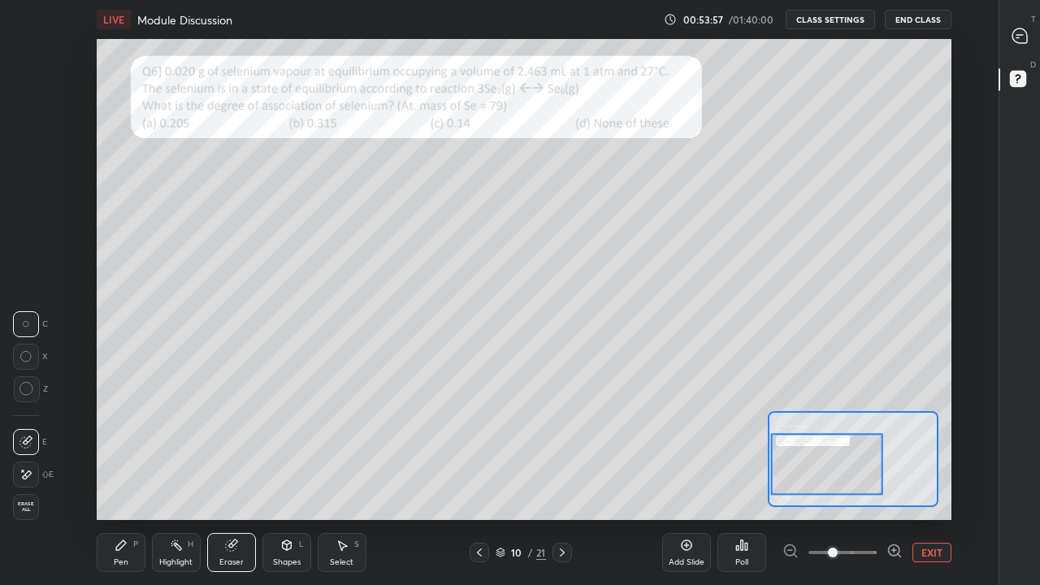
click at [349, 453] on div "Select S" at bounding box center [342, 552] width 49 height 39
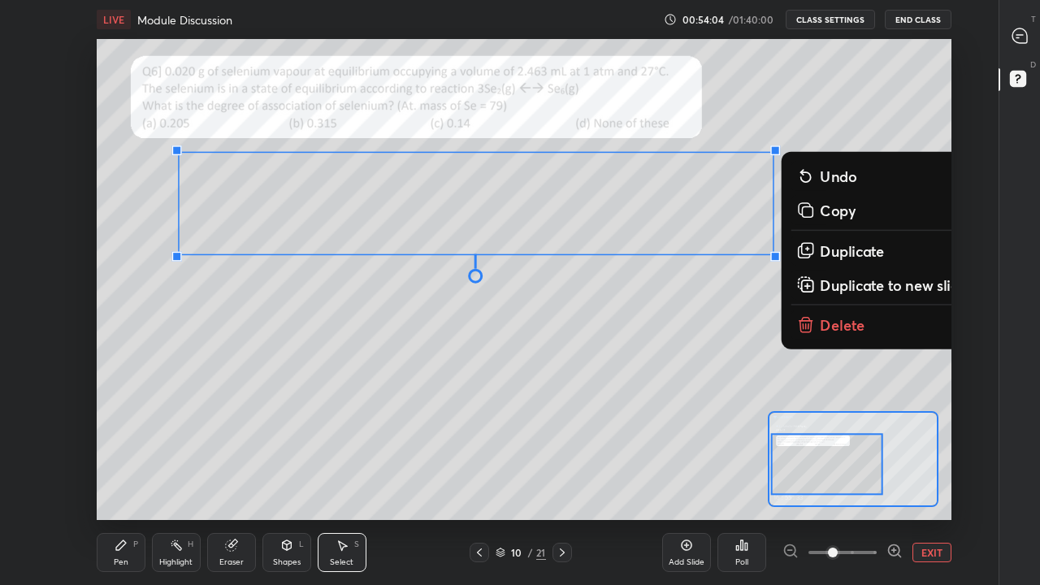
click at [679, 359] on div "0 ° Undo Copy Duplicate Duplicate to new slide Delete" at bounding box center [725, 240] width 1282 height 722
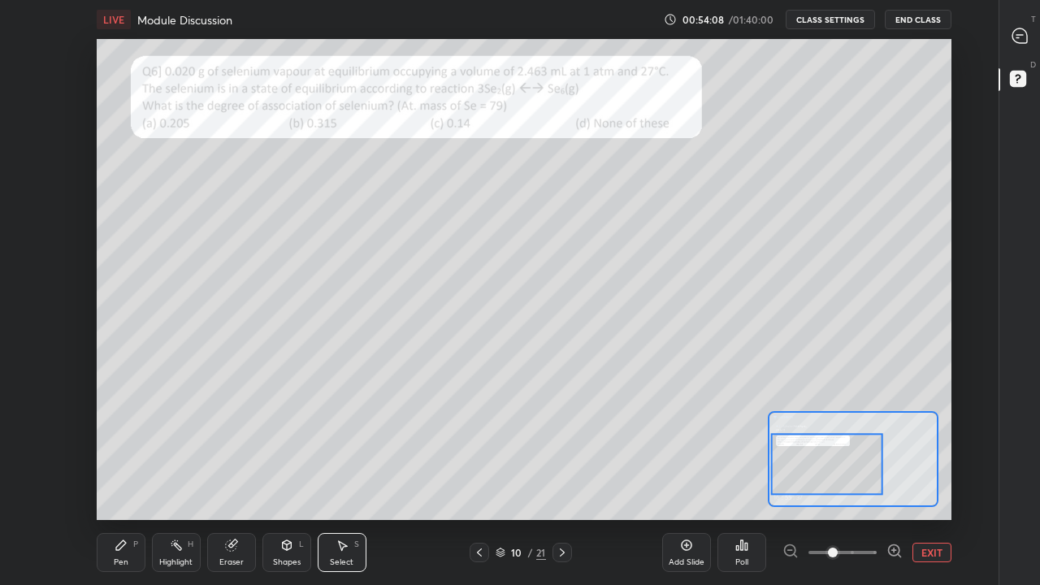
click at [127, 453] on div "Pen P" at bounding box center [121, 552] width 49 height 39
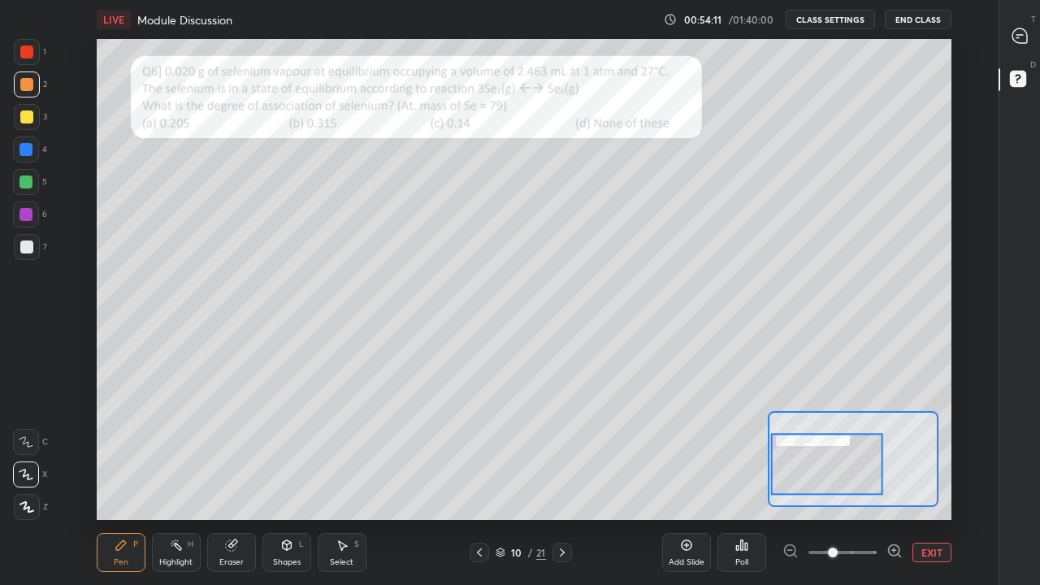
click at [28, 56] on div at bounding box center [26, 52] width 13 height 13
click at [345, 453] on div "Select S" at bounding box center [342, 552] width 49 height 39
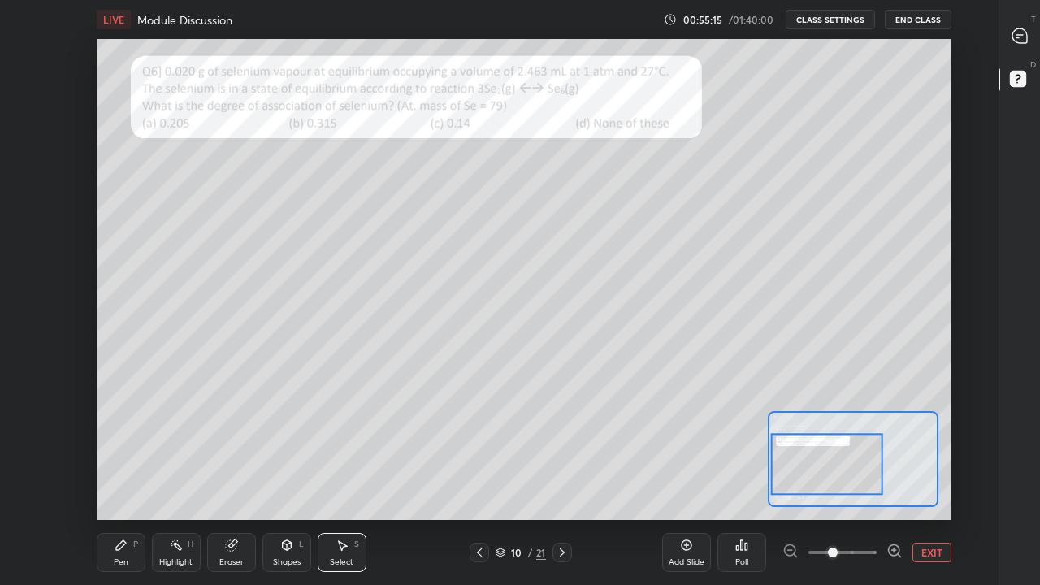
click at [132, 453] on div "Pen P" at bounding box center [121, 552] width 49 height 39
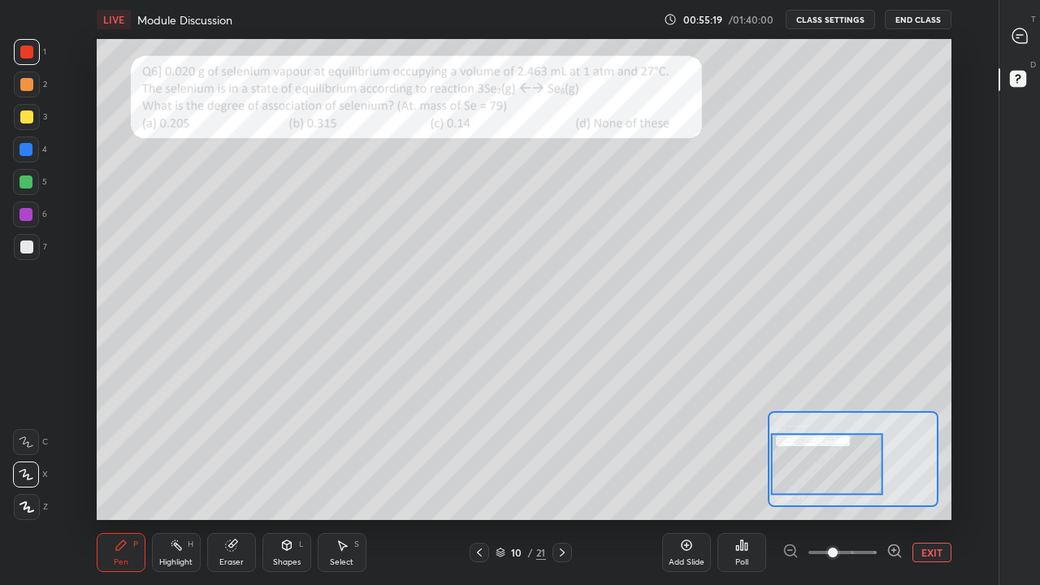
click at [346, 453] on div "Select" at bounding box center [342, 562] width 24 height 8
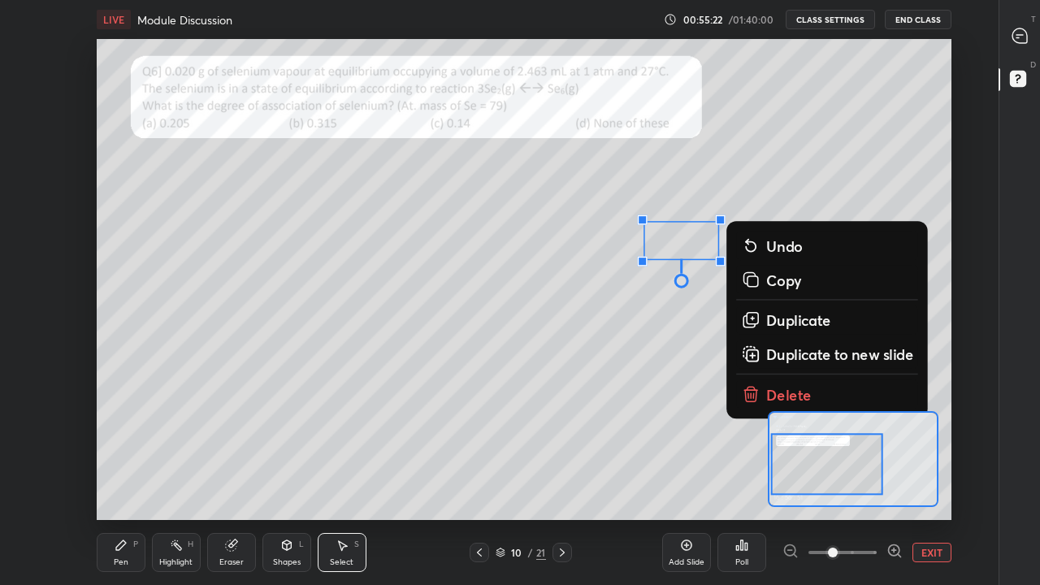
click at [796, 393] on p "Delete" at bounding box center [788, 395] width 46 height 20
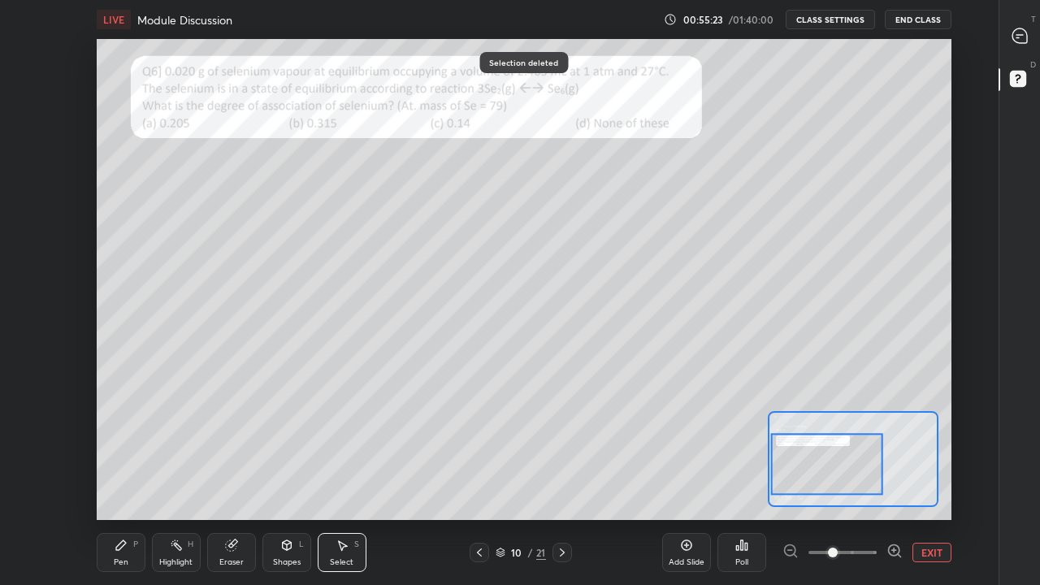
click at [127, 453] on div "Pen P" at bounding box center [121, 552] width 49 height 39
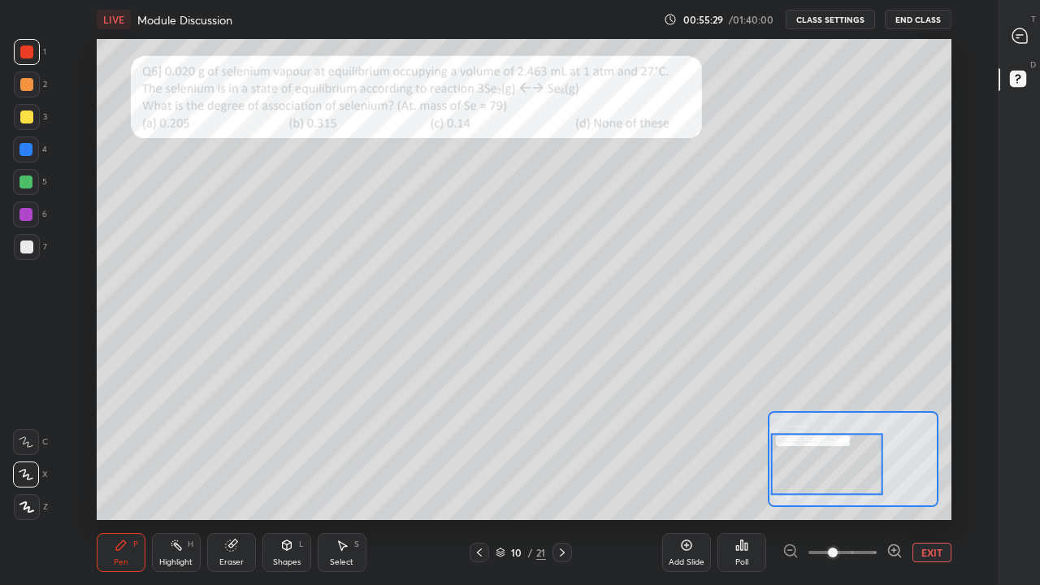
click at [353, 453] on div "Select S" at bounding box center [342, 552] width 49 height 39
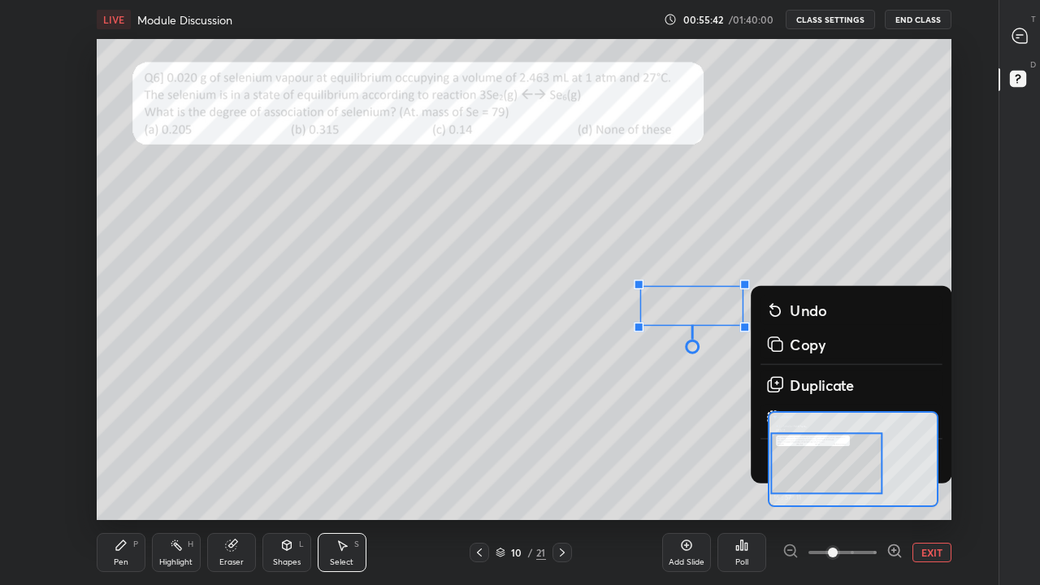
click at [571, 453] on div "0 ° Undo Copy Duplicate Duplicate to new slide Delete" at bounding box center [725, 240] width 1282 height 722
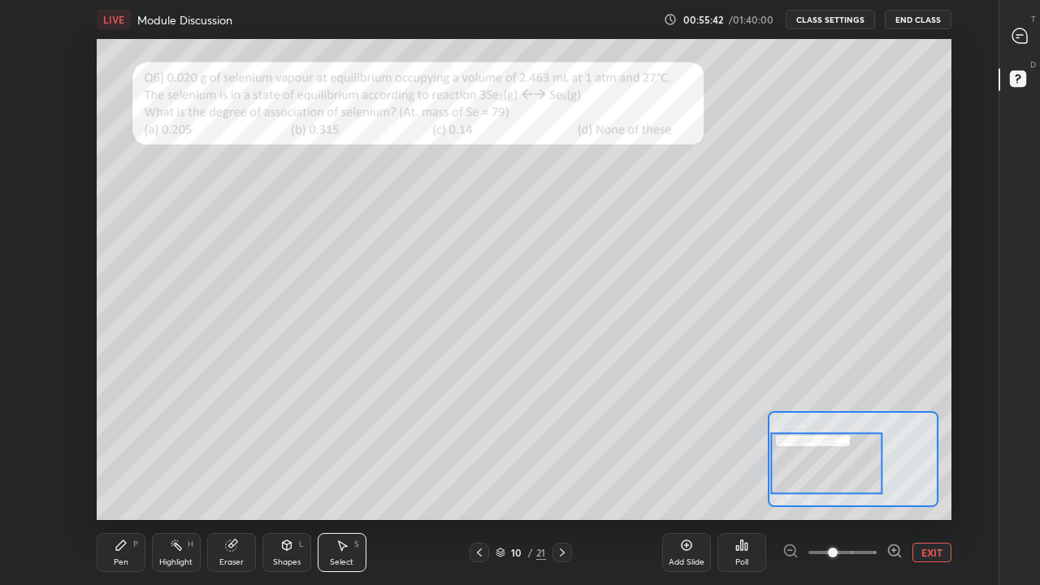
click at [237, 453] on div "Eraser" at bounding box center [231, 552] width 49 height 39
click at [124, 453] on div "Pen" at bounding box center [121, 562] width 15 height 8
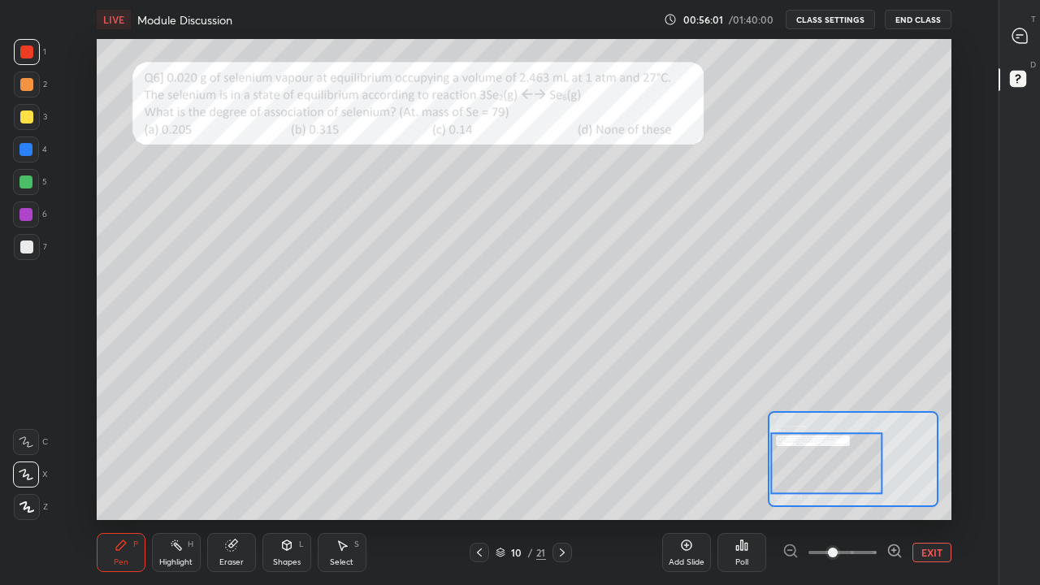
click at [29, 87] on div at bounding box center [26, 84] width 13 height 13
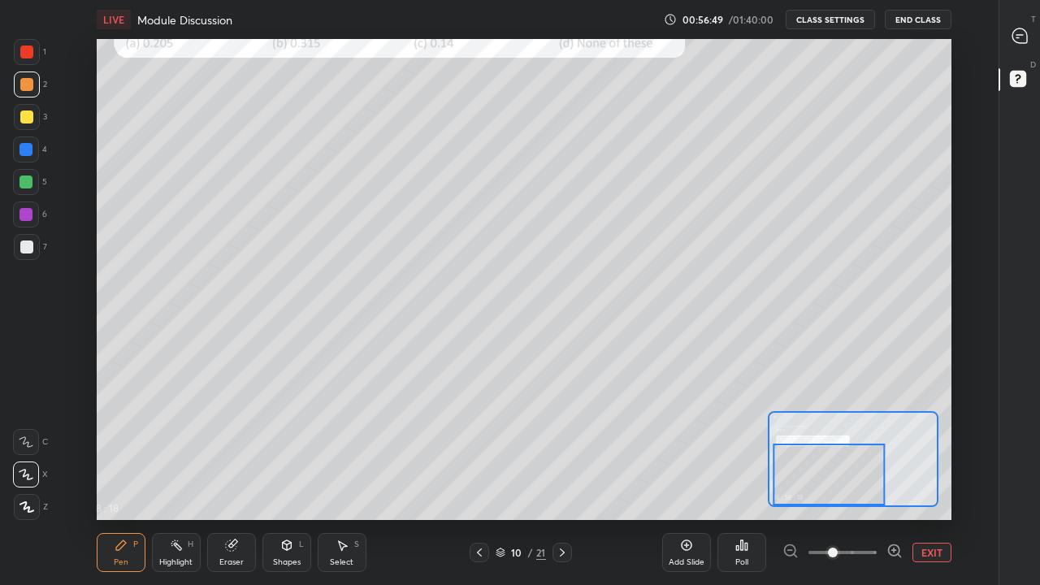
click at [25, 118] on div at bounding box center [26, 117] width 13 height 13
click at [26, 149] on div at bounding box center [26, 149] width 13 height 13
click at [27, 114] on div at bounding box center [26, 117] width 13 height 13
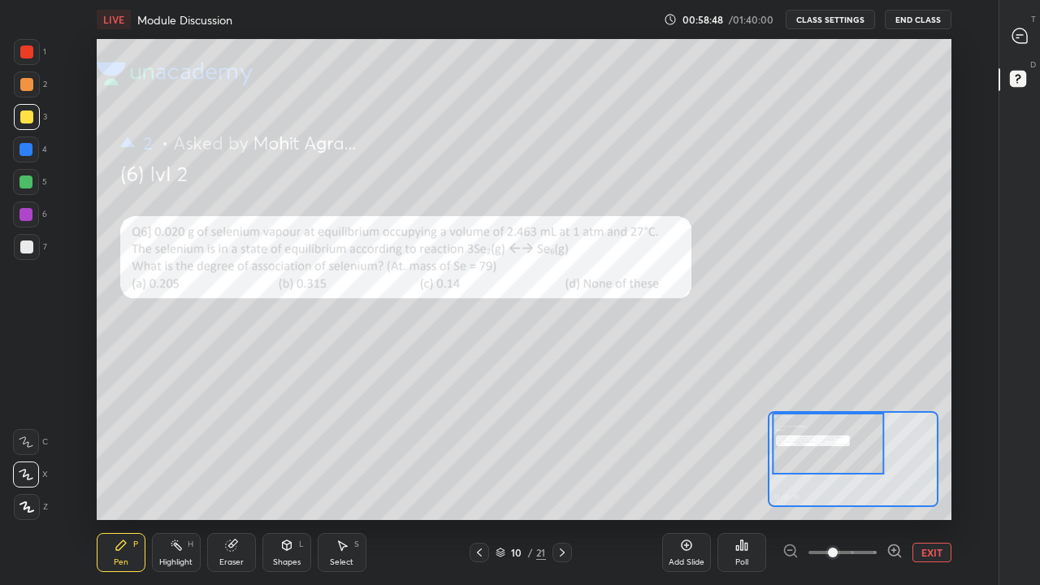
click at [27, 56] on div at bounding box center [26, 52] width 13 height 13
click at [30, 189] on div at bounding box center [26, 182] width 26 height 26
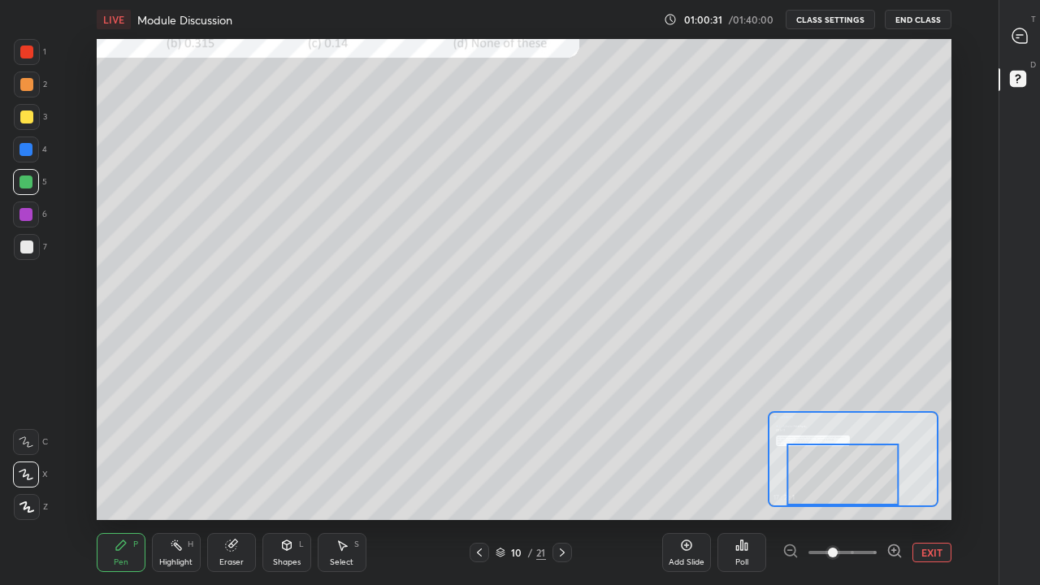
click at [939, 453] on button "EXIT" at bounding box center [932, 553] width 39 height 20
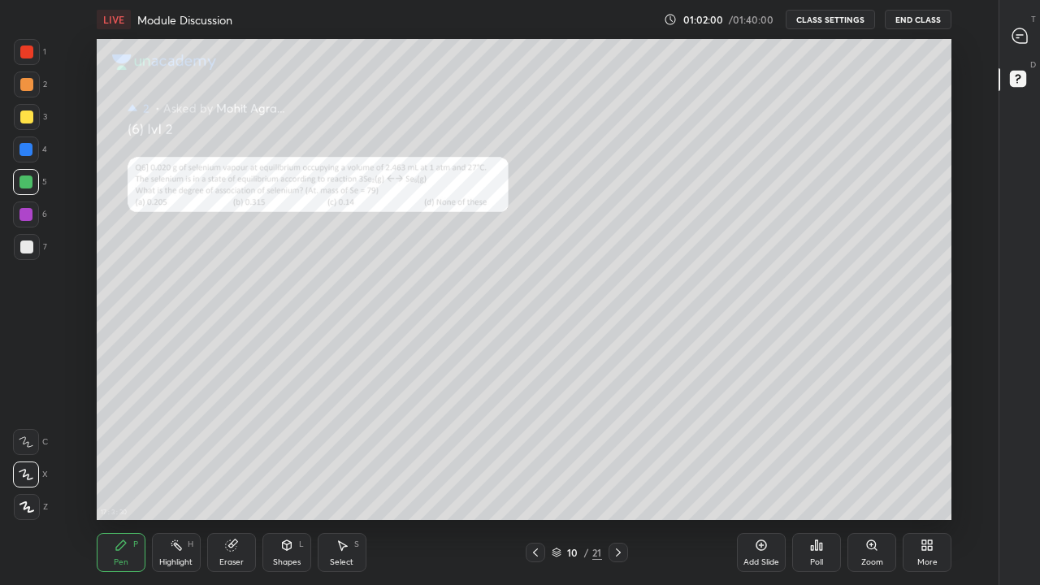
click at [625, 453] on div at bounding box center [619, 553] width 20 height 20
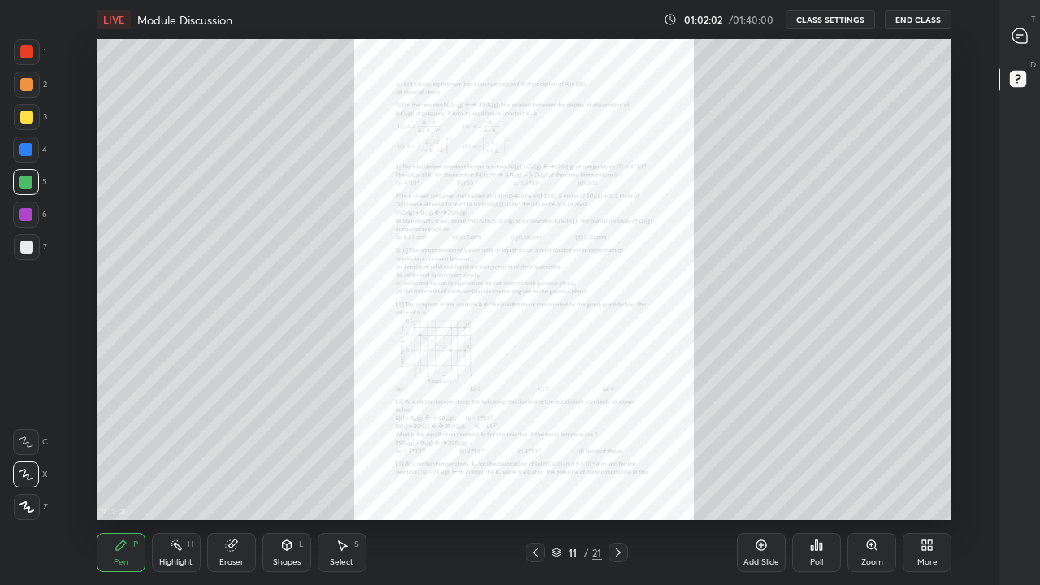
click at [534, 453] on icon at bounding box center [535, 552] width 13 height 13
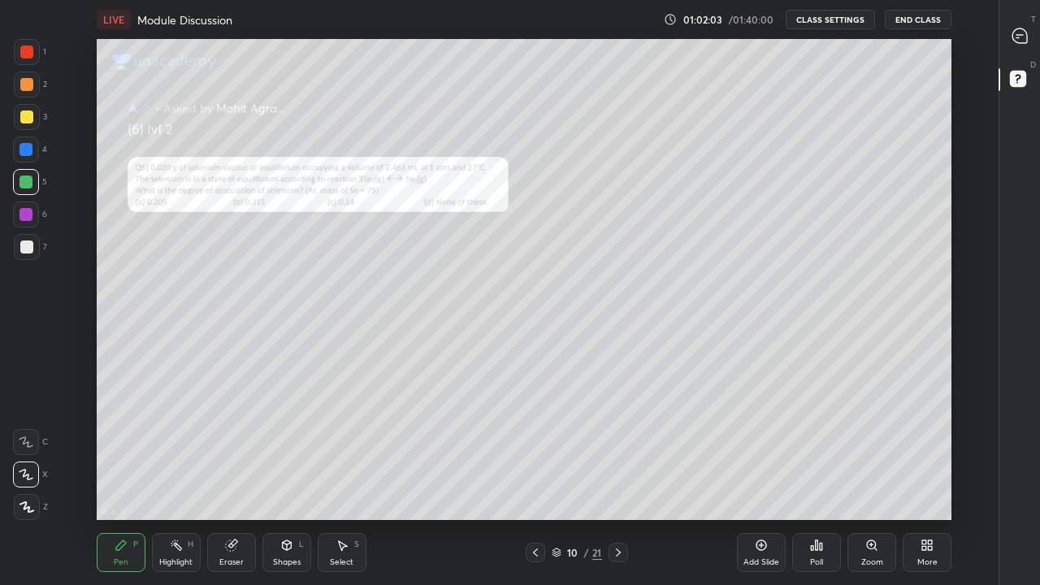
click at [930, 453] on div "More" at bounding box center [927, 552] width 49 height 39
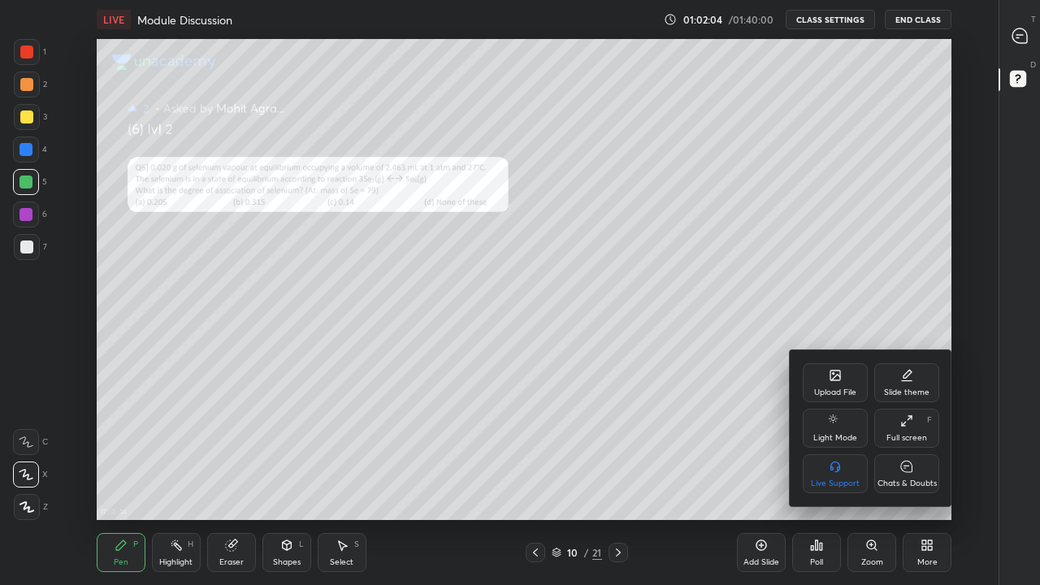
click at [915, 453] on div "Chats & Doubts" at bounding box center [906, 473] width 65 height 39
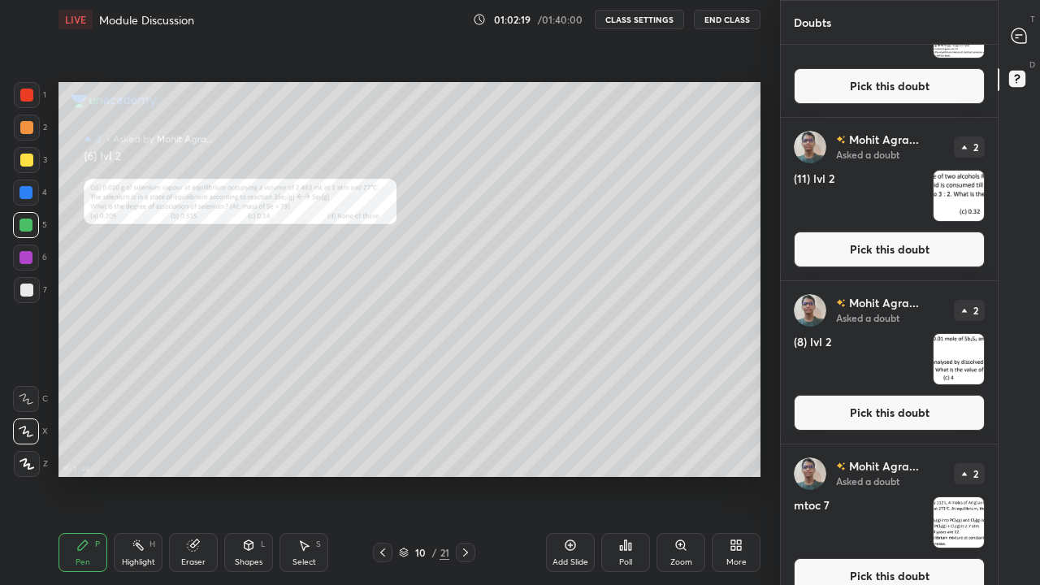
scroll to position [420, 0]
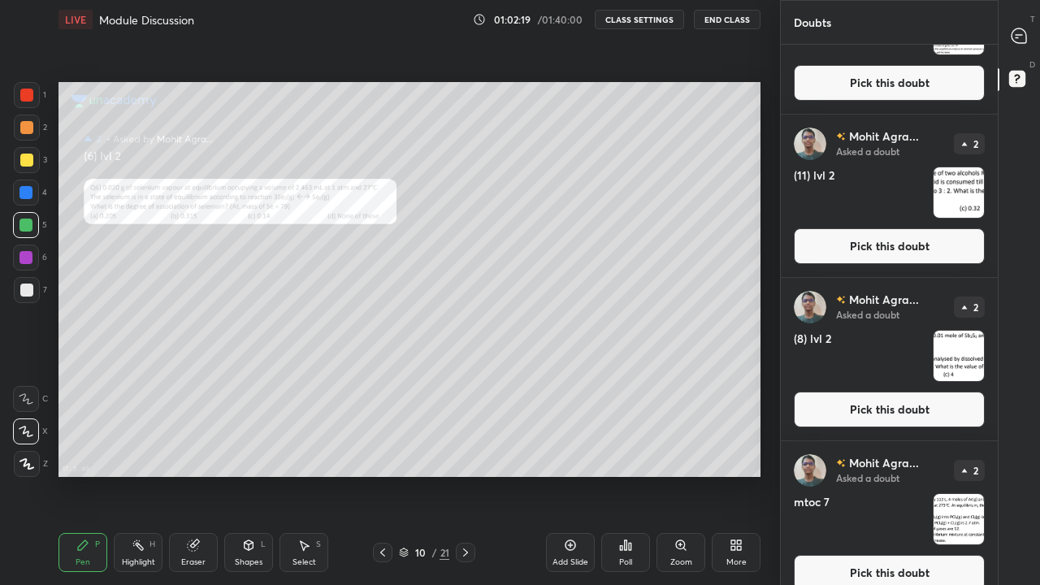
click at [893, 414] on button "Pick this doubt" at bounding box center [889, 410] width 191 height 36
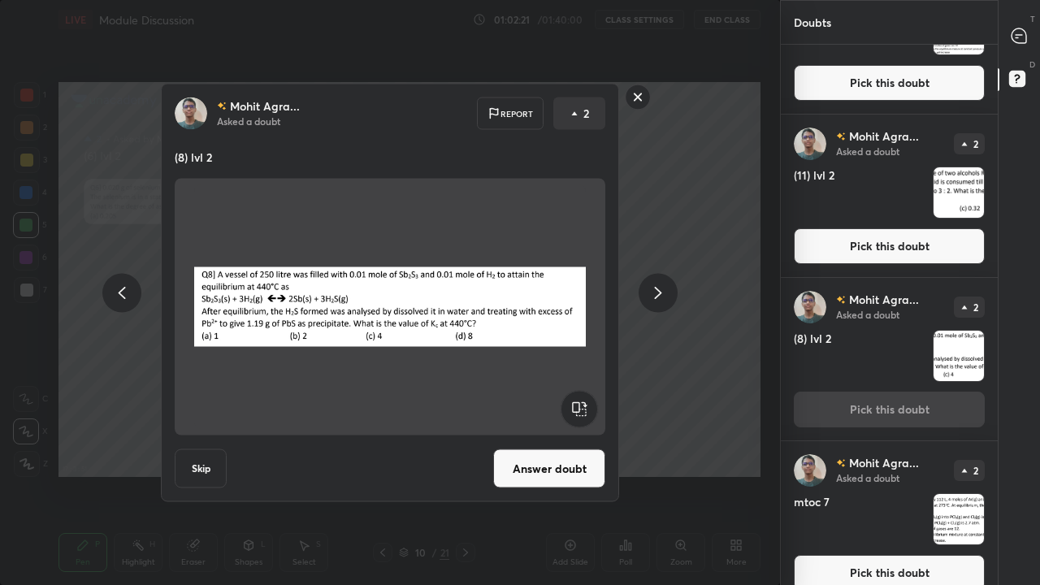
click at [575, 453] on button "Answer doubt" at bounding box center [549, 468] width 112 height 39
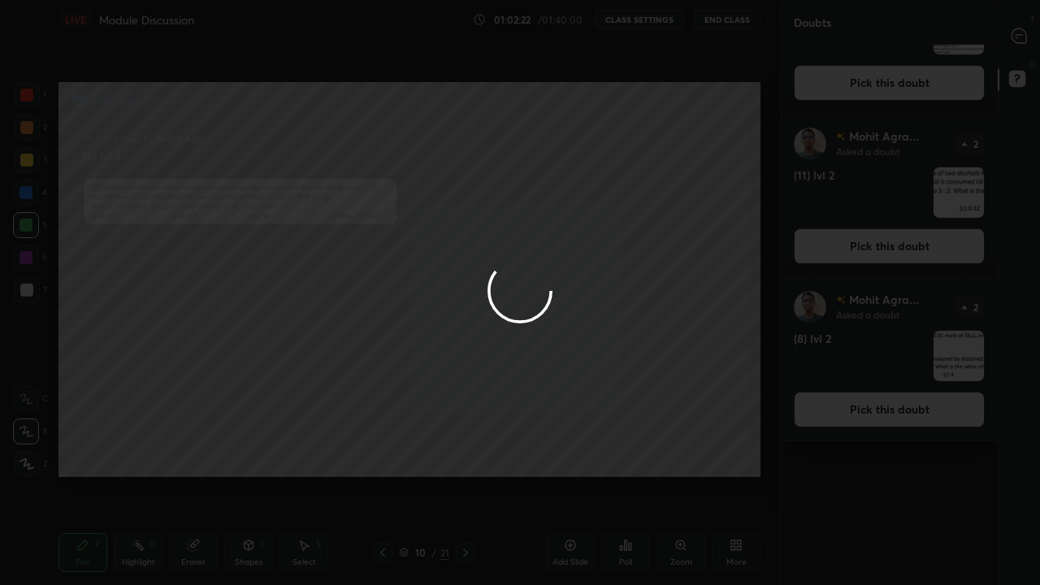
scroll to position [0, 0]
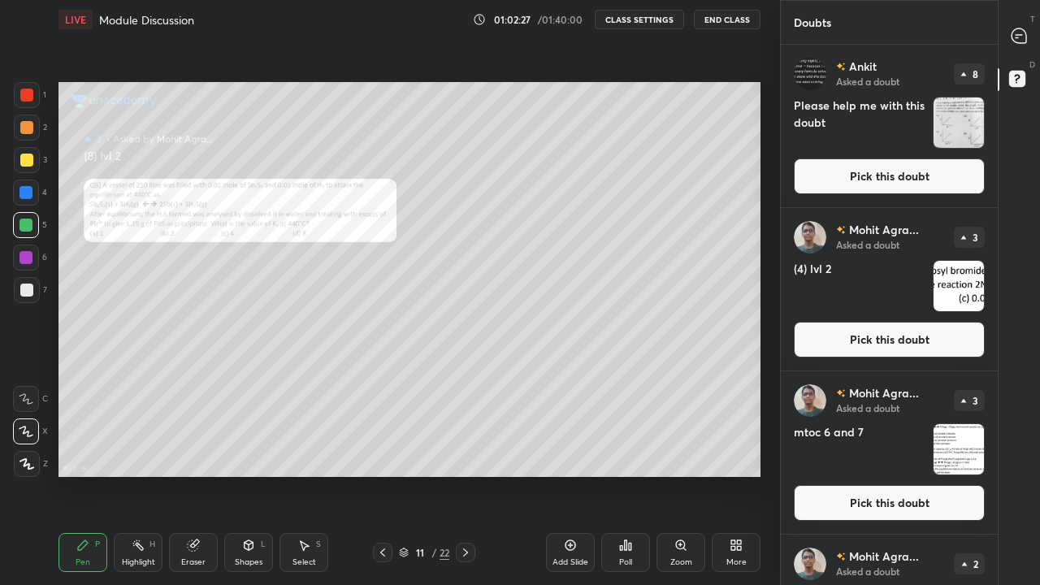
click at [742, 453] on icon at bounding box center [736, 545] width 13 height 13
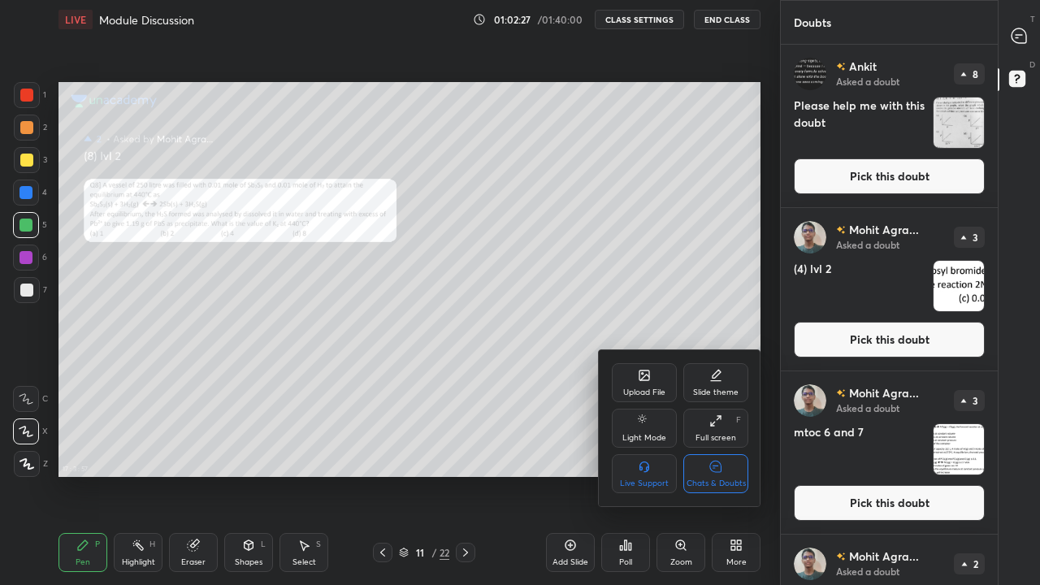
click at [726, 453] on div "Chats & Doubts" at bounding box center [716, 483] width 59 height 8
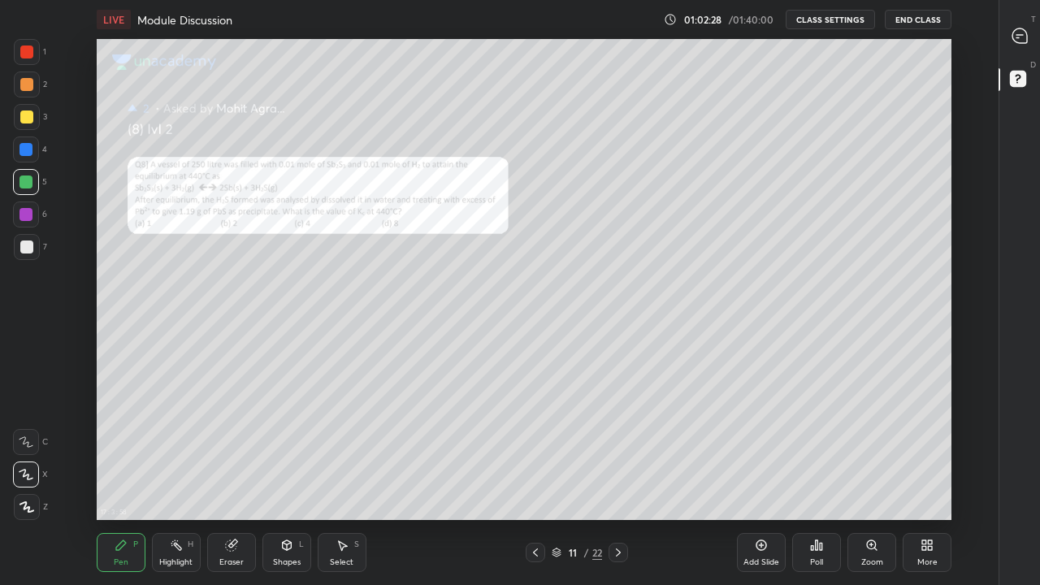
scroll to position [481, 943]
click at [874, 453] on div "Zoom" at bounding box center [872, 552] width 49 height 39
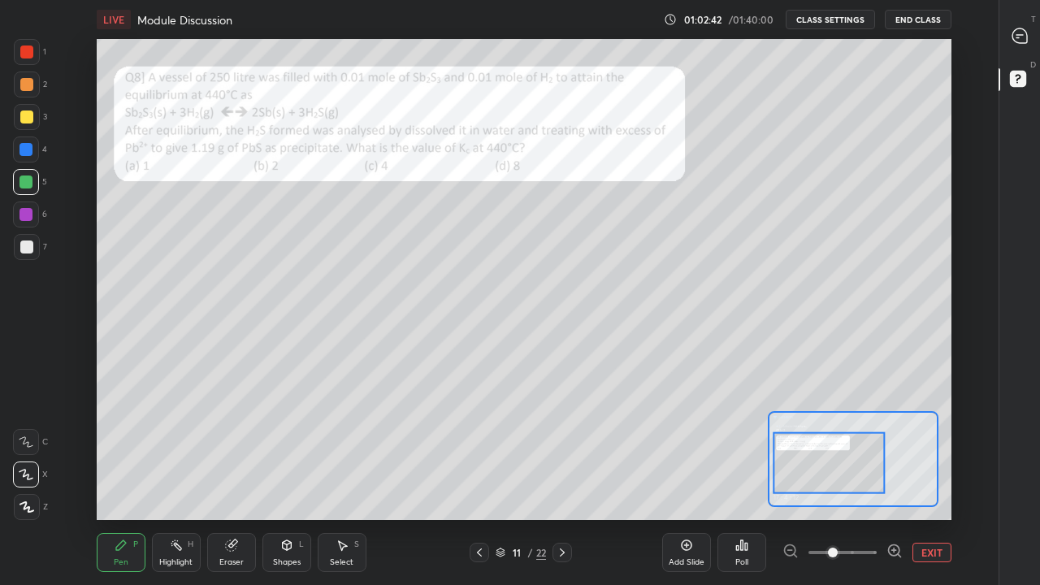
click at [30, 115] on div at bounding box center [26, 117] width 13 height 13
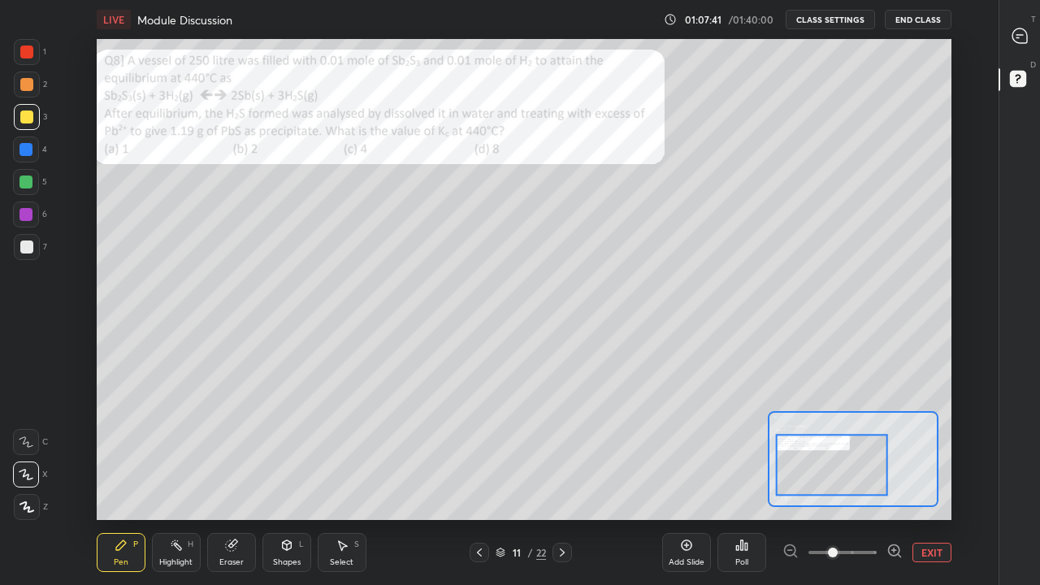
click at [943, 453] on button "EXIT" at bounding box center [932, 553] width 39 height 20
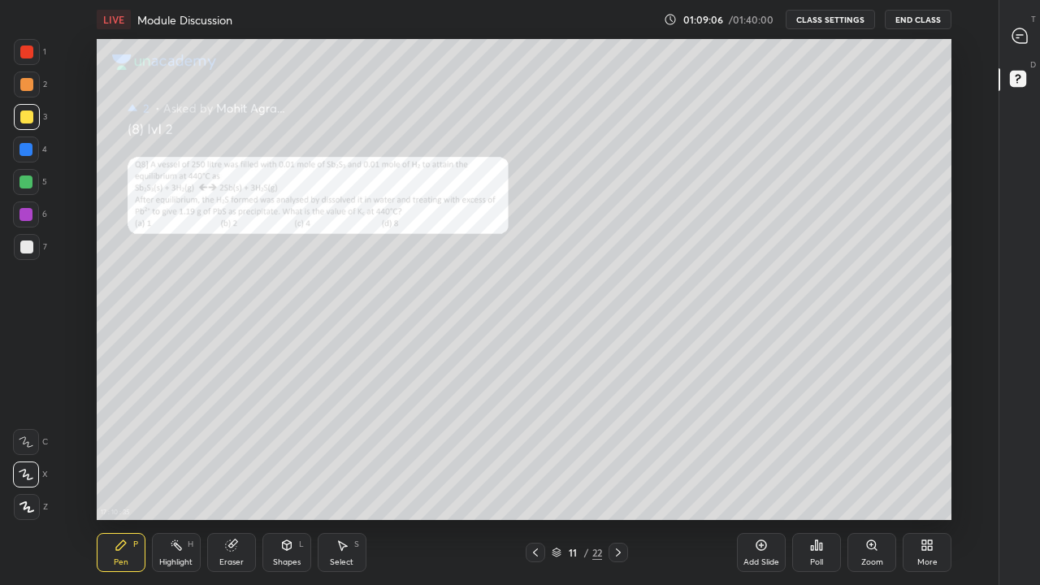
click at [1016, 76] on icon at bounding box center [1018, 78] width 6 height 7
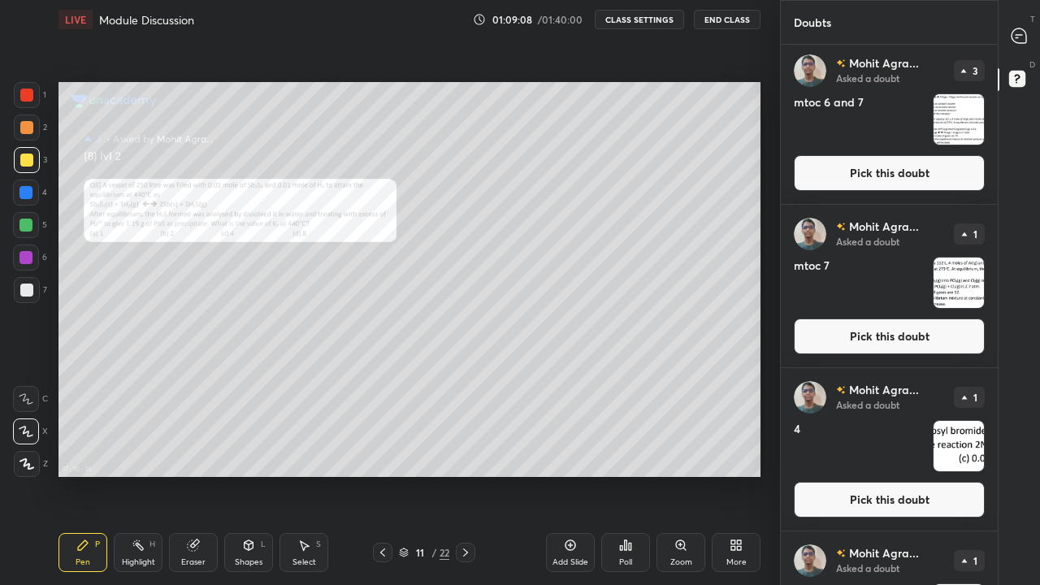
scroll to position [487, 0]
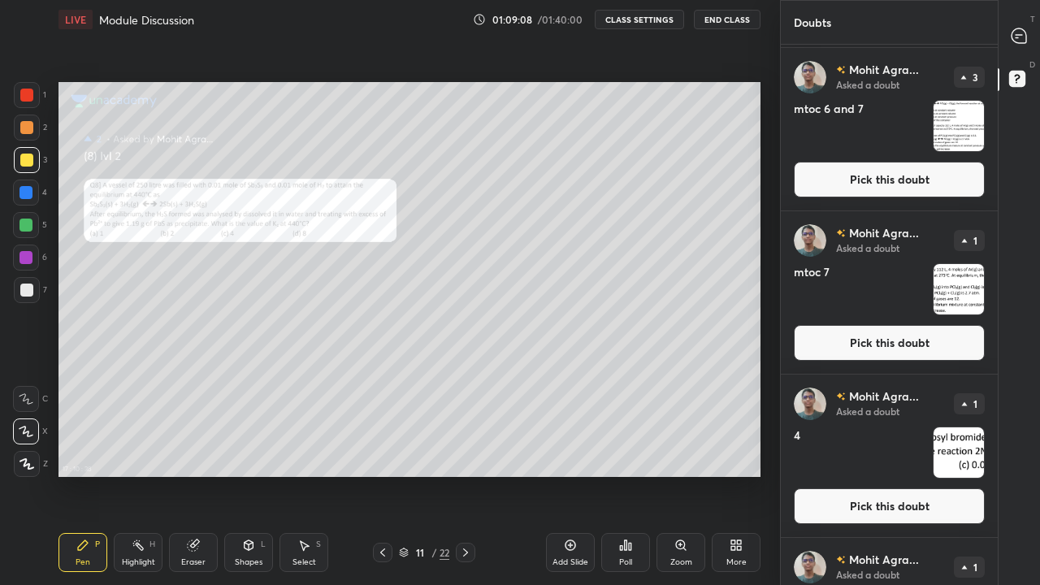
click at [882, 346] on button "Pick this doubt" at bounding box center [889, 343] width 191 height 36
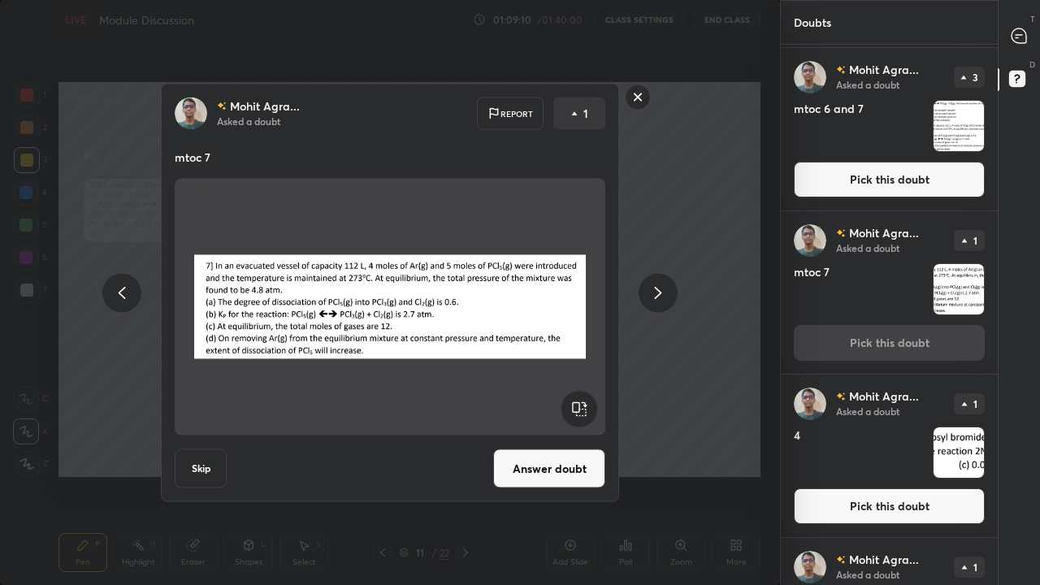
click at [557, 453] on button "Answer doubt" at bounding box center [549, 468] width 112 height 39
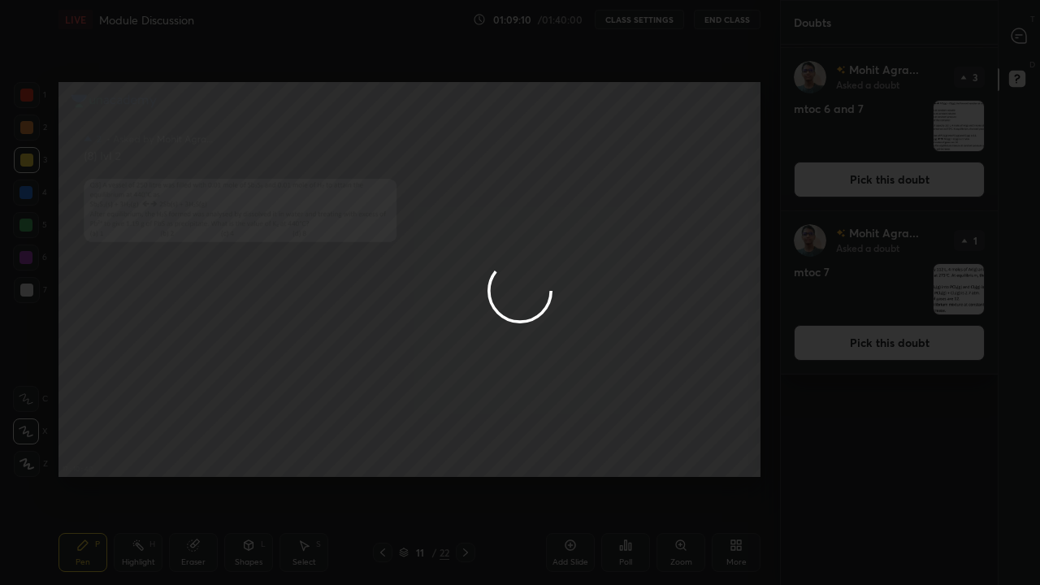
scroll to position [0, 0]
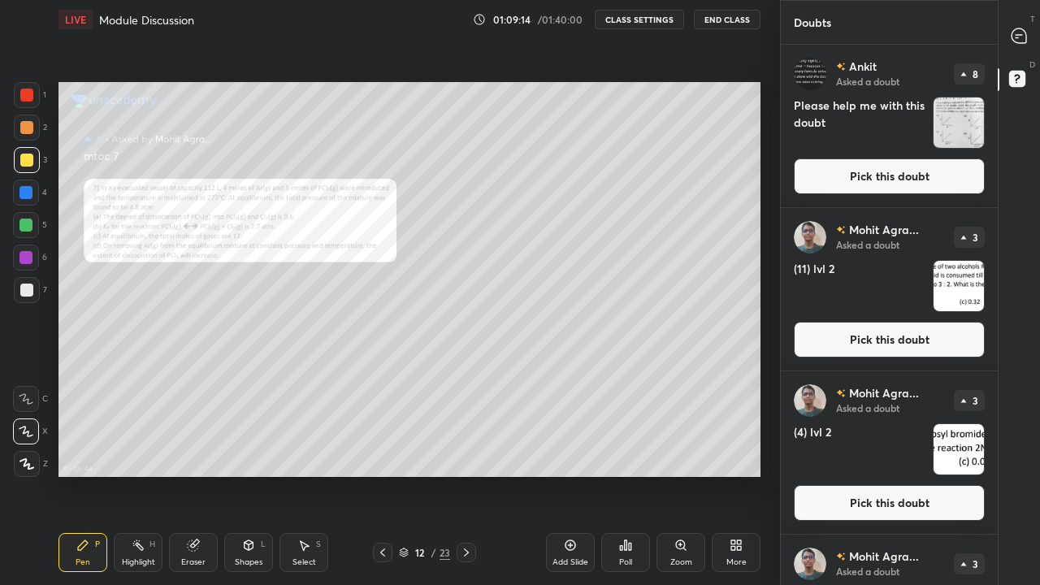
click at [741, 453] on icon at bounding box center [739, 548] width 4 height 4
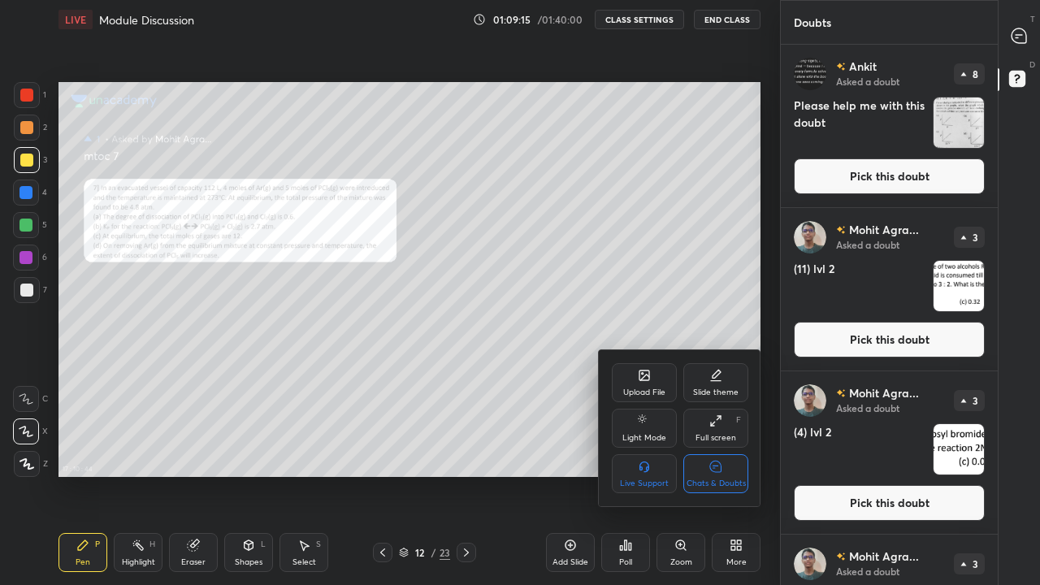
click at [722, 453] on div "Chats & Doubts" at bounding box center [715, 473] width 65 height 39
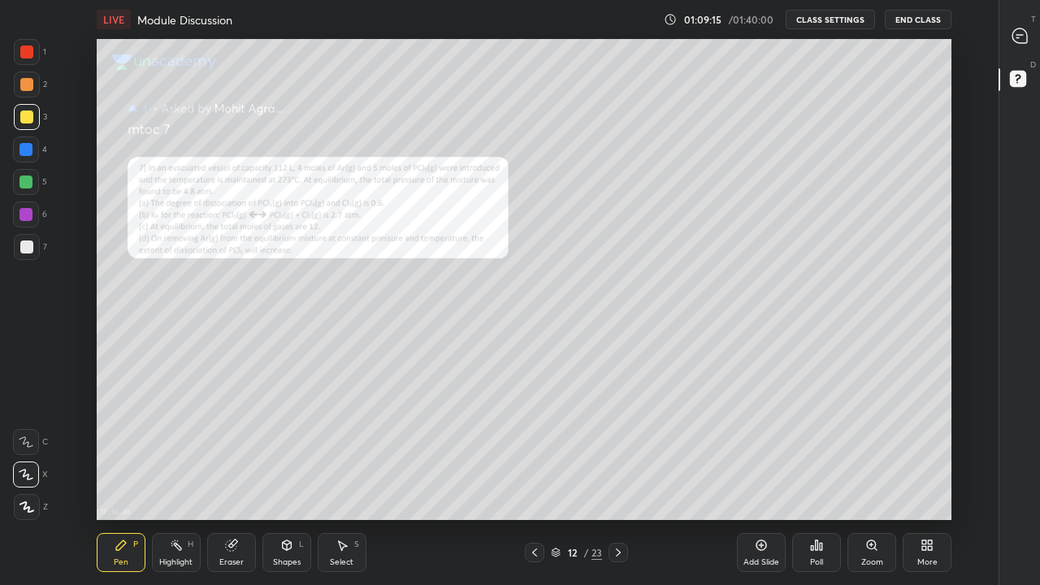
scroll to position [481, 943]
click at [878, 453] on div "Zoom" at bounding box center [872, 552] width 49 height 39
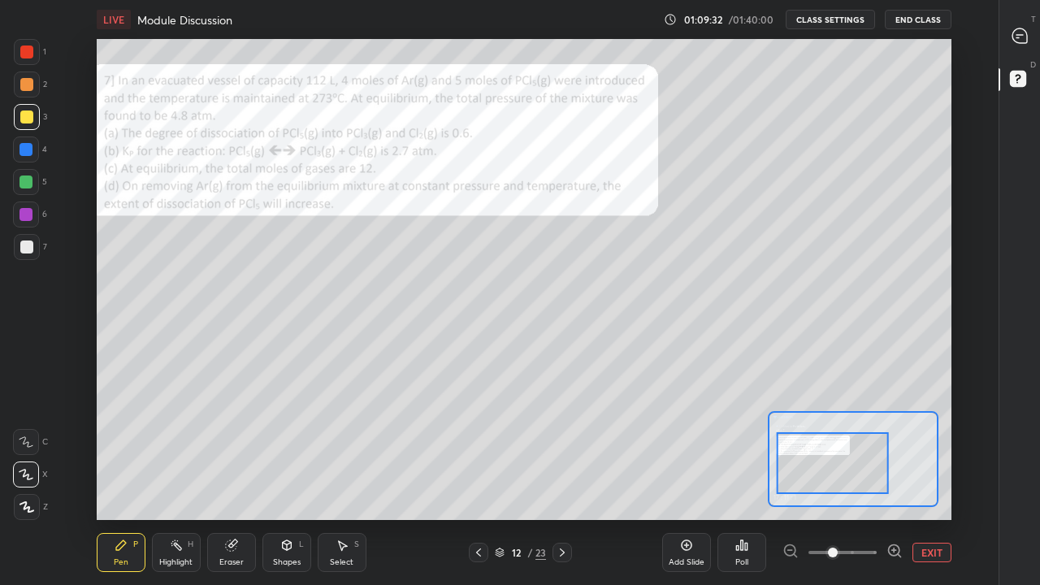
click at [33, 119] on div at bounding box center [27, 117] width 26 height 26
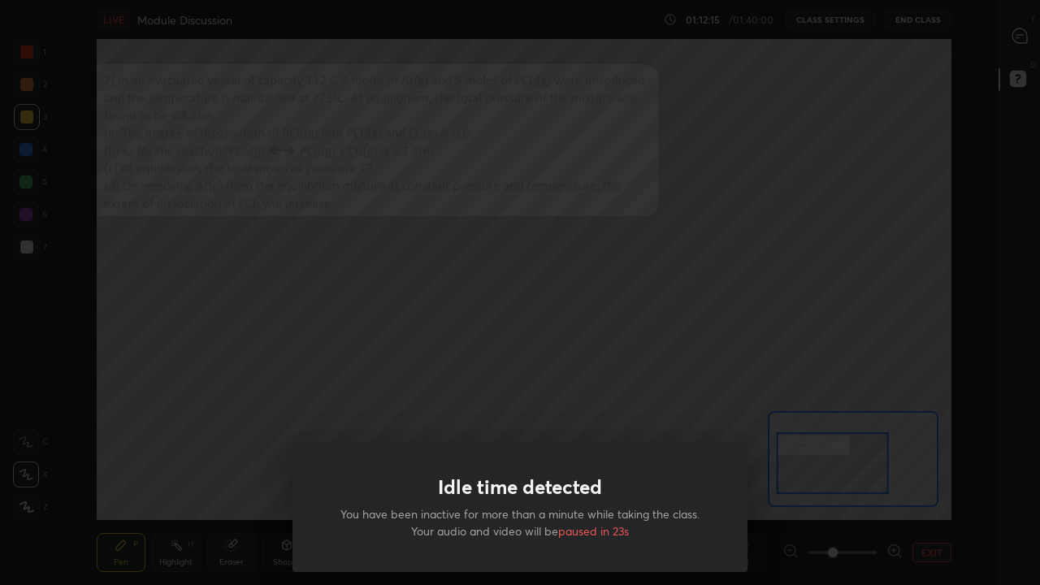
click at [735, 452] on div "Idle time detected You have been inactive for more than a minute while taking t…" at bounding box center [520, 507] width 455 height 129
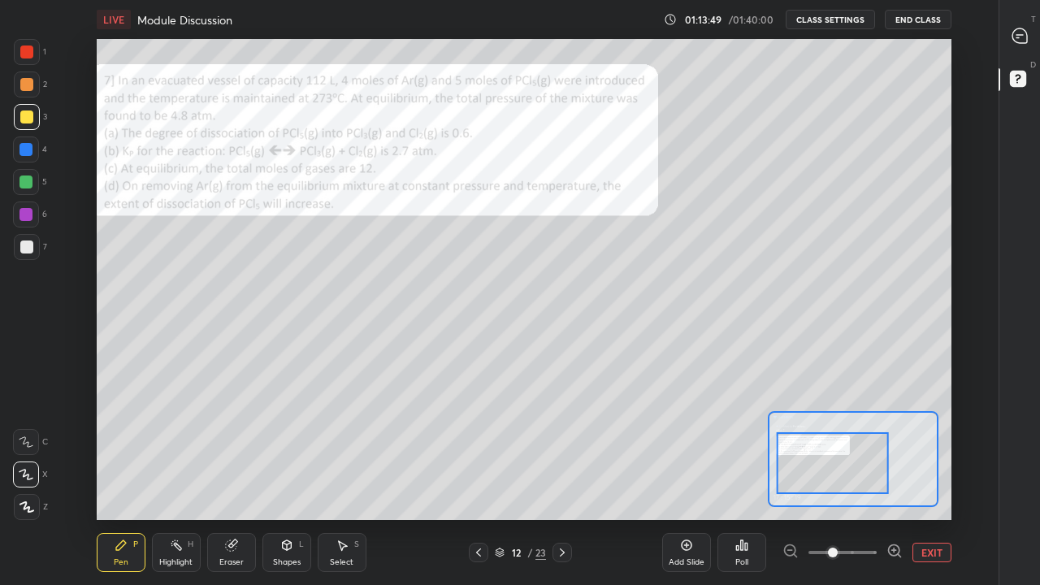
click at [234, 453] on div "Eraser" at bounding box center [231, 552] width 49 height 39
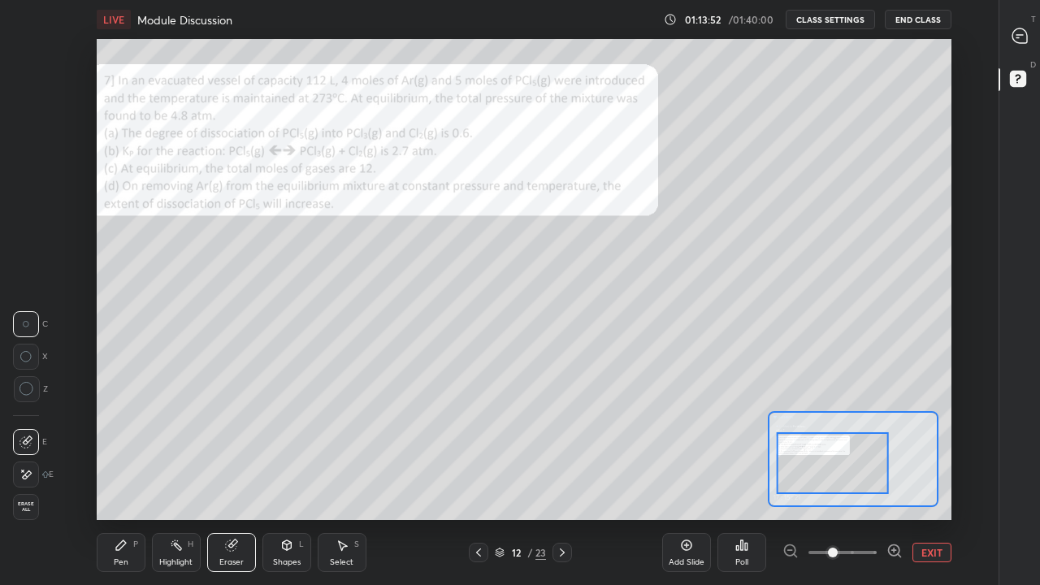
click at [132, 453] on div "Pen P" at bounding box center [121, 552] width 49 height 39
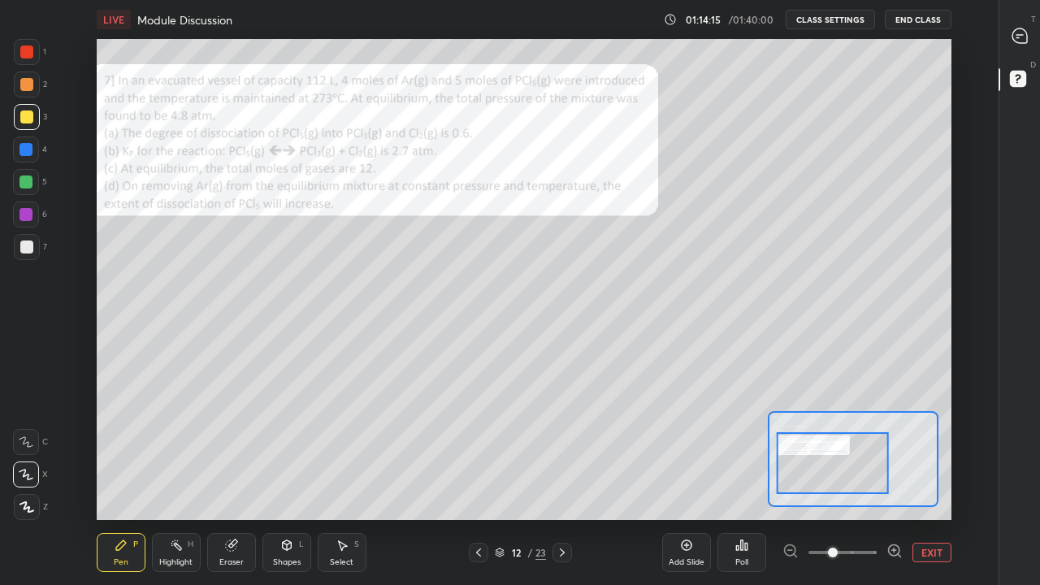
click at [340, 453] on div "Select S" at bounding box center [342, 552] width 49 height 39
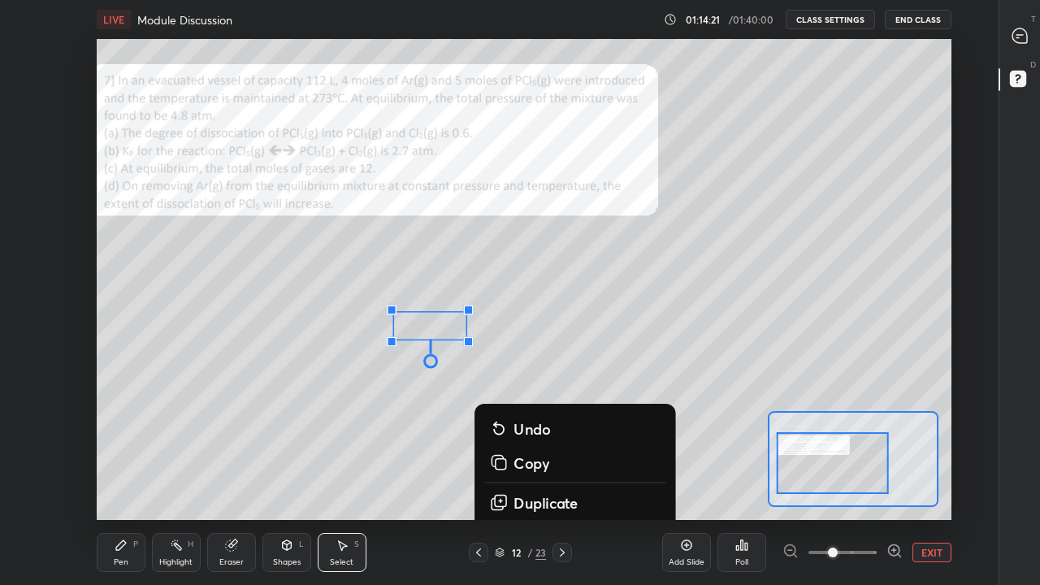
click at [939, 453] on button "EXIT" at bounding box center [932, 553] width 39 height 20
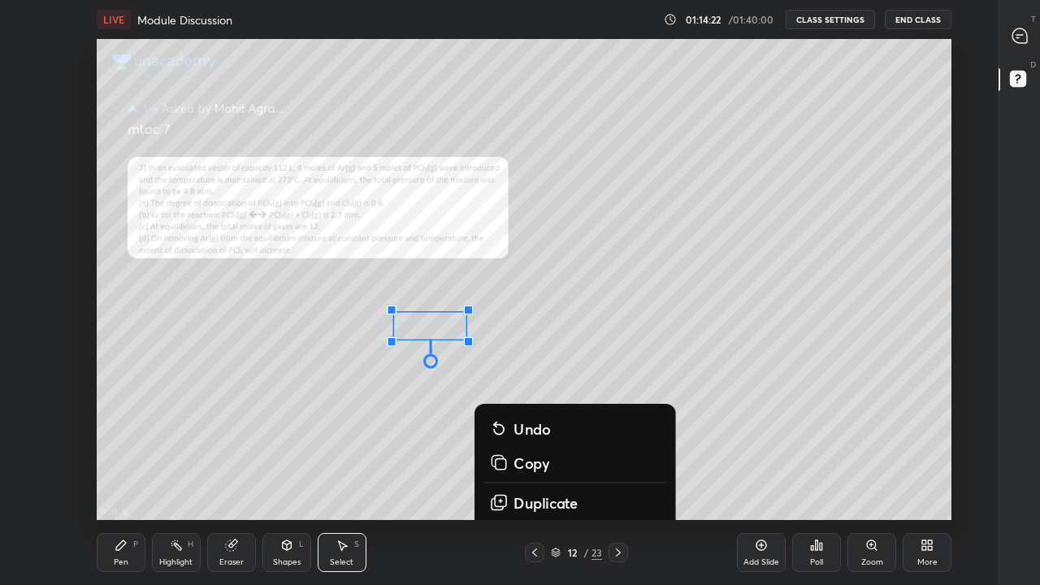
click at [781, 421] on div "0 ° Undo Copy Duplicate Duplicate to new slide Delete" at bounding box center [682, 248] width 1282 height 722
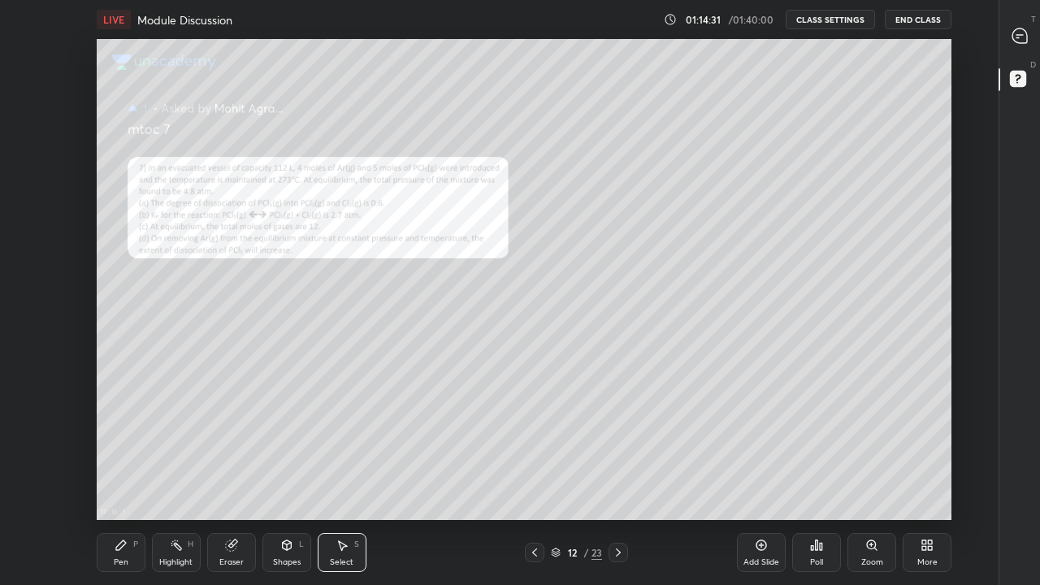
click at [124, 453] on div "Pen P" at bounding box center [121, 552] width 49 height 39
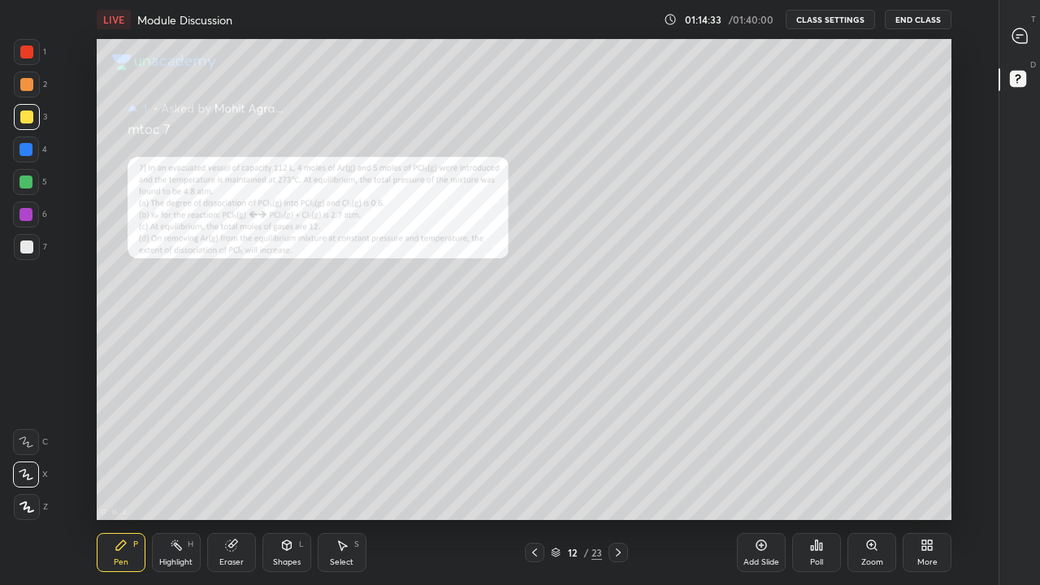
click at [29, 50] on div at bounding box center [26, 52] width 13 height 13
click at [27, 453] on div at bounding box center [27, 507] width 26 height 26
click at [356, 453] on div "Select S" at bounding box center [342, 552] width 49 height 39
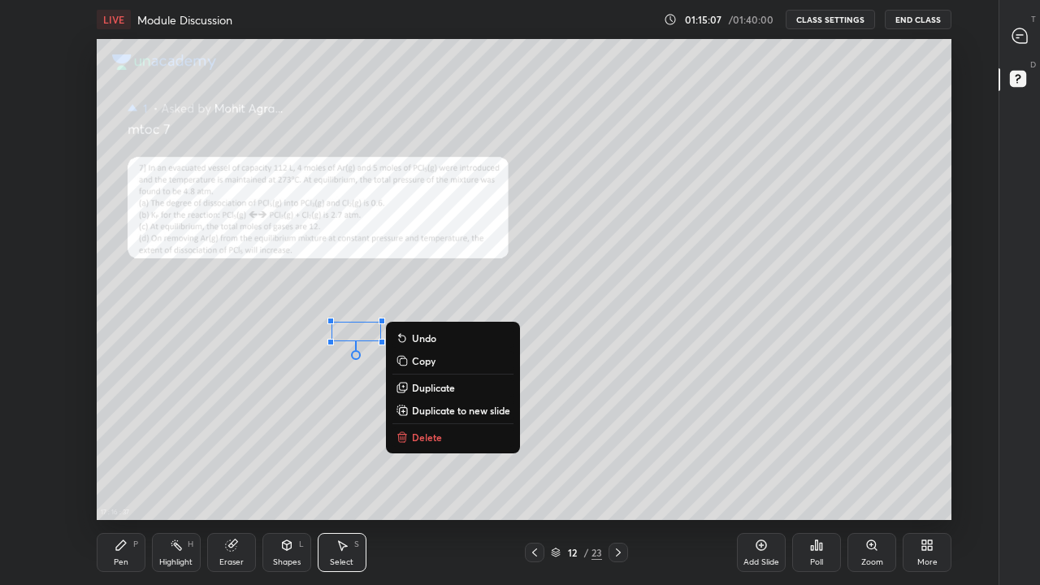
click at [439, 438] on p "Delete" at bounding box center [427, 437] width 30 height 13
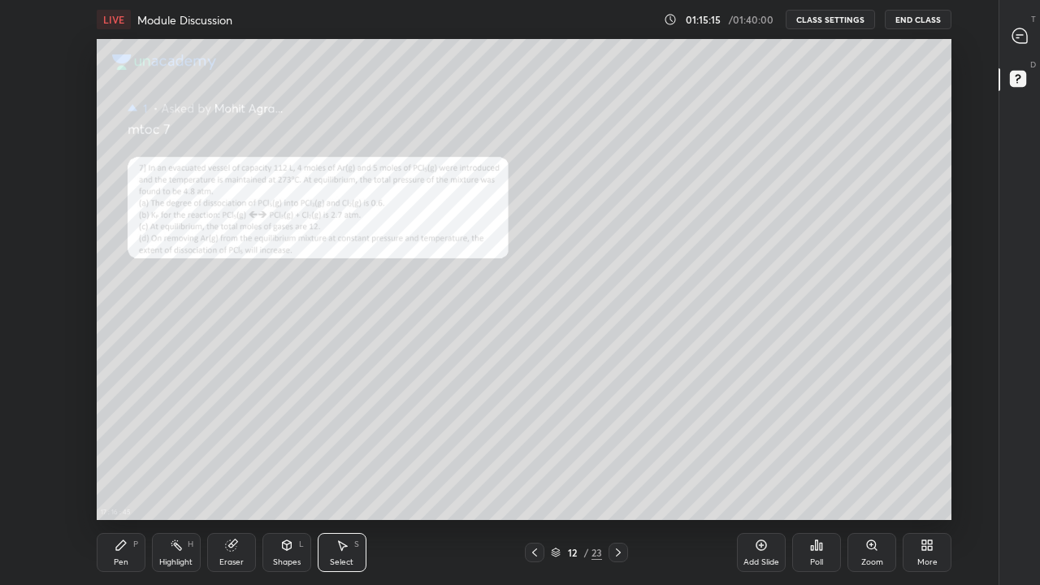
click at [125, 453] on div "Pen P" at bounding box center [121, 552] width 49 height 39
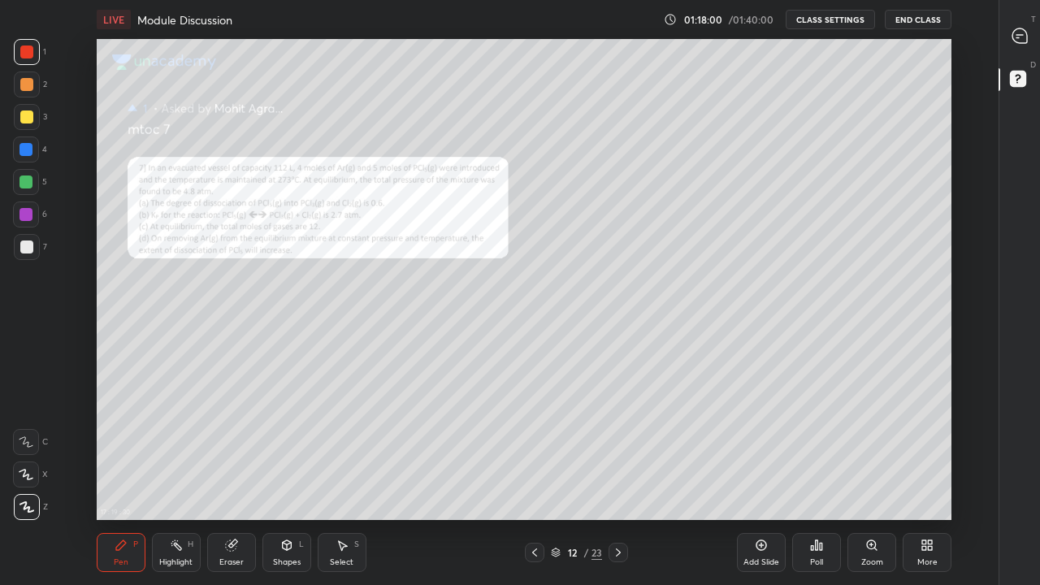
click at [240, 453] on div "Eraser" at bounding box center [231, 552] width 49 height 39
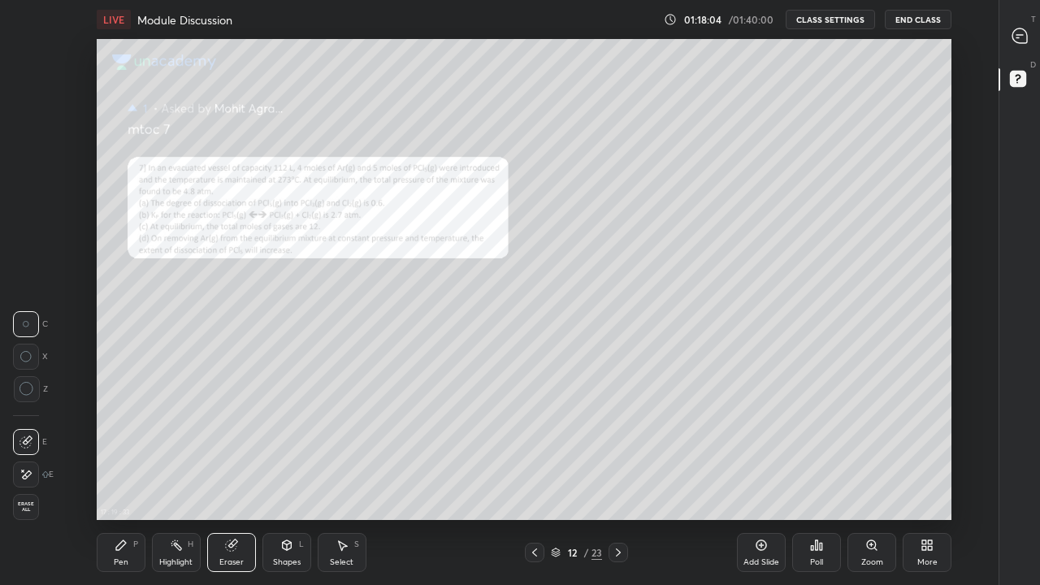
click at [130, 453] on div "Pen P" at bounding box center [121, 552] width 49 height 39
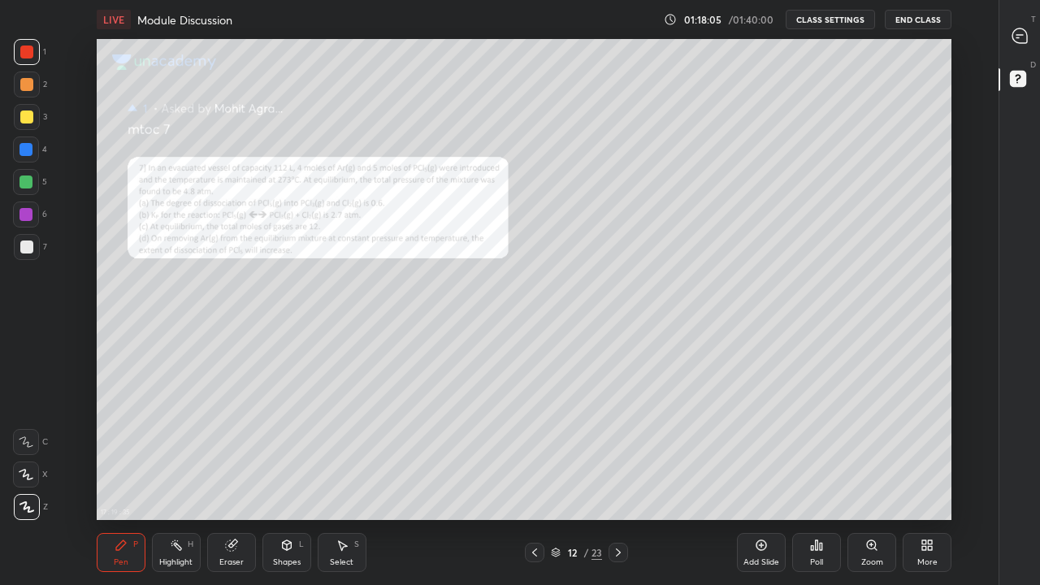
click at [28, 120] on div at bounding box center [26, 117] width 13 height 13
click at [29, 78] on div at bounding box center [26, 84] width 13 height 13
click at [232, 453] on div "Eraser" at bounding box center [231, 562] width 24 height 8
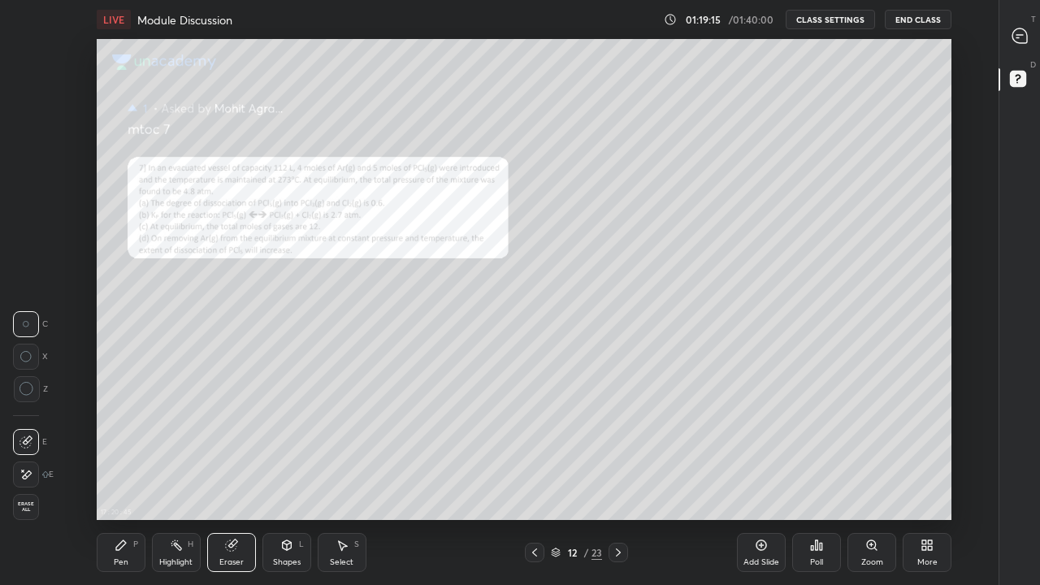
click at [131, 453] on div "Pen P" at bounding box center [121, 552] width 49 height 39
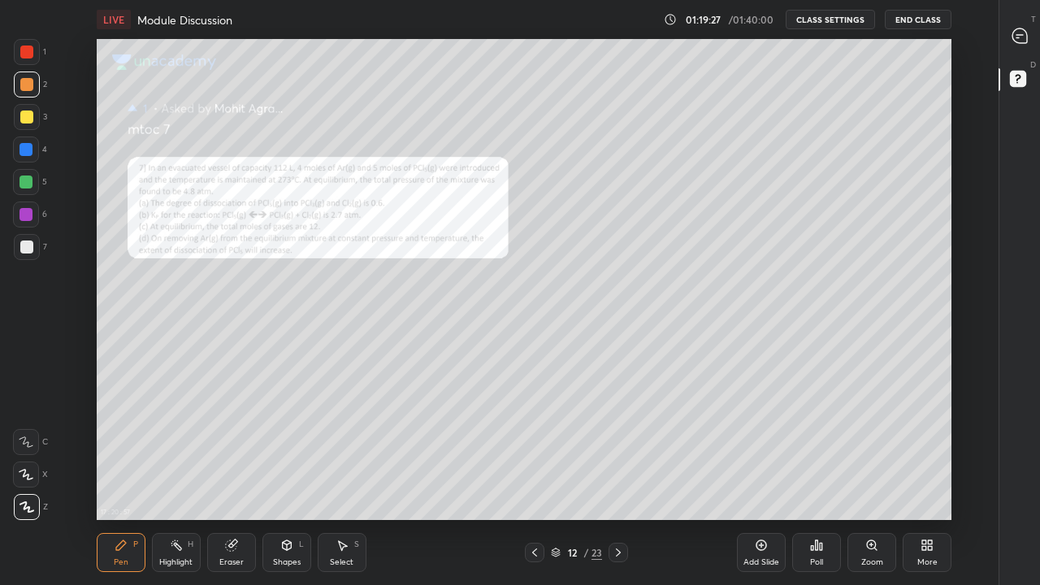
click at [343, 453] on icon at bounding box center [342, 545] width 13 height 13
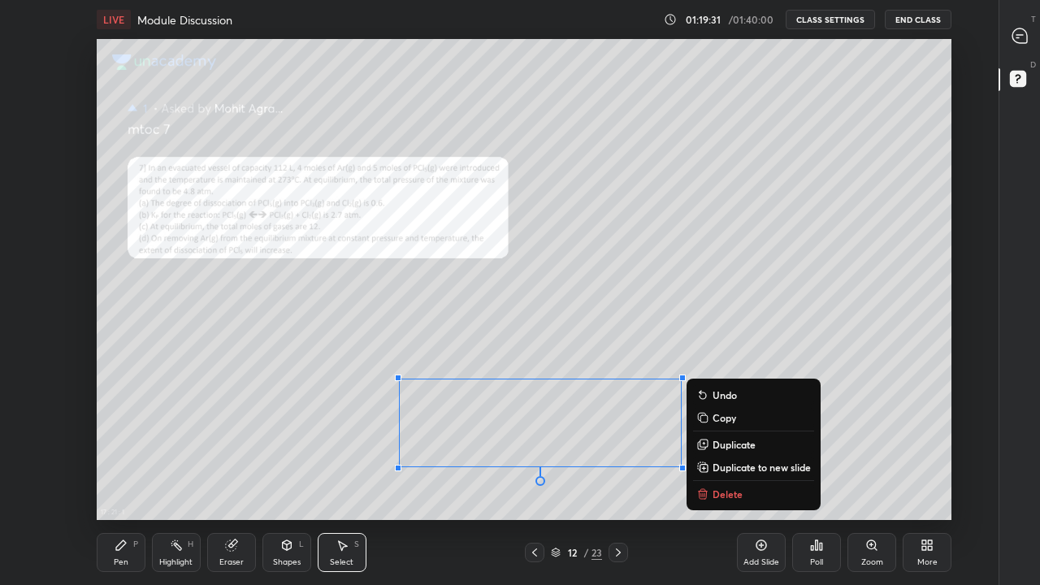
click at [734, 453] on p "Delete" at bounding box center [728, 494] width 30 height 13
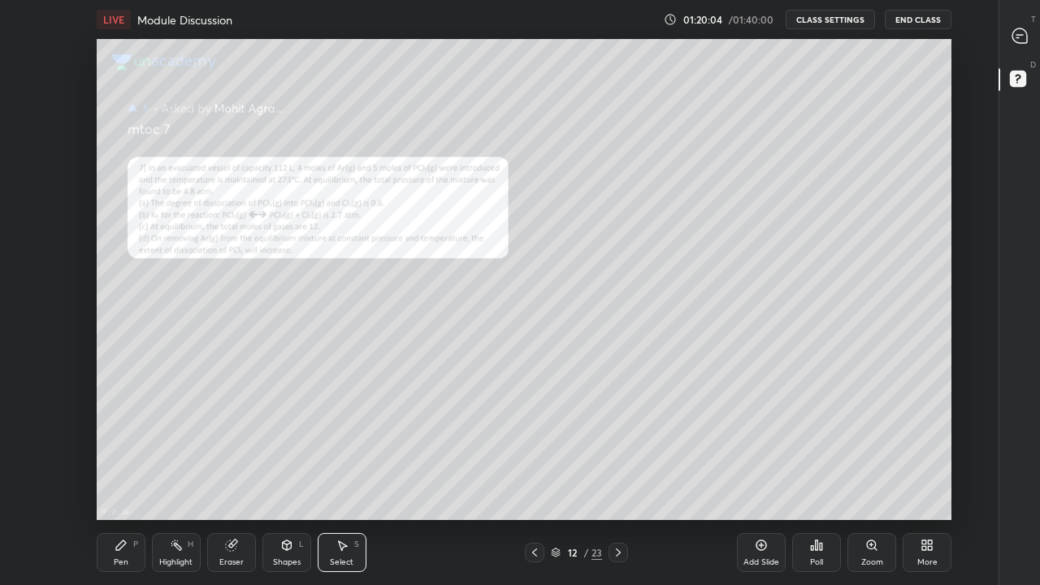
click at [119, 453] on div "Pen" at bounding box center [121, 562] width 15 height 8
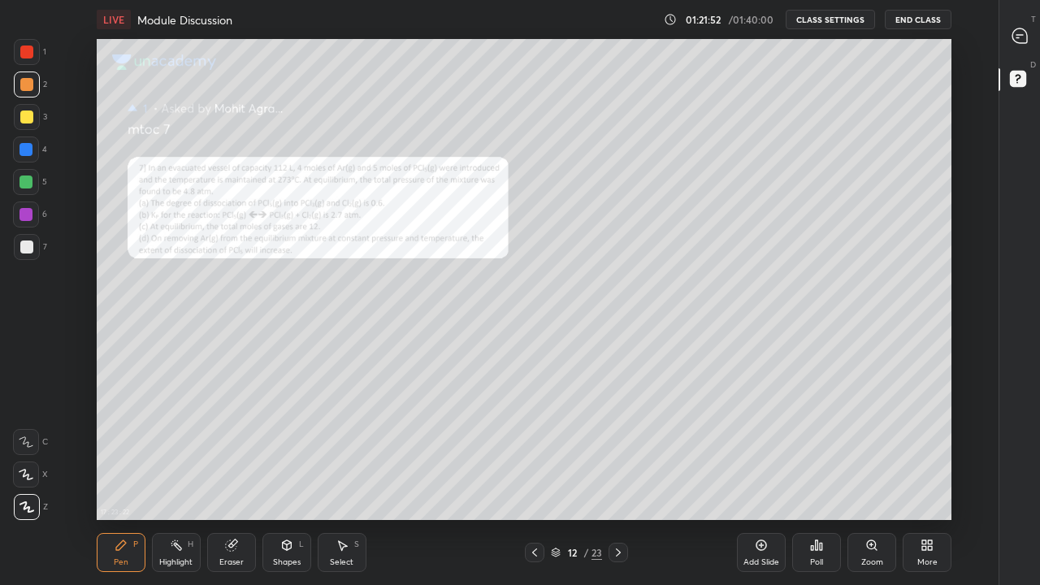
click at [33, 58] on div at bounding box center [27, 52] width 26 height 26
click at [627, 453] on div at bounding box center [619, 553] width 20 height 20
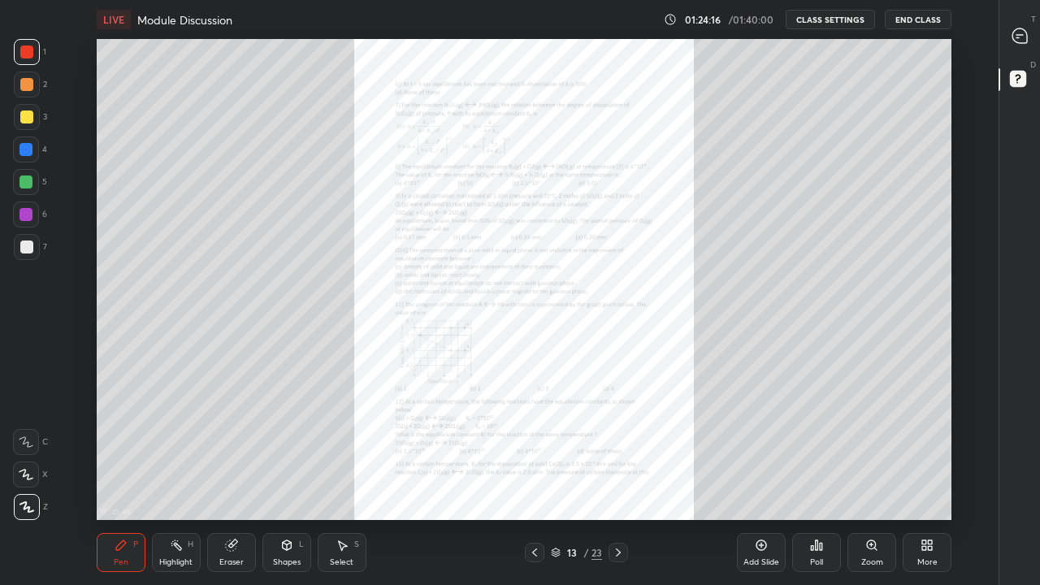
click at [621, 453] on icon at bounding box center [618, 552] width 13 height 13
click at [618, 453] on icon at bounding box center [618, 552] width 13 height 13
click at [621, 453] on div at bounding box center [619, 553] width 20 height 20
click at [618, 453] on icon at bounding box center [618, 552] width 13 height 13
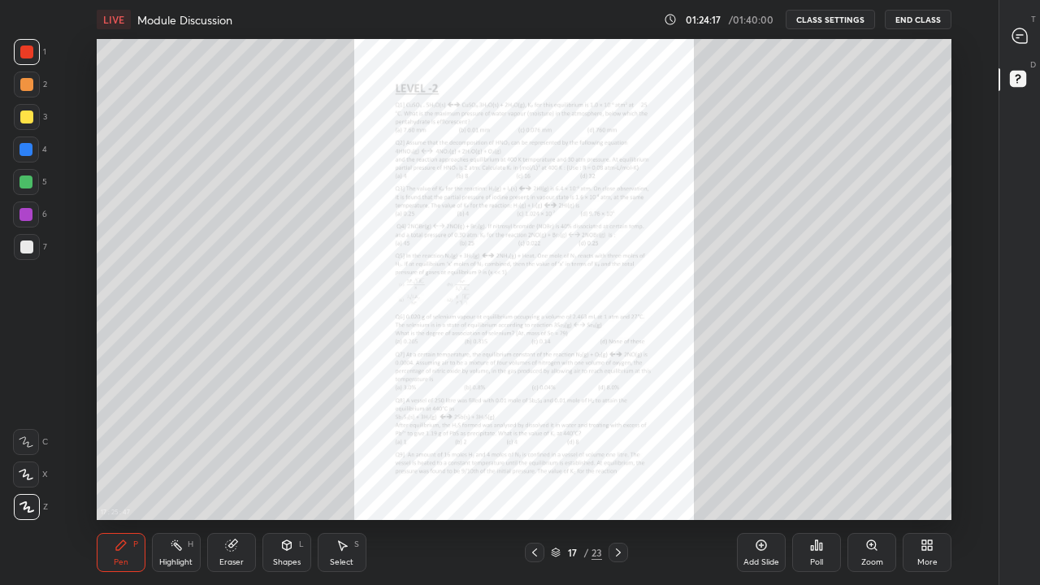
click at [618, 453] on icon at bounding box center [618, 552] width 13 height 13
click at [620, 453] on icon at bounding box center [618, 552] width 13 height 13
click at [761, 453] on icon at bounding box center [762, 545] width 11 height 11
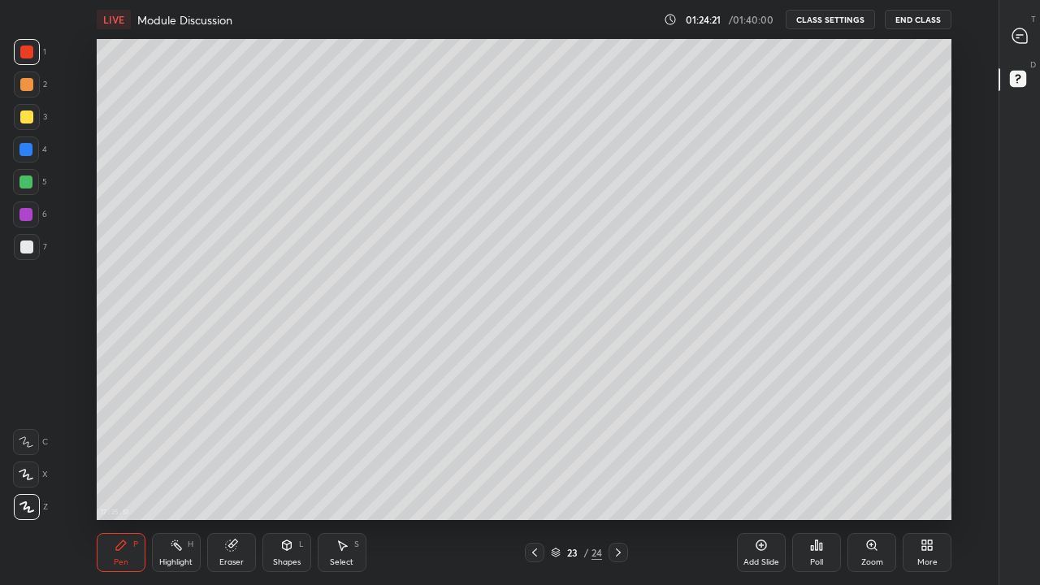
click at [28, 89] on div at bounding box center [26, 84] width 13 height 13
click at [563, 453] on div "23 / 24" at bounding box center [576, 552] width 51 height 15
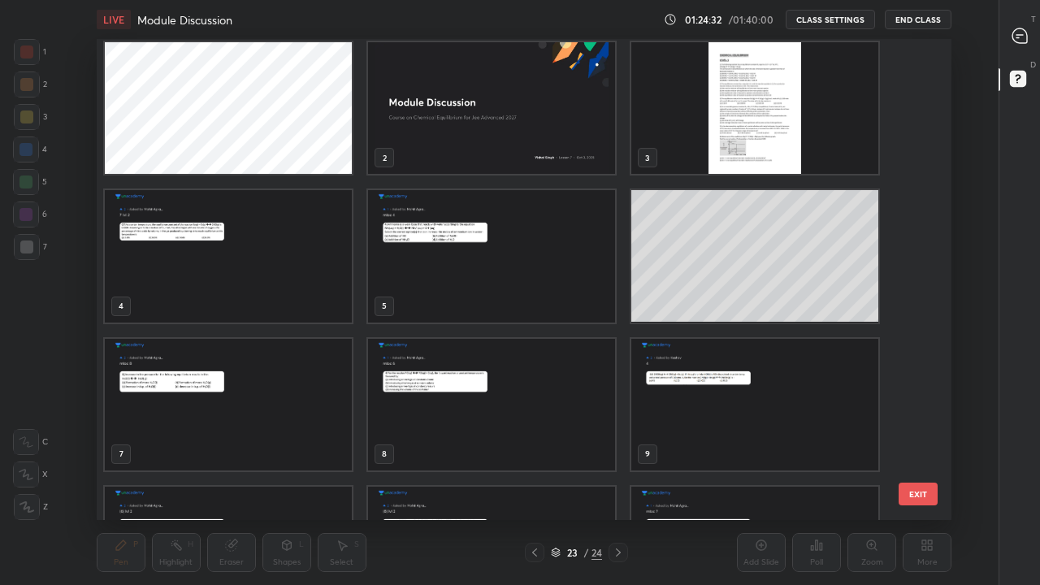
scroll to position [0, 0]
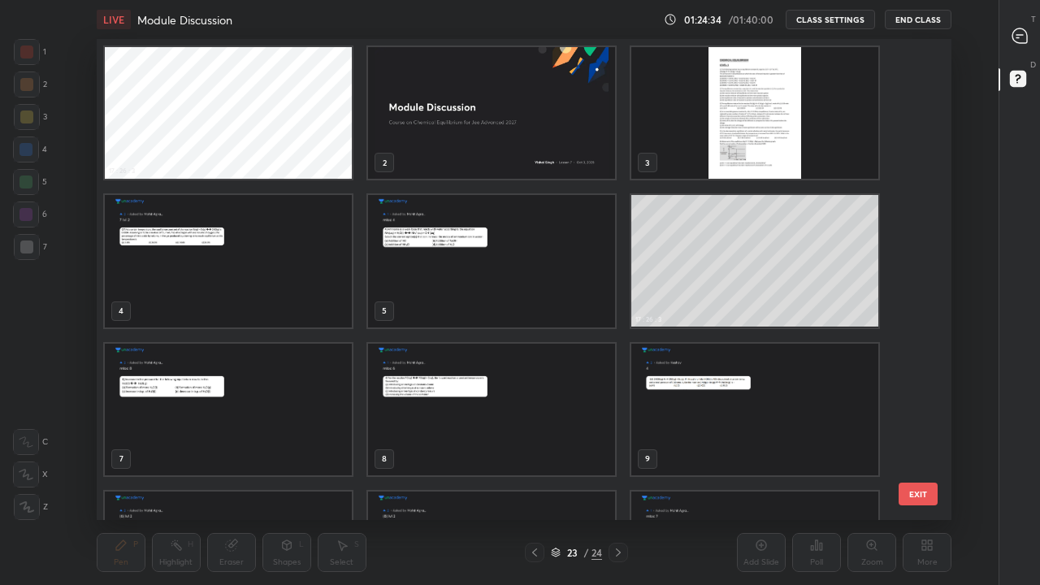
click at [524, 127] on img "grid" at bounding box center [491, 113] width 247 height 132
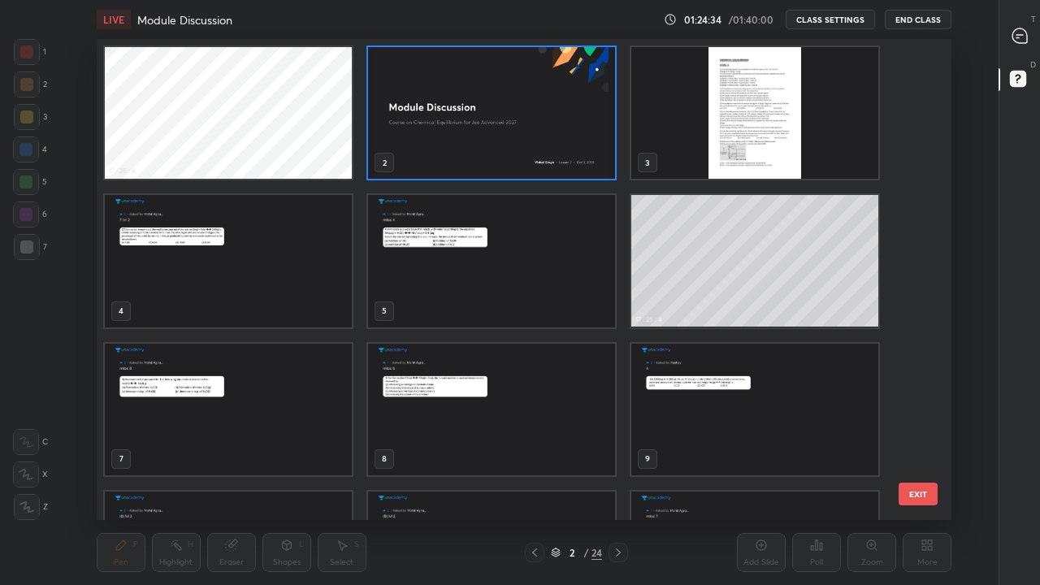
click at [525, 150] on img "grid" at bounding box center [491, 113] width 247 height 132
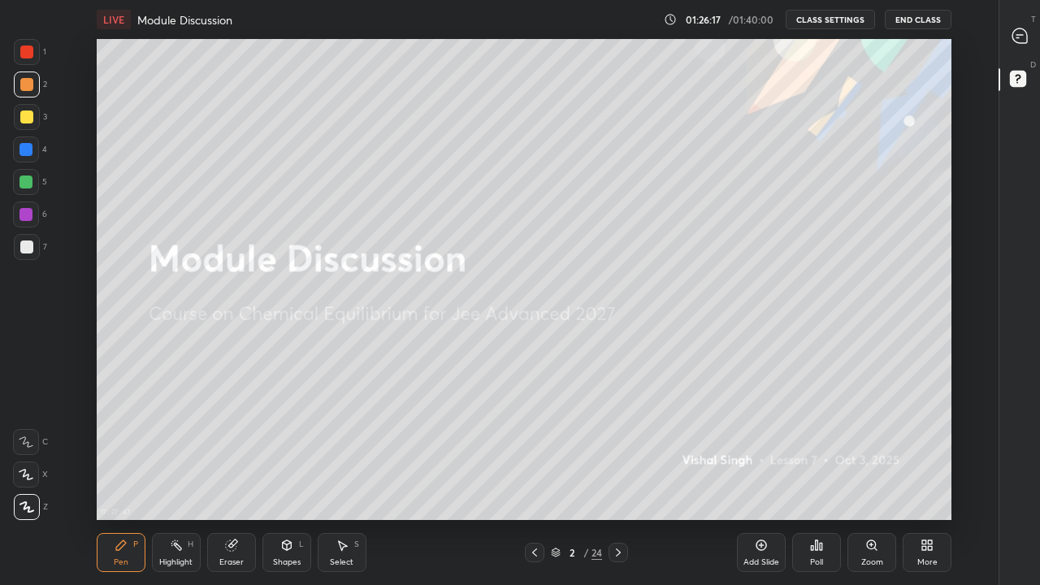
click at [920, 15] on button "End Class" at bounding box center [918, 20] width 67 height 20
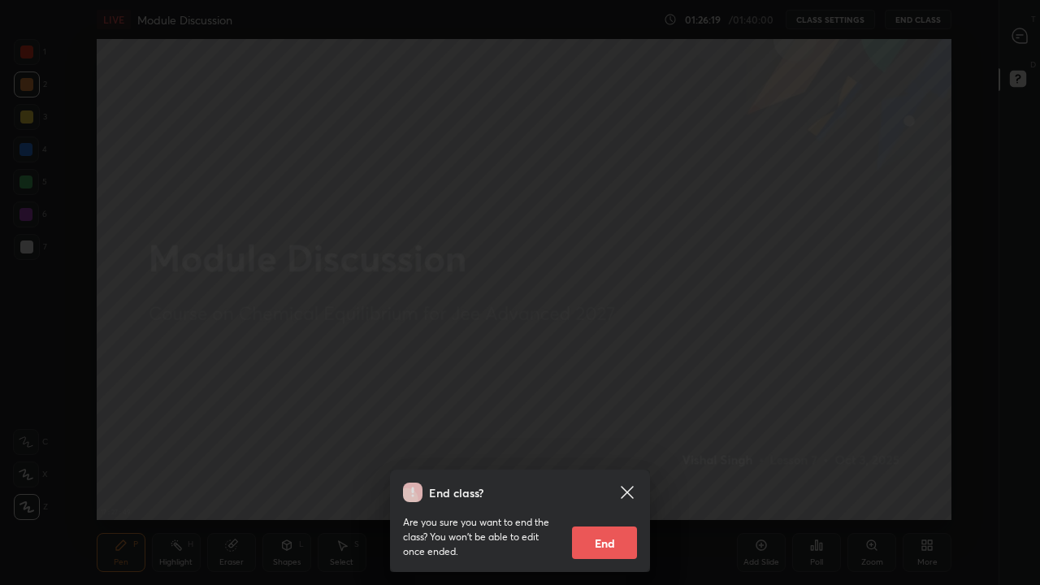
click at [617, 453] on button "End" at bounding box center [604, 543] width 65 height 33
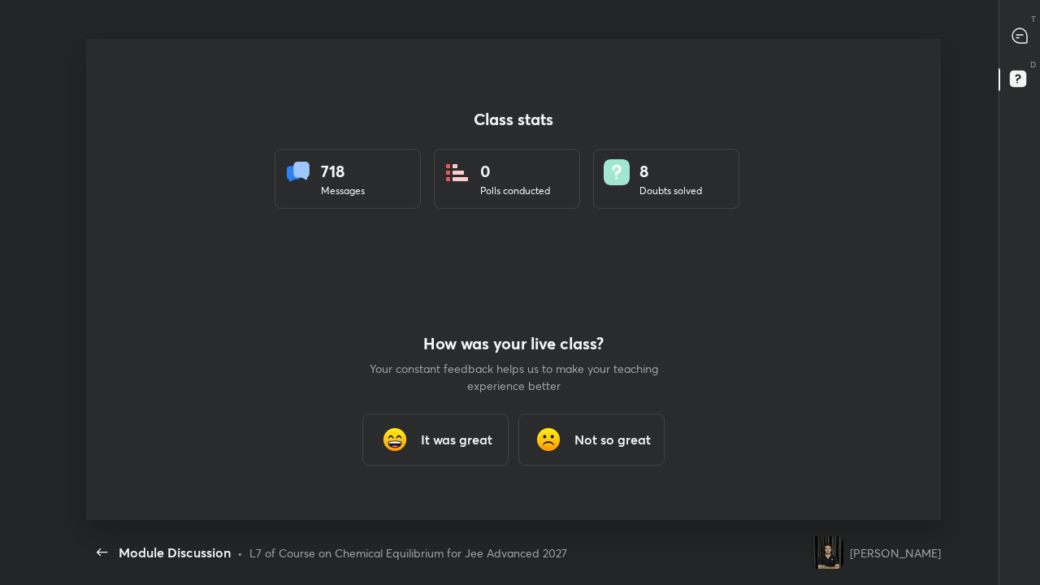
scroll to position [80782, 80235]
click at [98, 453] on icon "button" at bounding box center [102, 552] width 11 height 7
click at [440, 443] on h3 "It was great" at bounding box center [457, 440] width 72 height 20
